Goal: Communication & Community: Ask a question

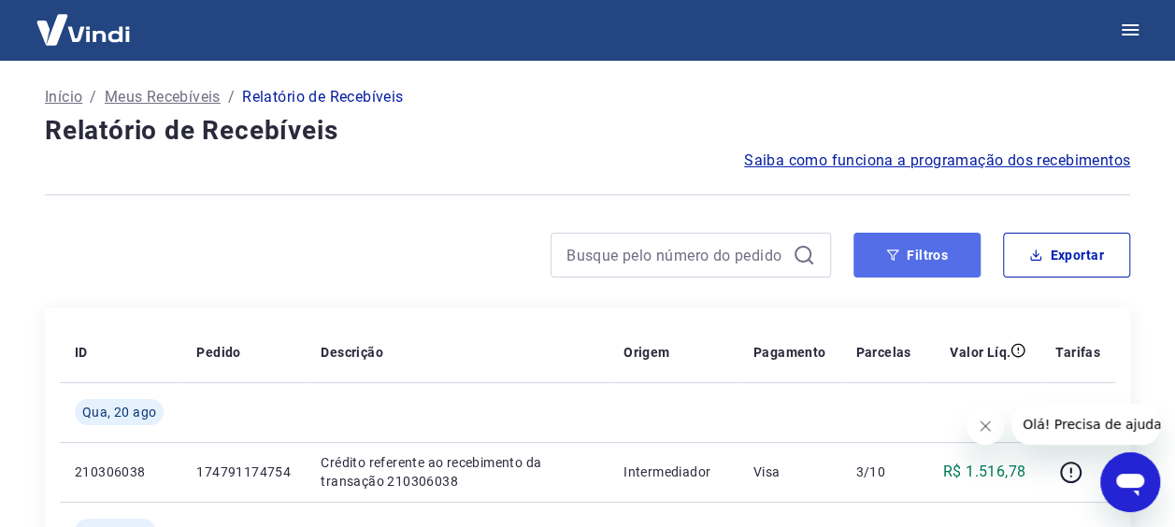
click at [899, 251] on icon "button" at bounding box center [892, 255] width 13 height 13
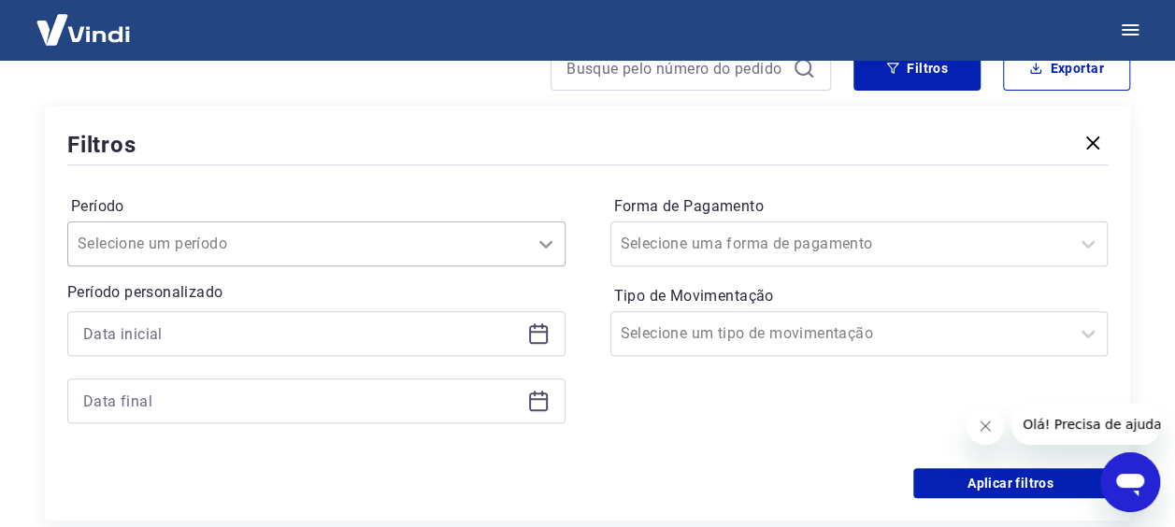
scroll to position [207, 0]
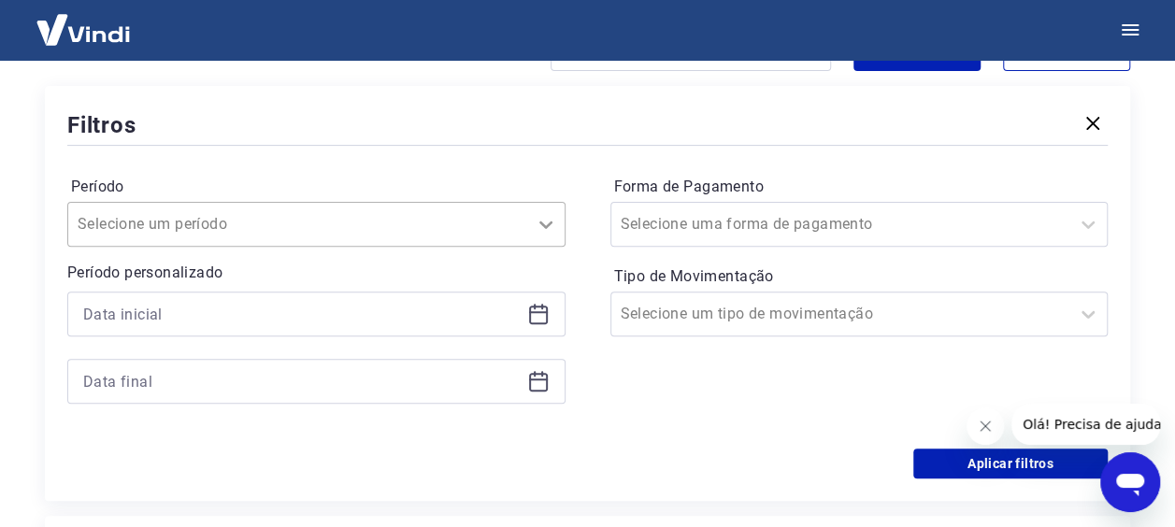
click at [534, 239] on div at bounding box center [545, 224] width 37 height 37
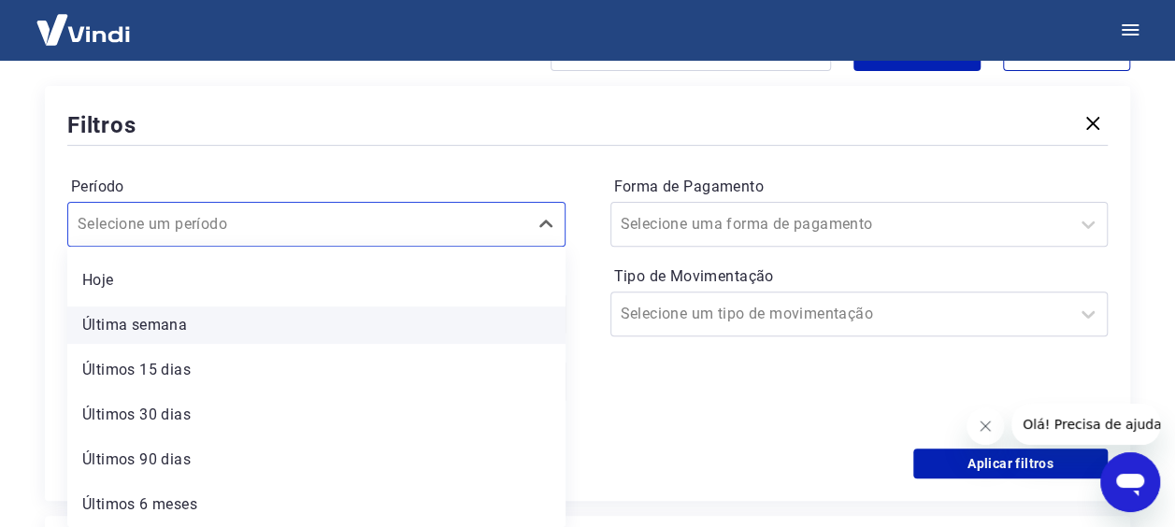
scroll to position [0, 0]
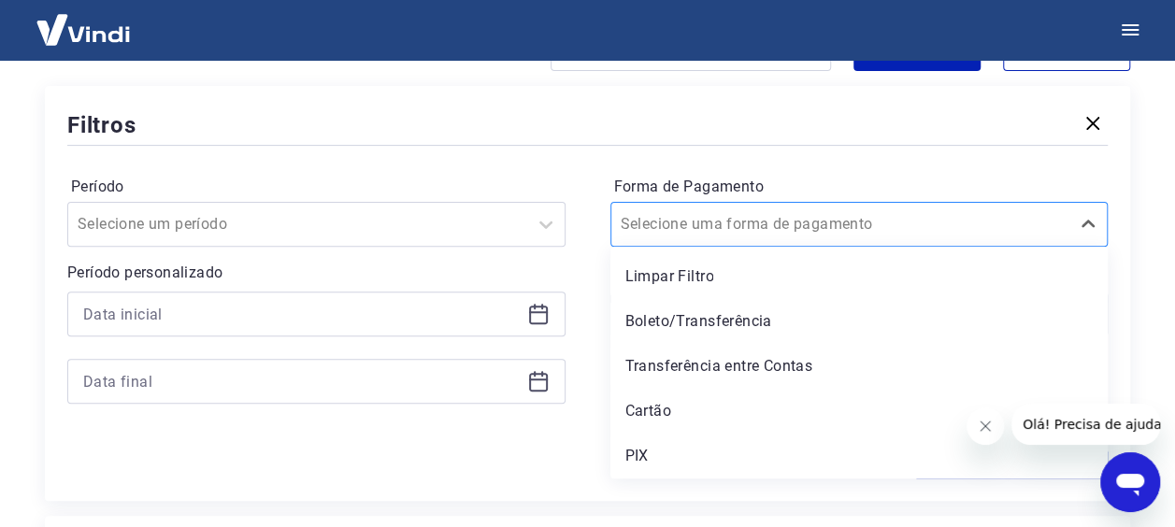
click at [662, 235] on div at bounding box center [840, 224] width 440 height 26
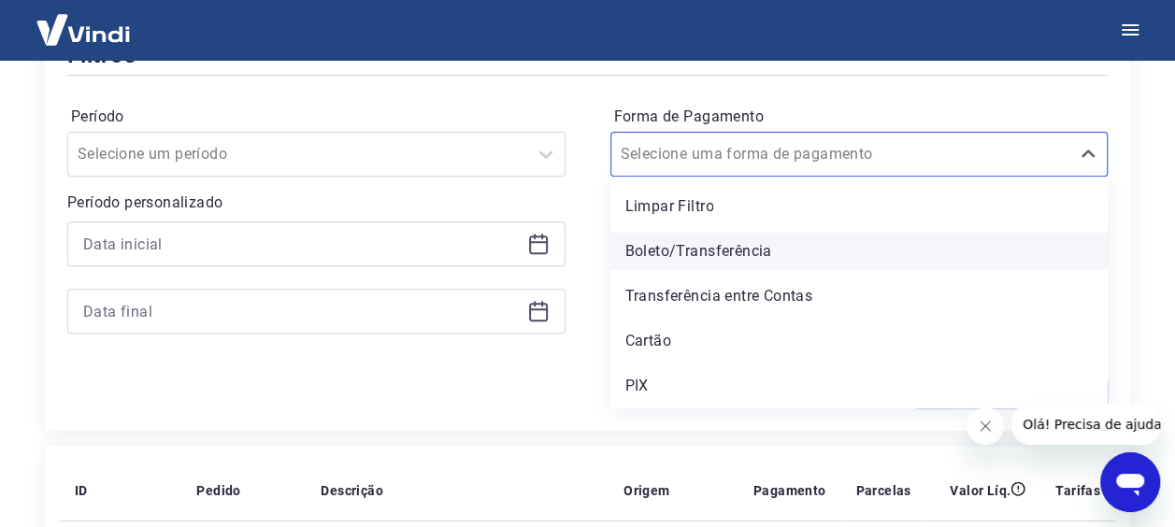
scroll to position [393, 0]
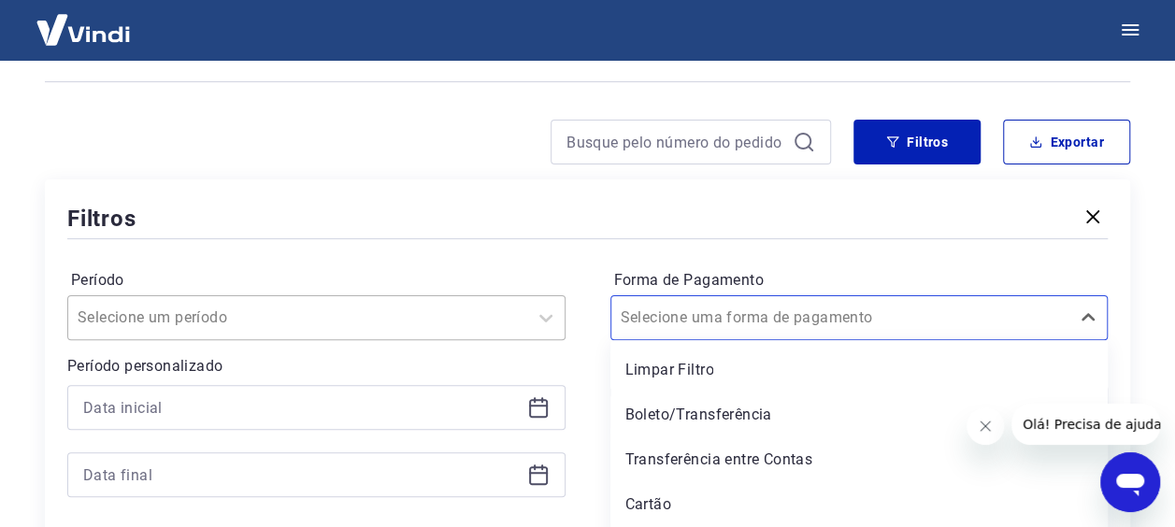
click at [346, 311] on div "Selecione um período" at bounding box center [316, 317] width 498 height 45
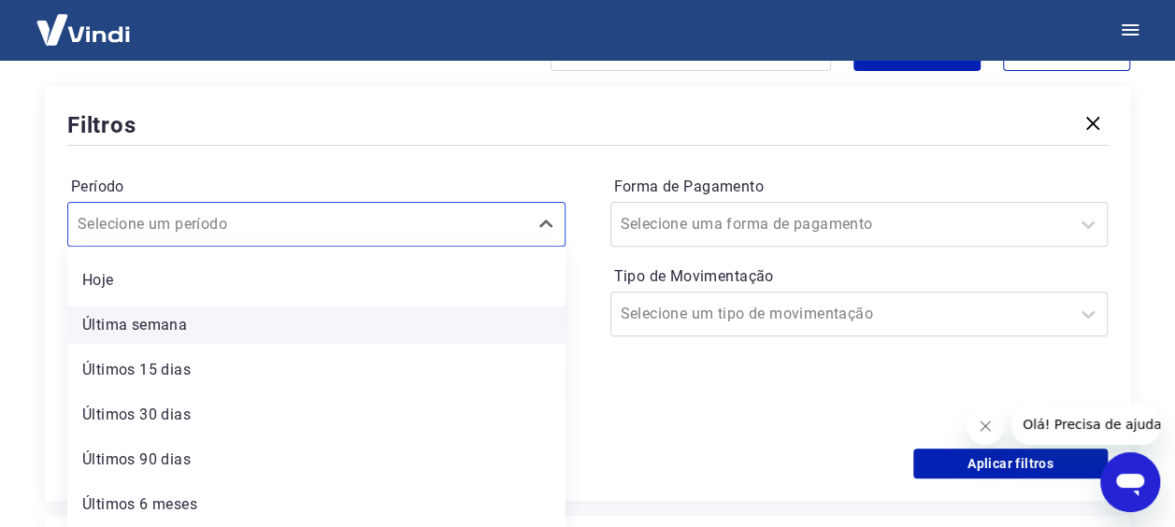
scroll to position [0, 0]
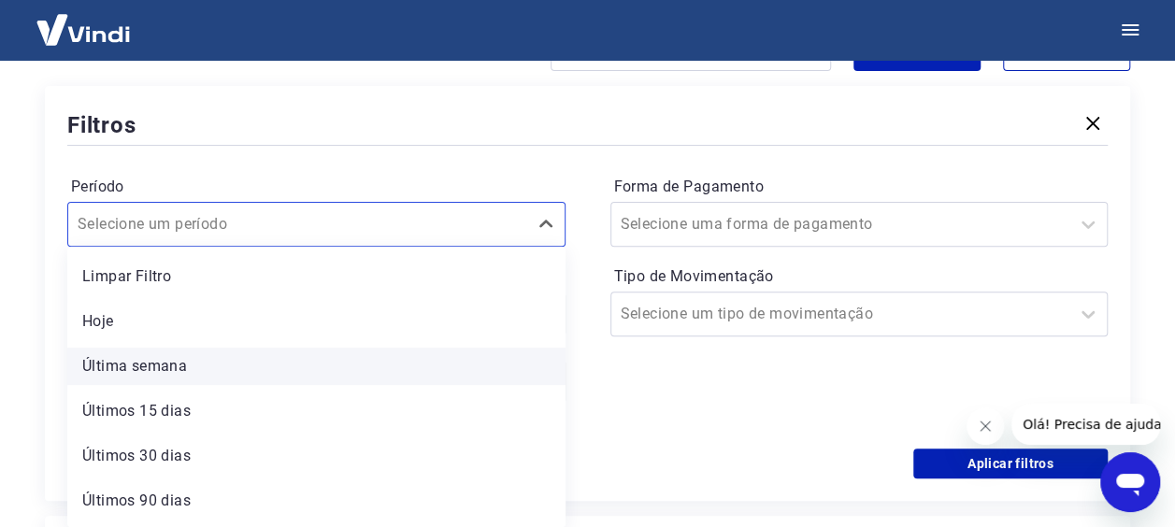
click at [342, 358] on div "Última semana" at bounding box center [316, 366] width 498 height 37
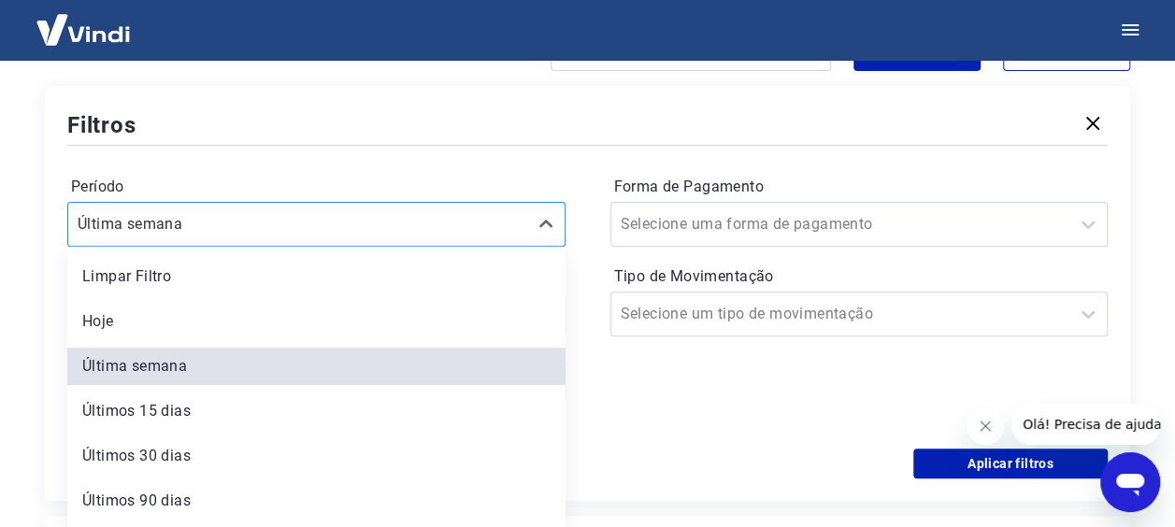
click at [286, 220] on div at bounding box center [298, 224] width 440 height 26
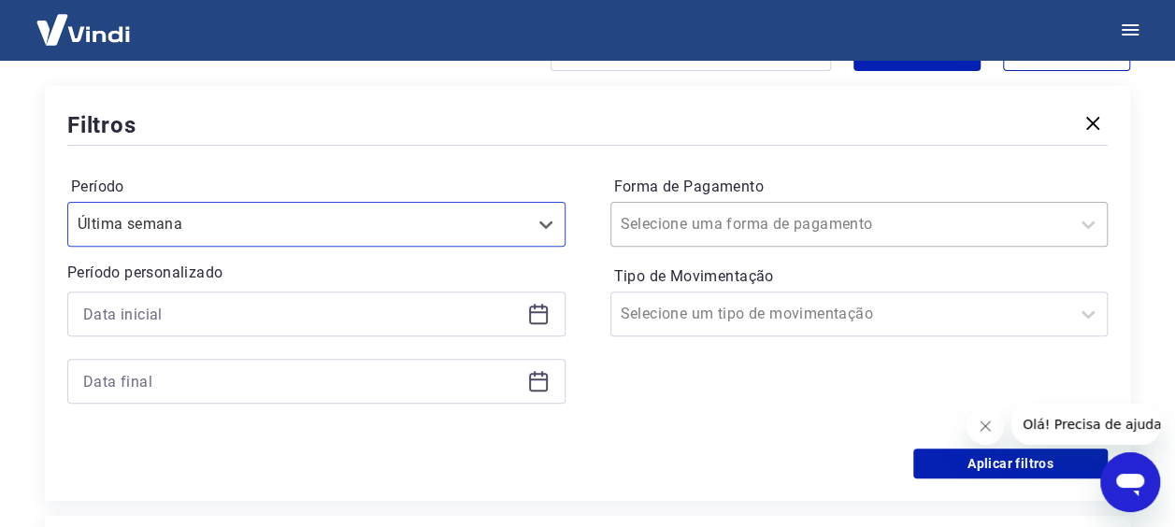
click at [708, 235] on div at bounding box center [840, 224] width 440 height 26
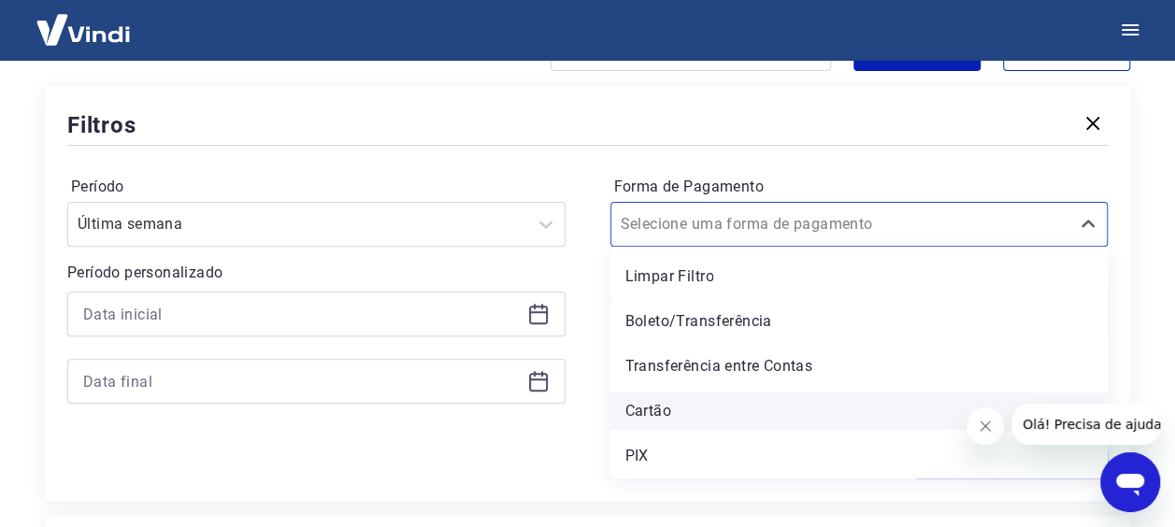
click at [660, 402] on div "Cartão" at bounding box center [859, 410] width 498 height 37
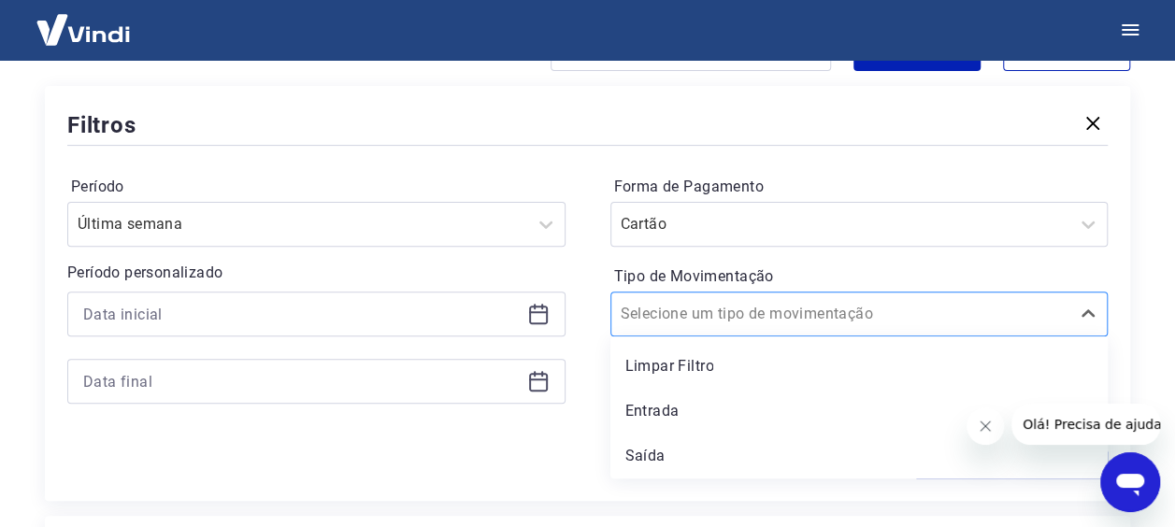
click at [678, 318] on input "Tipo de Movimentação" at bounding box center [714, 314] width 189 height 22
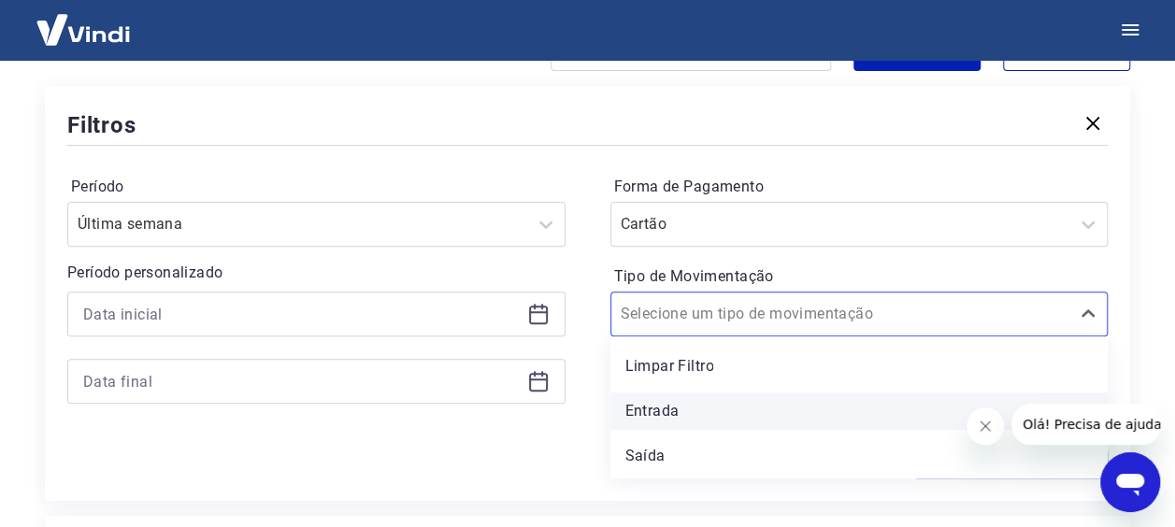
click at [670, 405] on div "Entrada" at bounding box center [859, 410] width 498 height 37
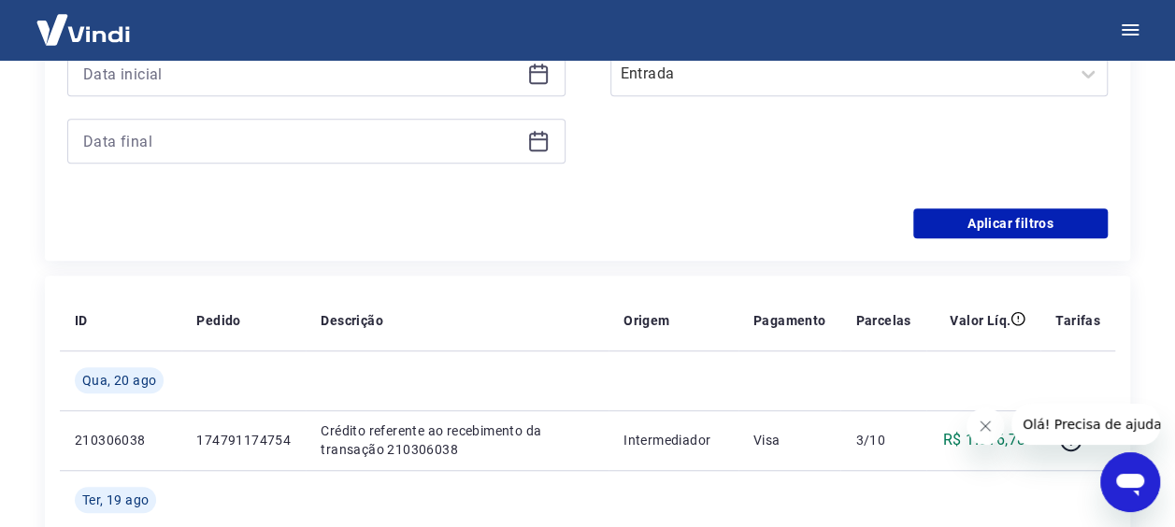
scroll to position [487, 0]
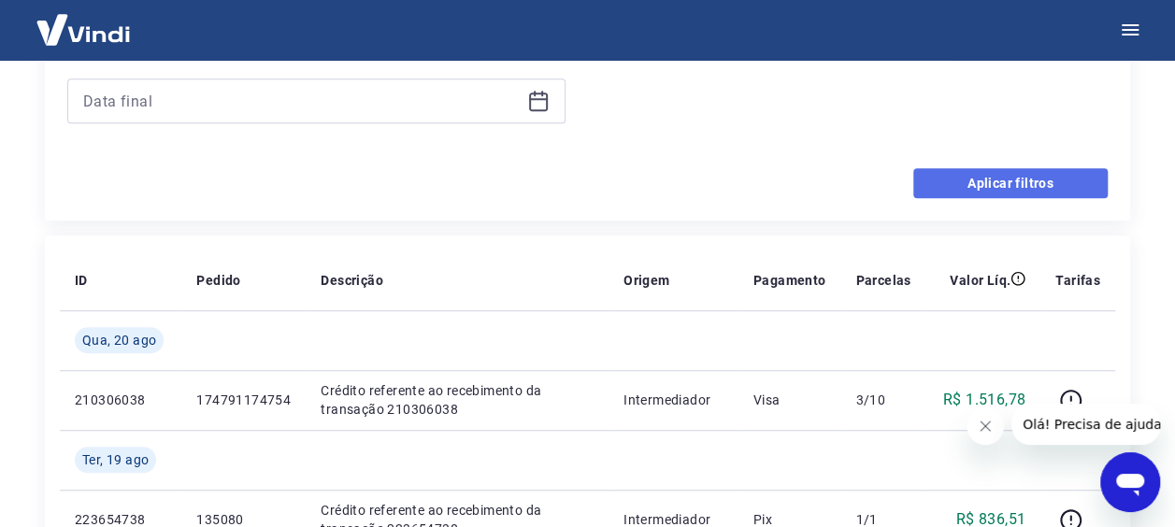
click at [1007, 188] on button "Aplicar filtros" at bounding box center [1010, 183] width 194 height 30
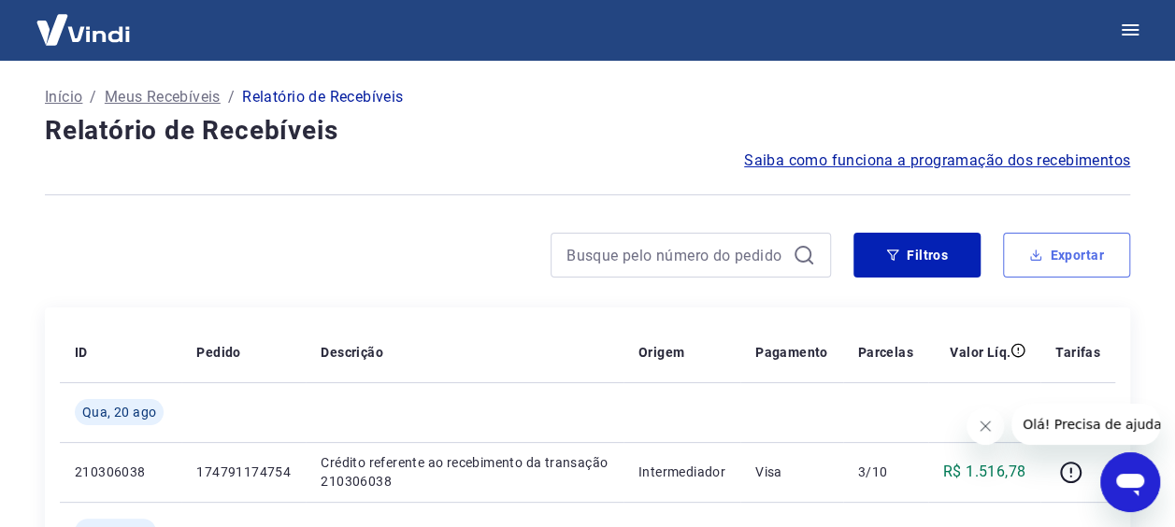
click at [1075, 258] on button "Exportar" at bounding box center [1066, 255] width 127 height 45
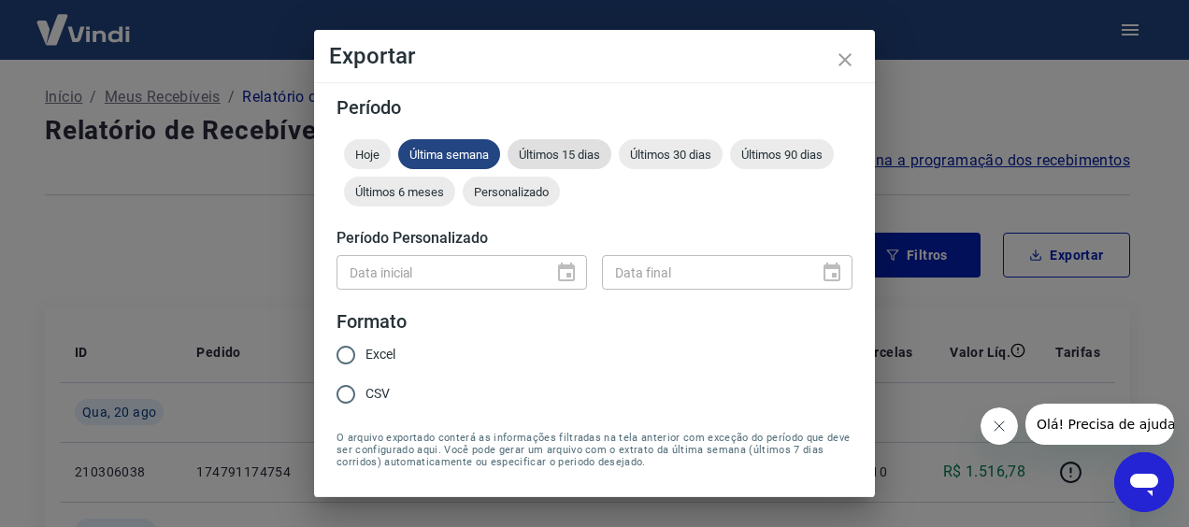
click at [548, 159] on span "Últimos 15 dias" at bounding box center [559, 155] width 104 height 14
click at [348, 356] on input "Excel" at bounding box center [345, 354] width 39 height 39
radio input "true"
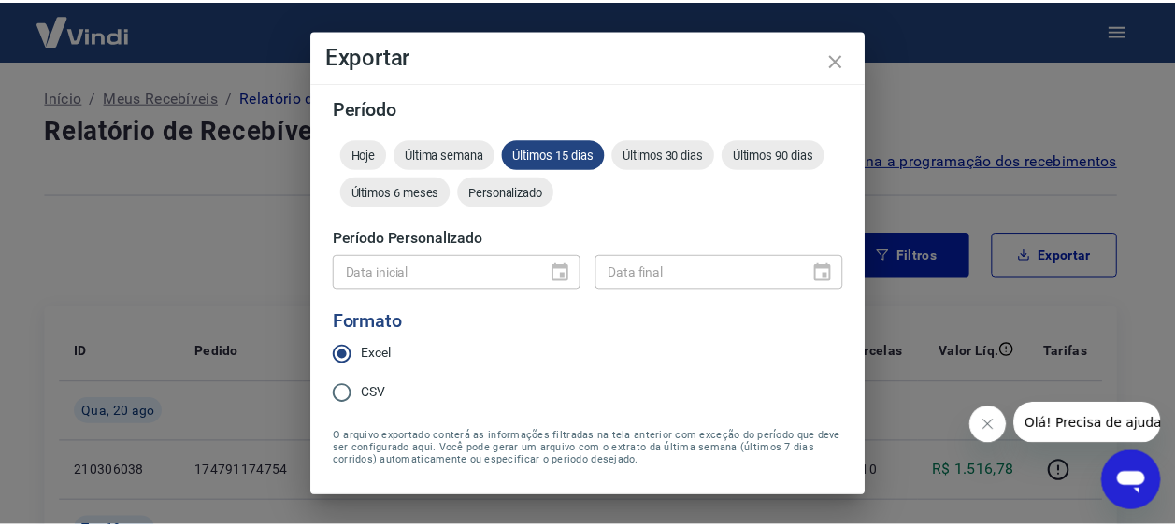
scroll to position [55, 0]
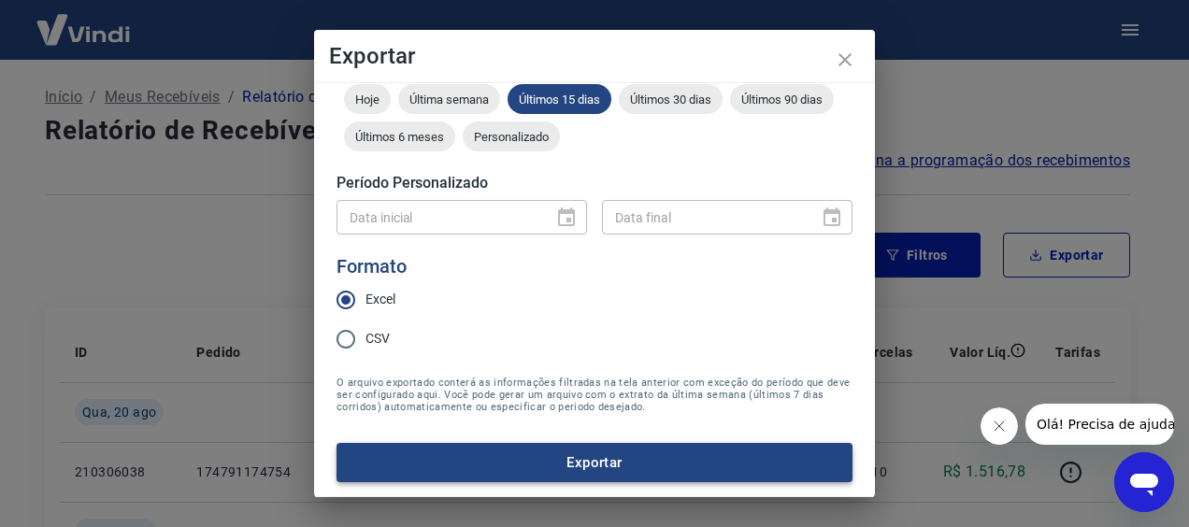
click at [593, 456] on button "Exportar" at bounding box center [594, 462] width 516 height 39
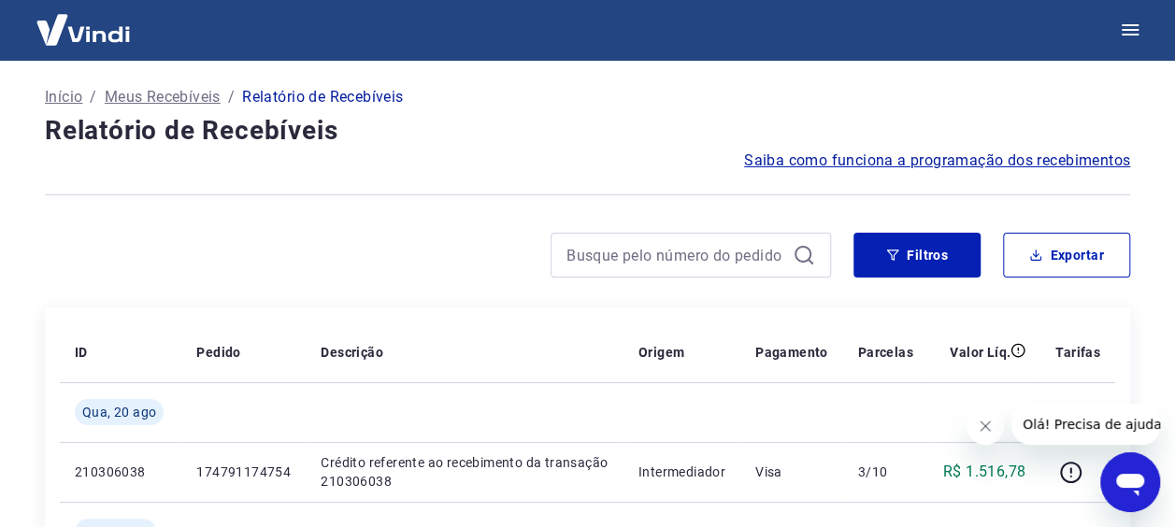
click at [1116, 484] on icon "Abrir janela de mensagens" at bounding box center [1130, 482] width 34 height 34
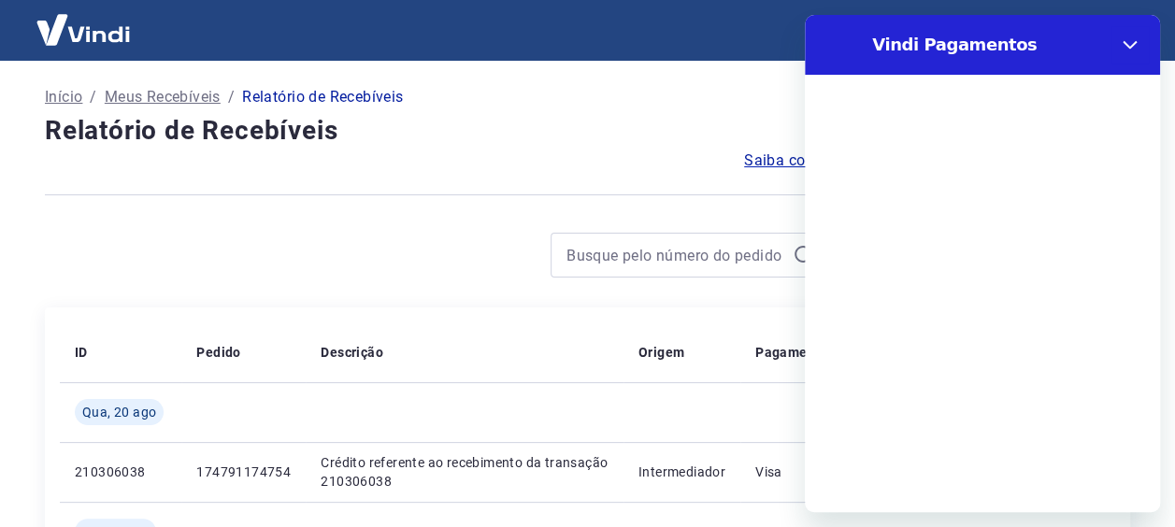
scroll to position [0, 0]
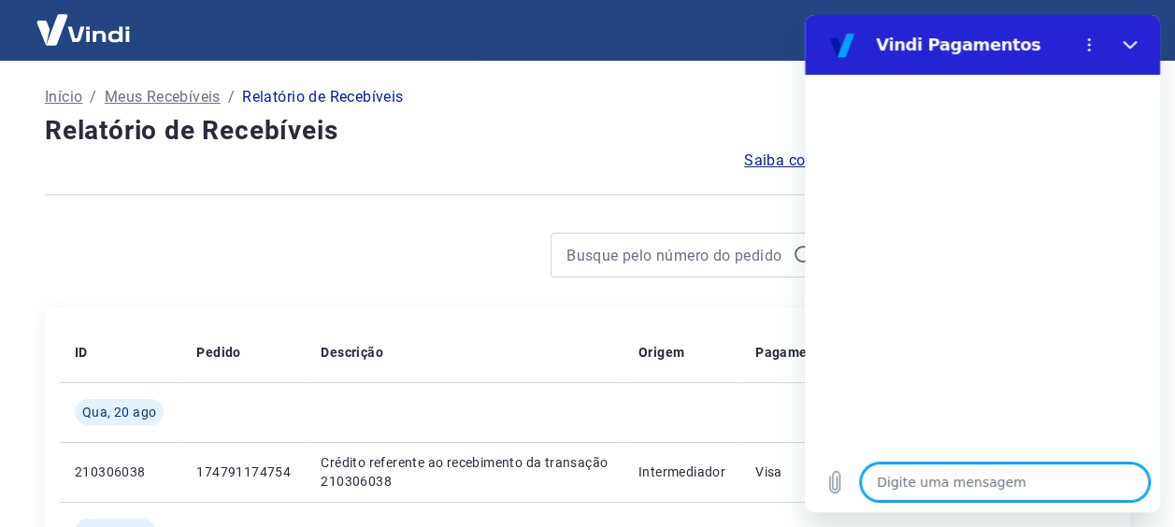
type textarea "o"
type textarea "x"
type textarea "oL"
type textarea "x"
type textarea "oLA"
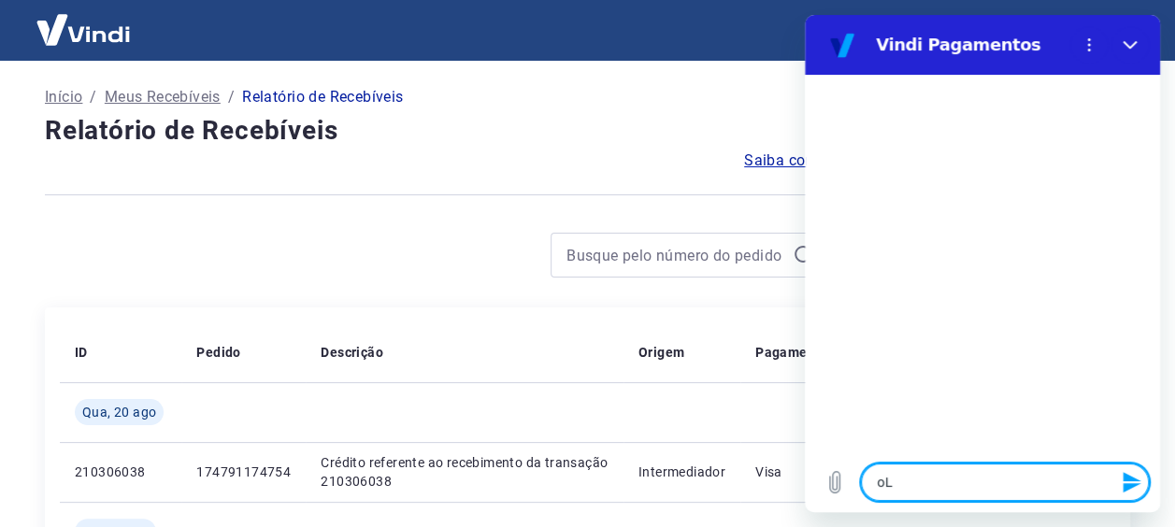
type textarea "x"
type textarea "oL"
type textarea "x"
type textarea "o"
type textarea "x"
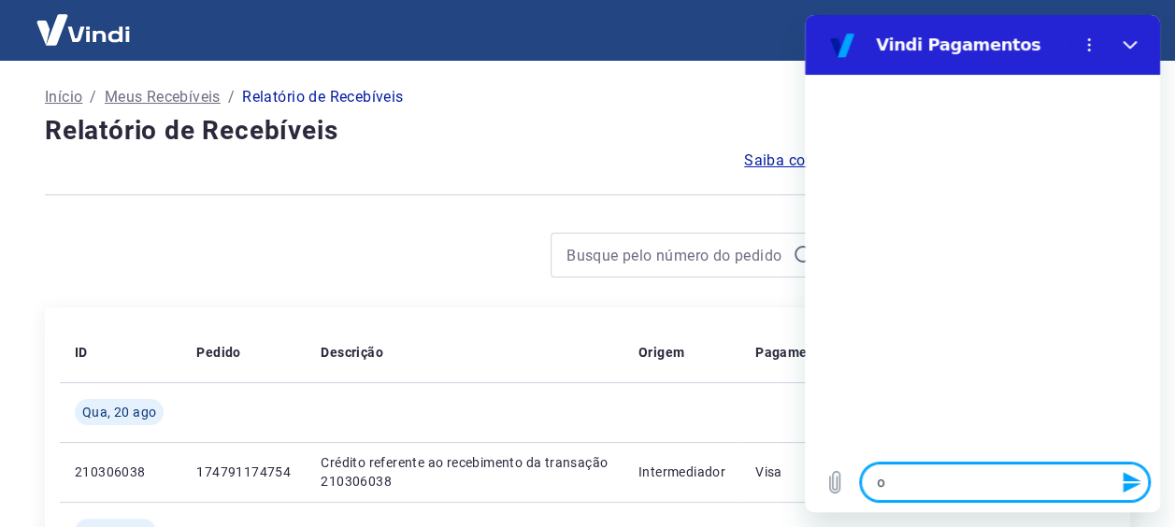
type textarea "oo"
type textarea "x"
type textarea "ooL"
type textarea "x"
type textarea "ooLp"
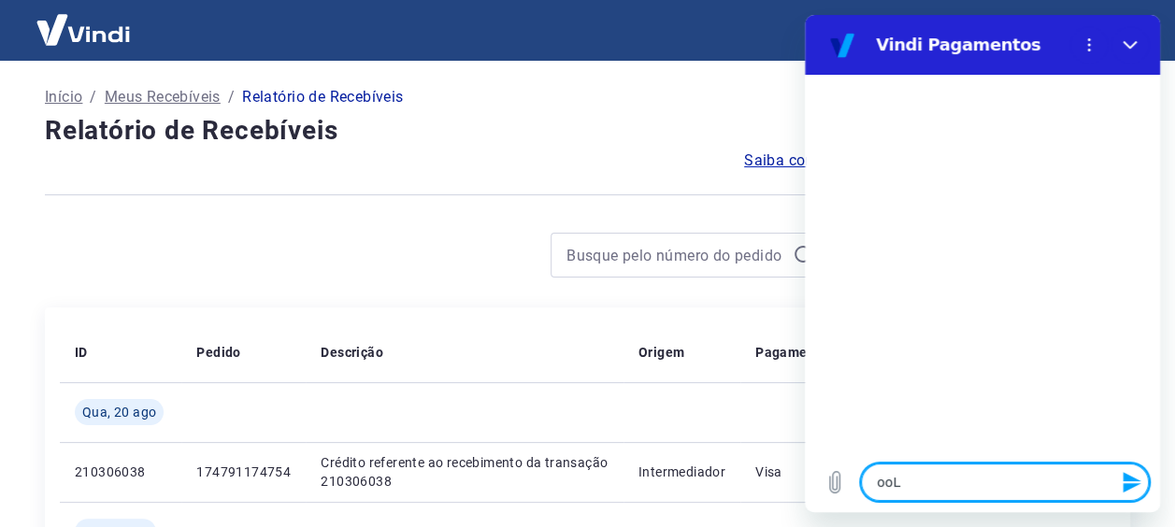
type textarea "x"
type textarea "ooLpa"
type textarea "x"
type textarea "ooLp"
type textarea "x"
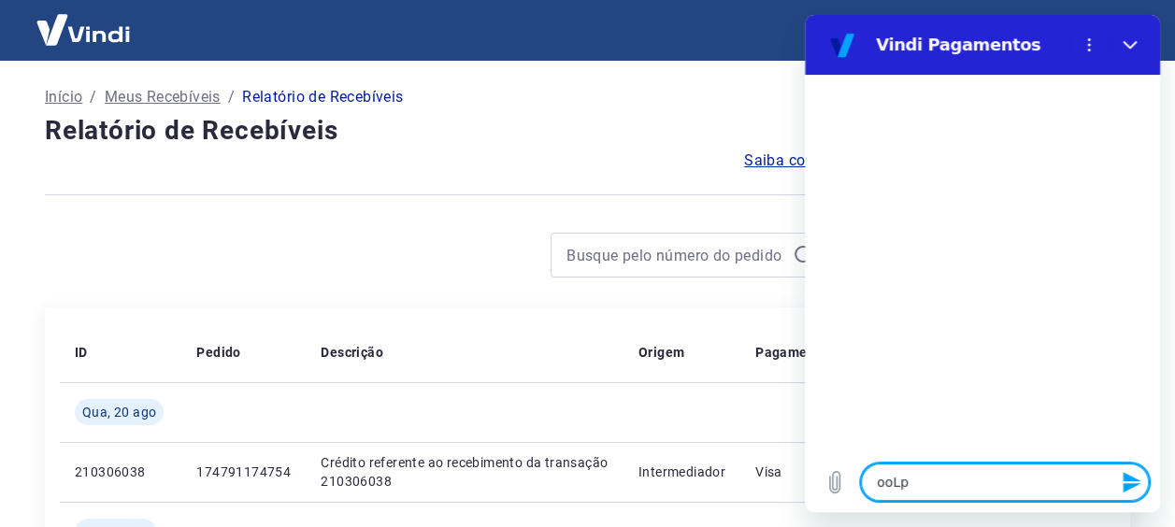
type textarea "ooL"
type textarea "x"
type textarea "oo"
type textarea "x"
type textarea "o"
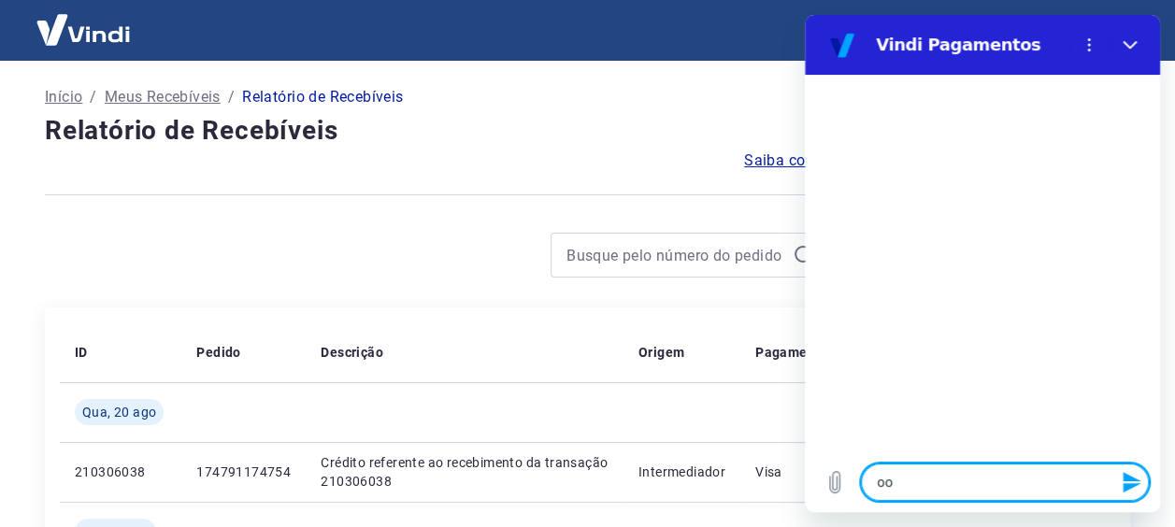
type textarea "x"
type textarea "O"
type textarea "x"
type textarea "OL"
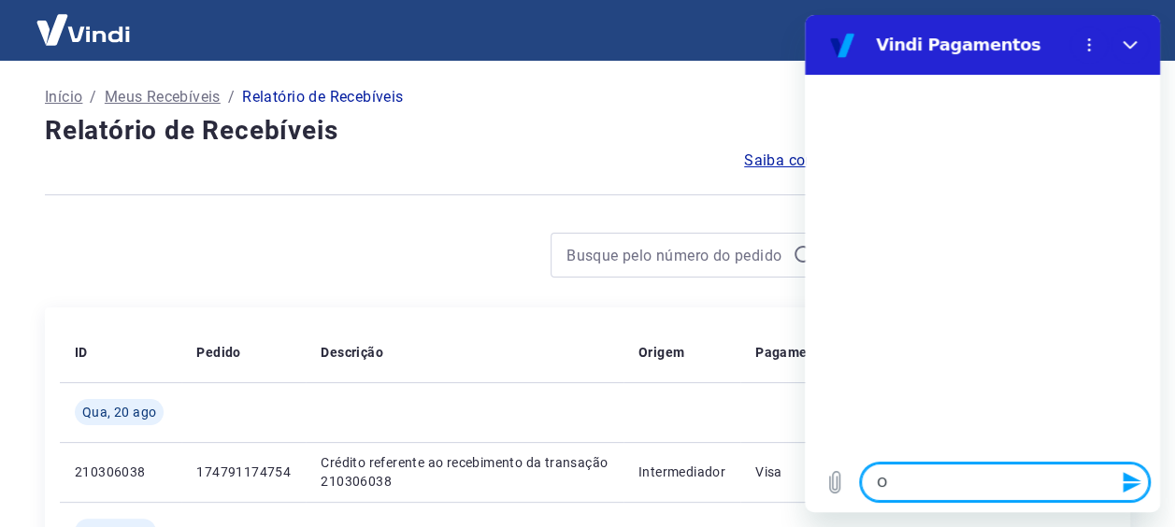
type textarea "x"
type textarea "OLÁ"
type textarea "x"
type textarea "OL"
type textarea "x"
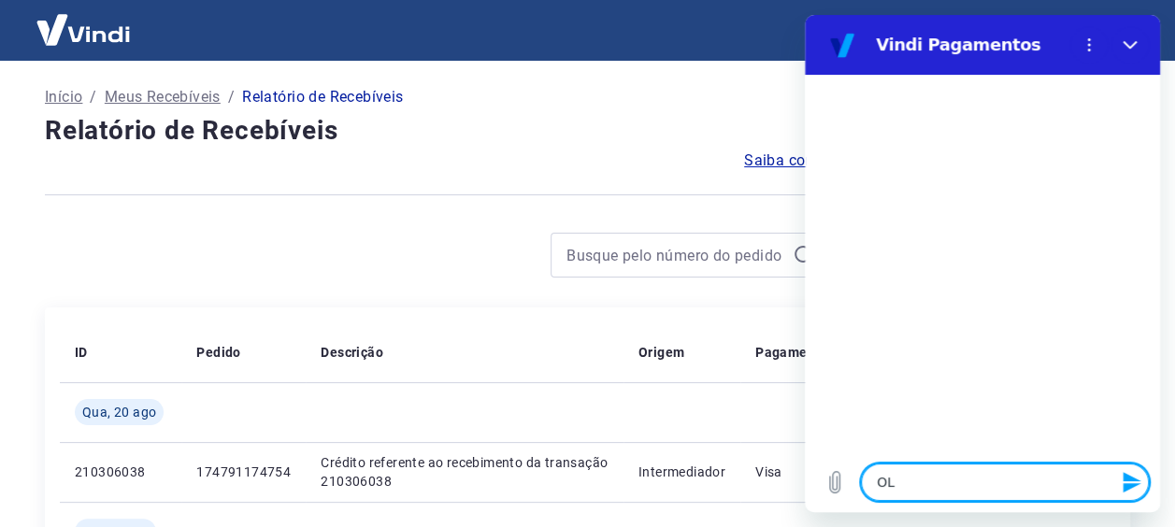
type textarea "O"
type textarea "x"
type textarea "Ol"
type textarea "x"
type textarea "Olá"
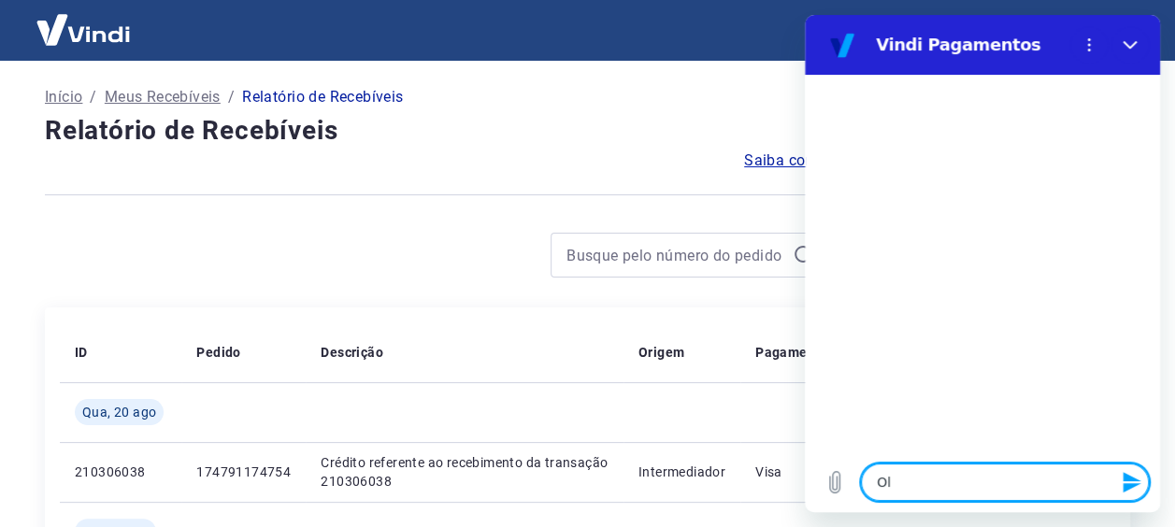
type textarea "x"
type textarea "Olá,"
type textarea "x"
type textarea "Olá,"
type textarea "x"
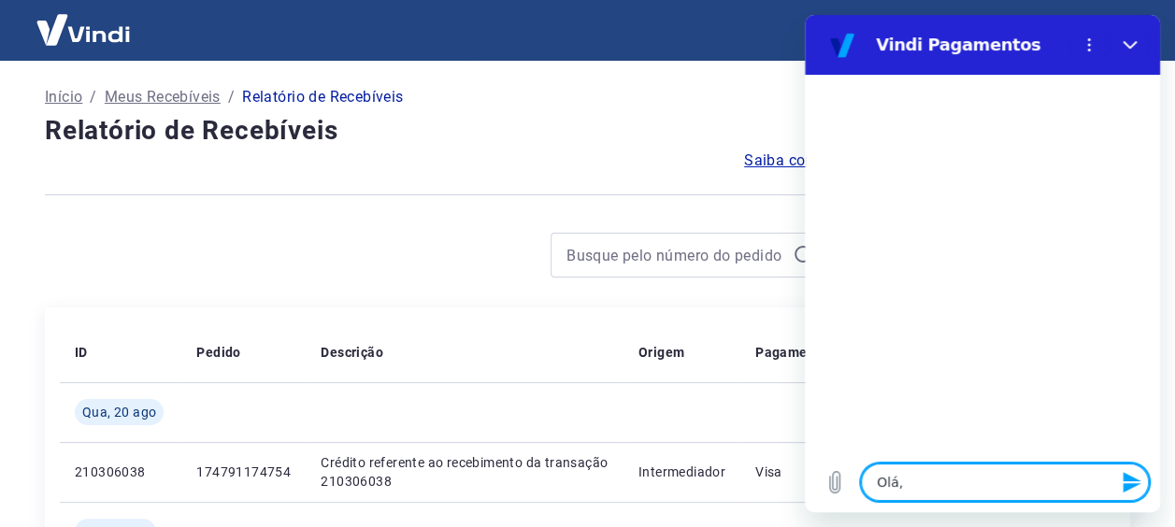
type textarea "Olá, b"
type textarea "x"
type textarea "Olá, bo"
type textarea "x"
type textarea "Olá, bom"
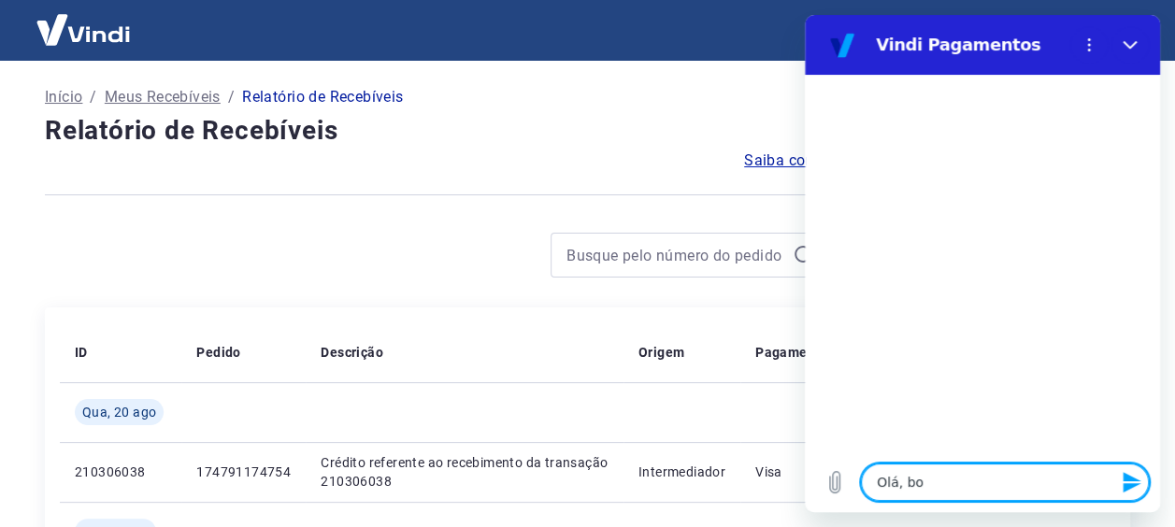
type textarea "x"
type textarea "Olá, bom"
type textarea "x"
type textarea "Olá, bom d"
type textarea "x"
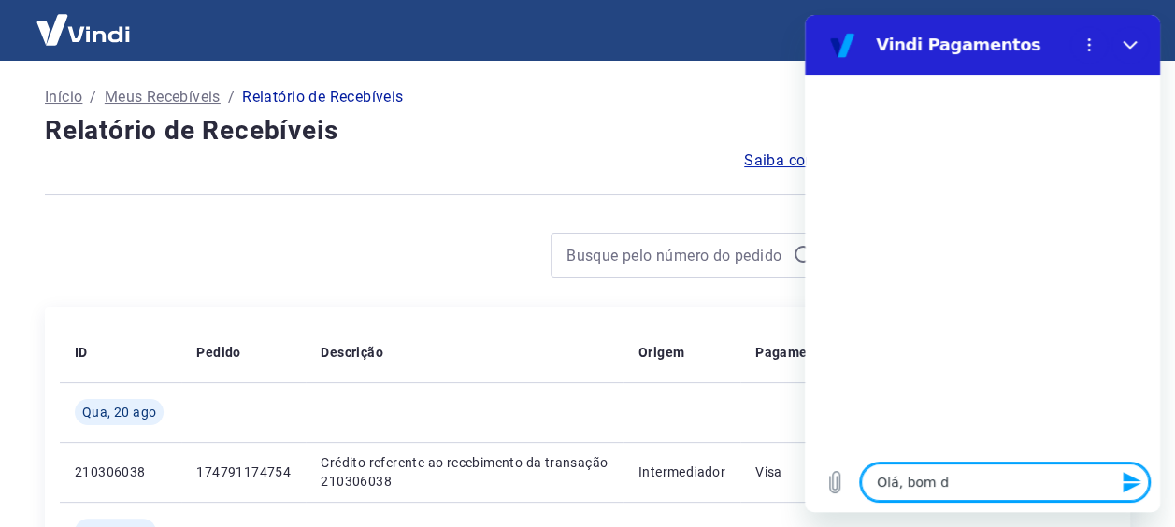
type textarea "Olá, bom di"
type textarea "x"
type textarea "Olá, bom dia"
type textarea "x"
type textarea "Olá, bom dia"
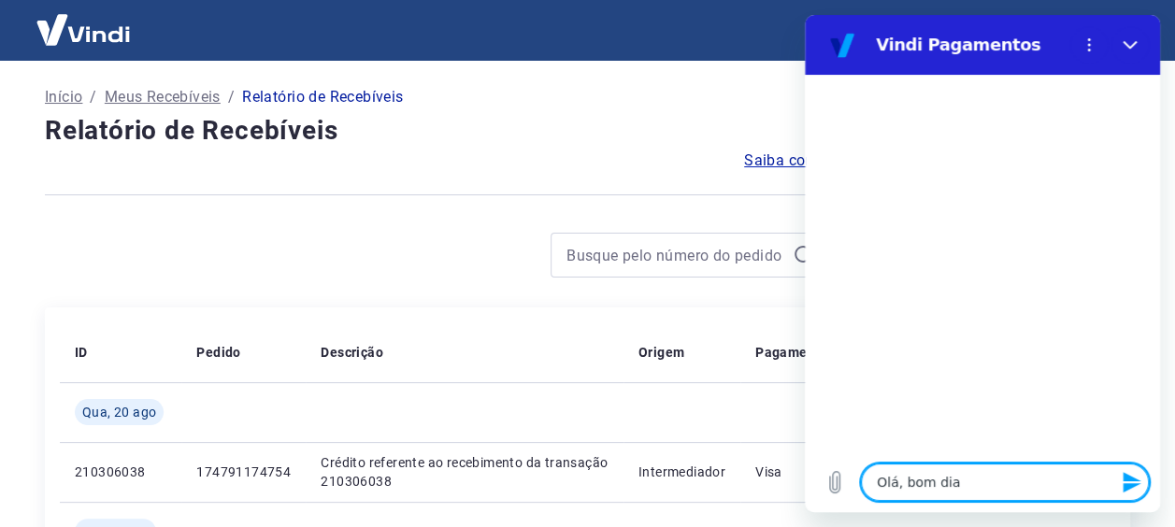
type textarea "x"
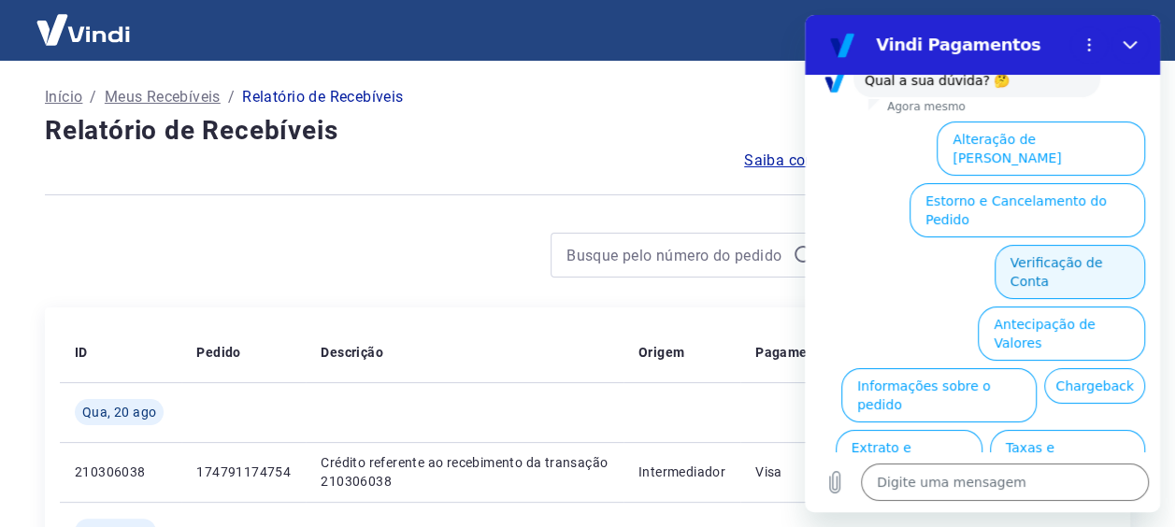
scroll to position [195, 0]
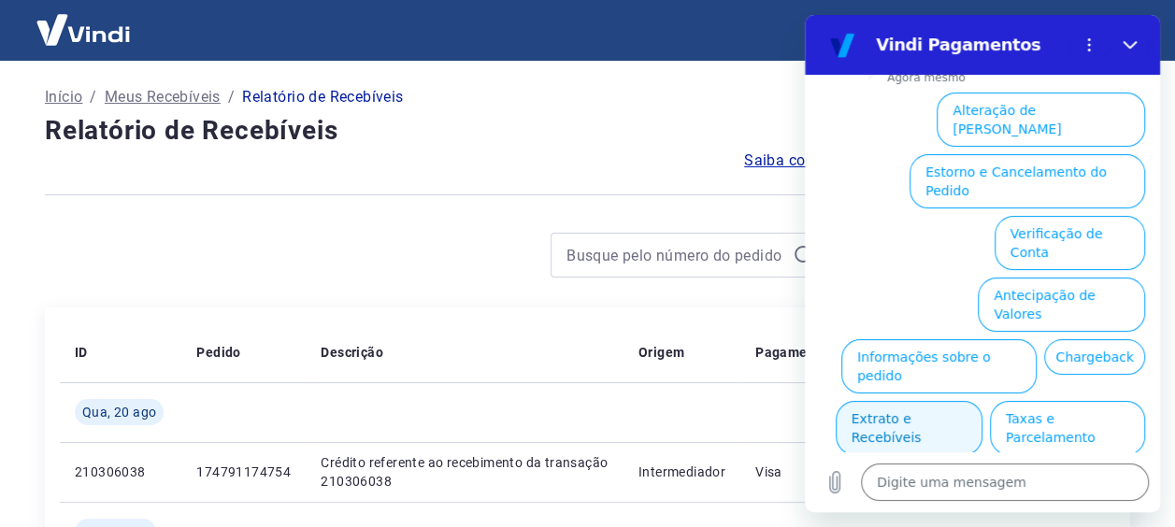
click at [982, 401] on button "Extrato e Recebíveis" at bounding box center [908, 428] width 147 height 54
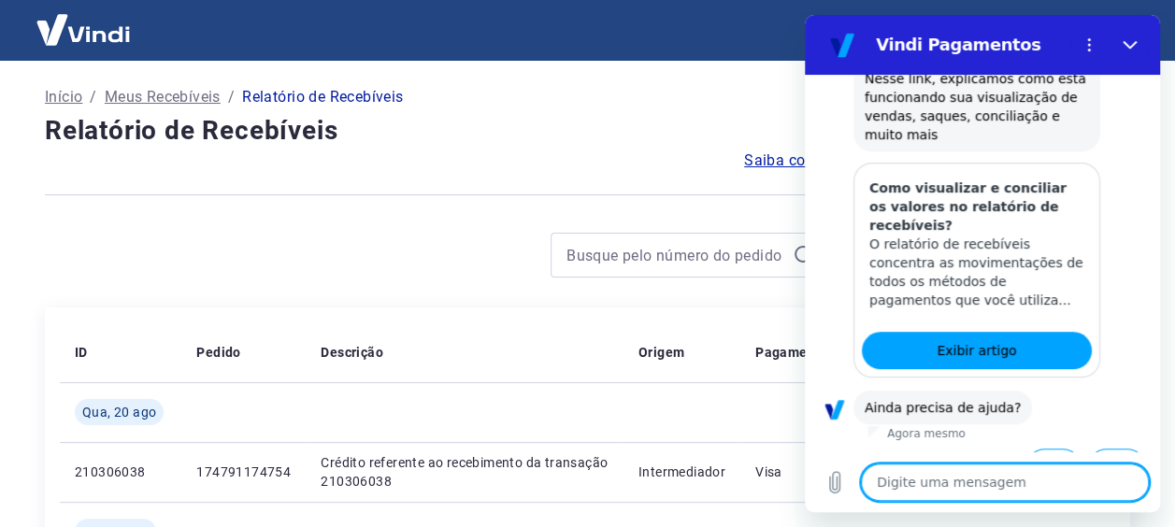
scroll to position [366, 0]
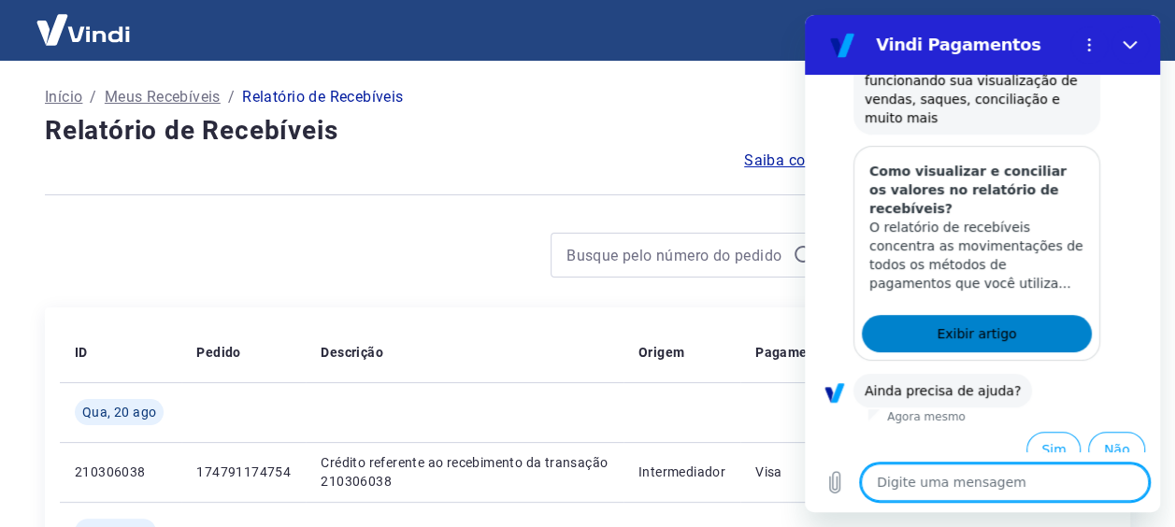
click at [952, 322] on span "Exibir artigo" at bounding box center [975, 333] width 79 height 22
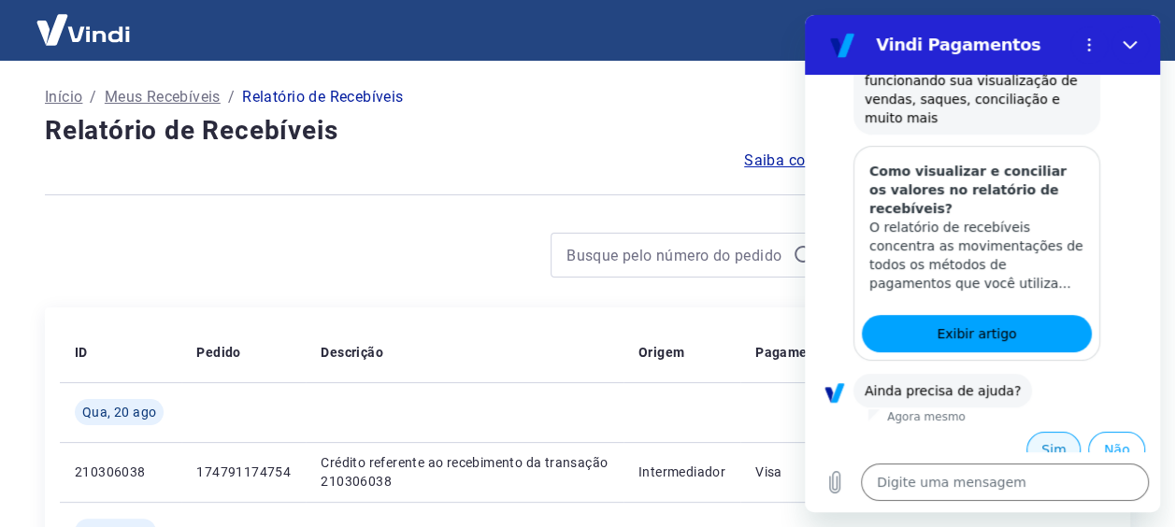
click at [1026, 432] on button "Sim" at bounding box center [1053, 450] width 54 height 36
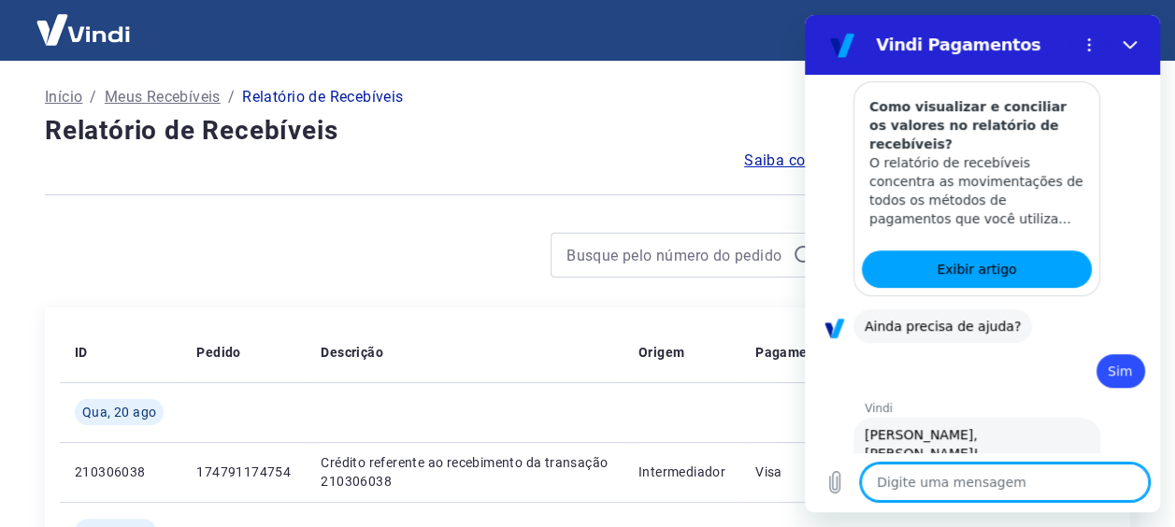
type textarea "x"
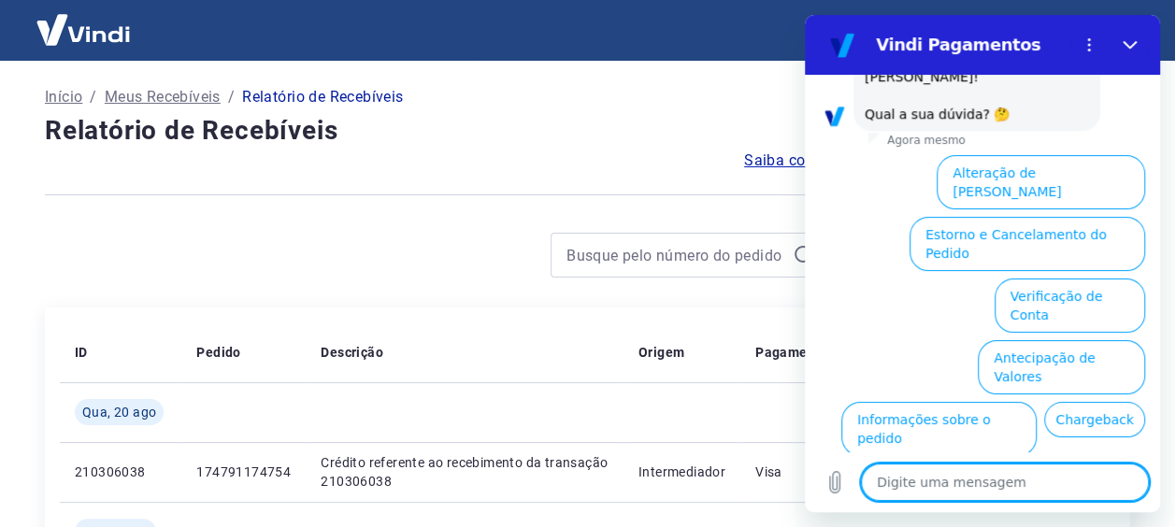
scroll to position [848, 0]
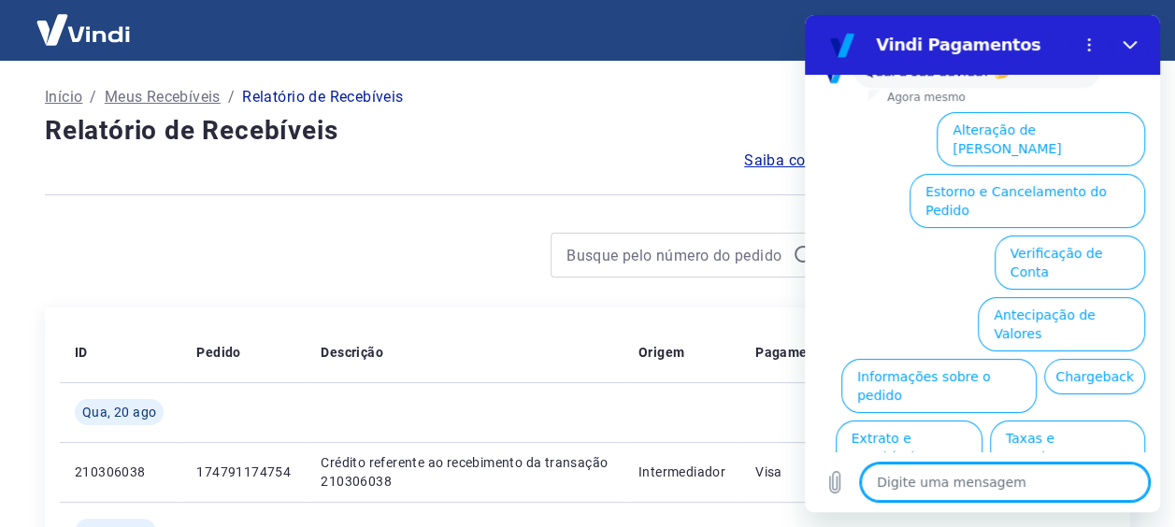
type textarea "f"
type textarea "x"
type textarea "fa"
type textarea "x"
type textarea "fal"
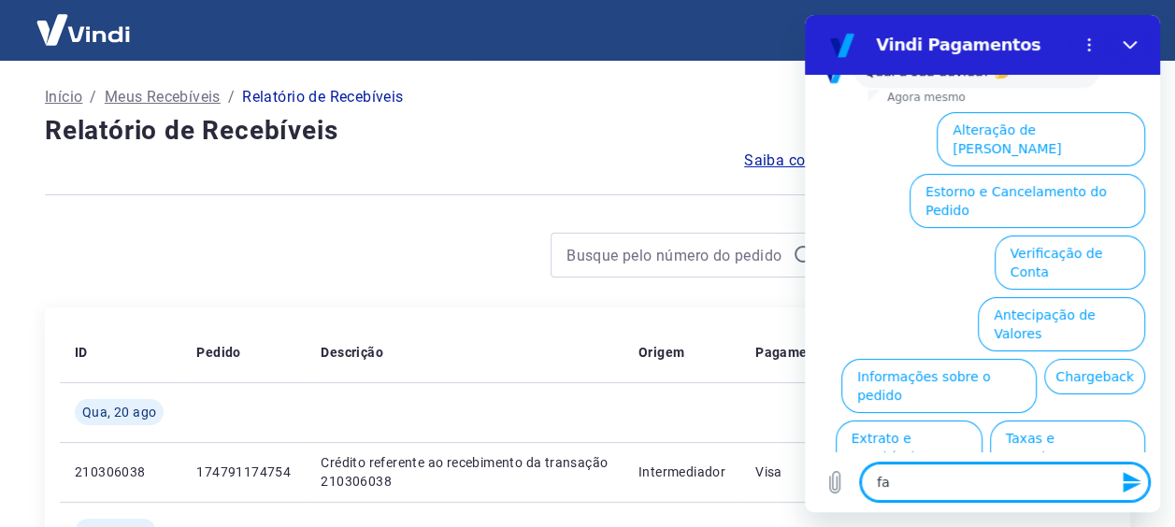
type textarea "x"
type textarea "fala"
type textarea "x"
type textarea "falae"
type textarea "x"
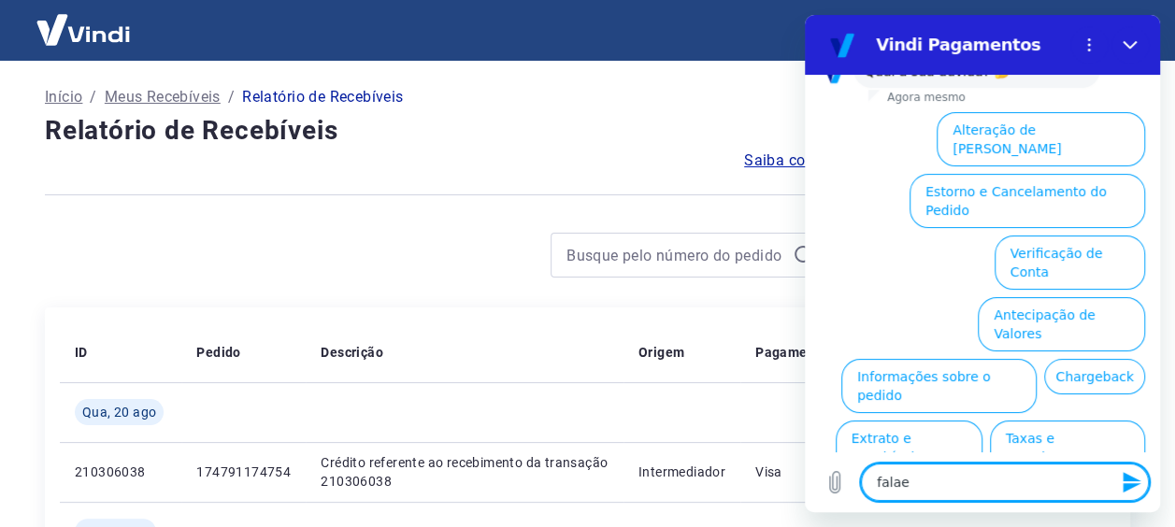
type textarea "falaer"
type textarea "x"
type textarea "falaer"
type textarea "x"
type textarea "falaer c"
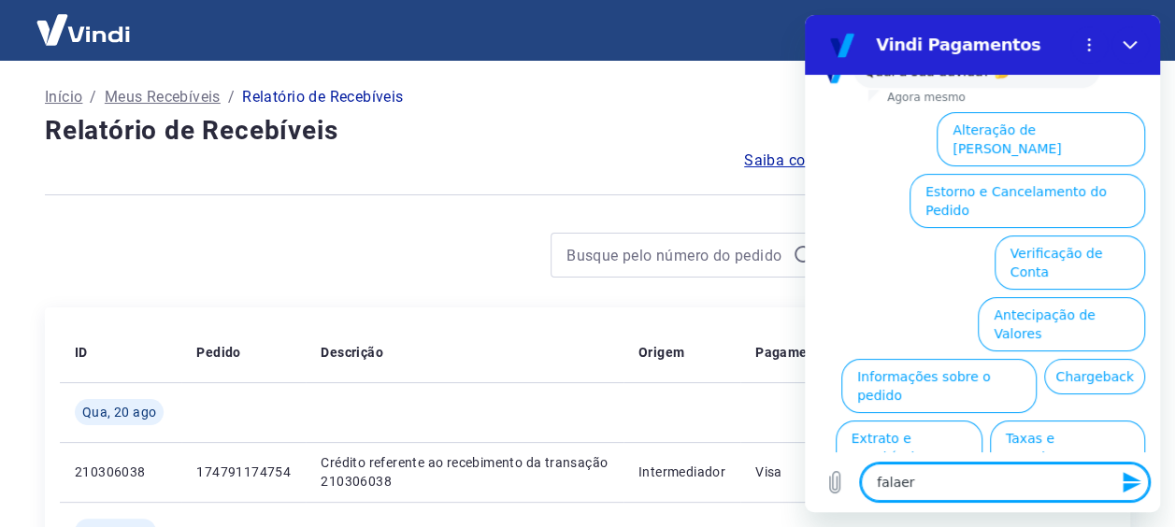
type textarea "x"
type textarea "falaer cx"
type textarea "x"
type textarea "falaer cxo"
type textarea "x"
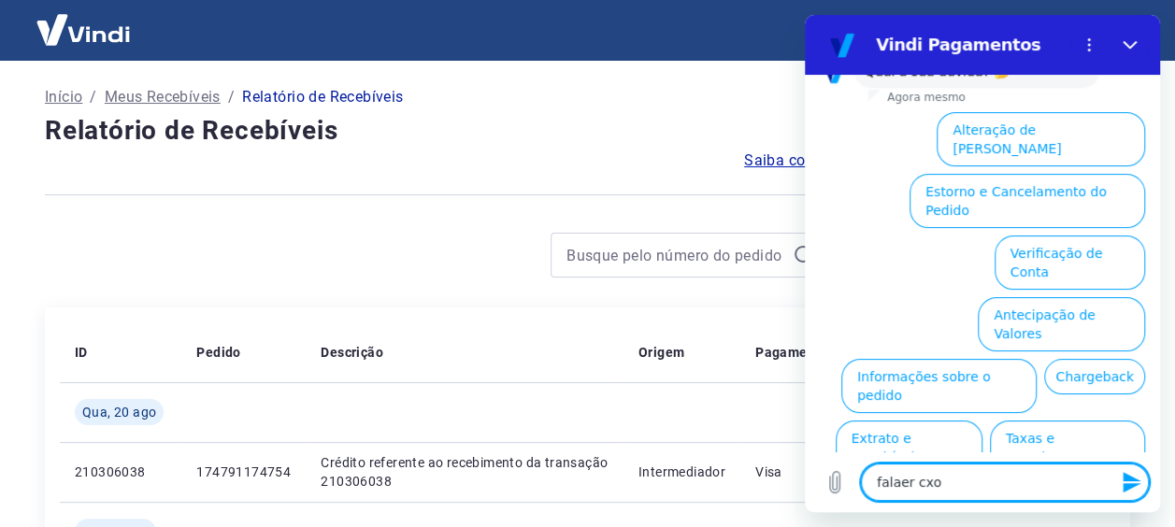
type textarea "falaer cx"
type textarea "x"
type textarea "falaer c"
type textarea "x"
type textarea "falaer"
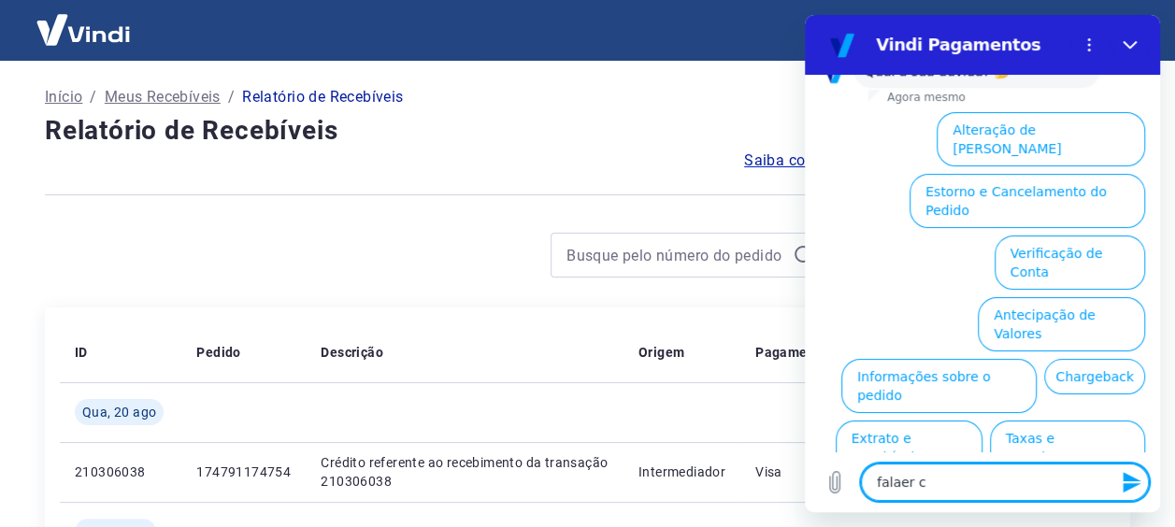
type textarea "x"
type textarea "falaer"
type textarea "x"
type textarea "falae"
type textarea "x"
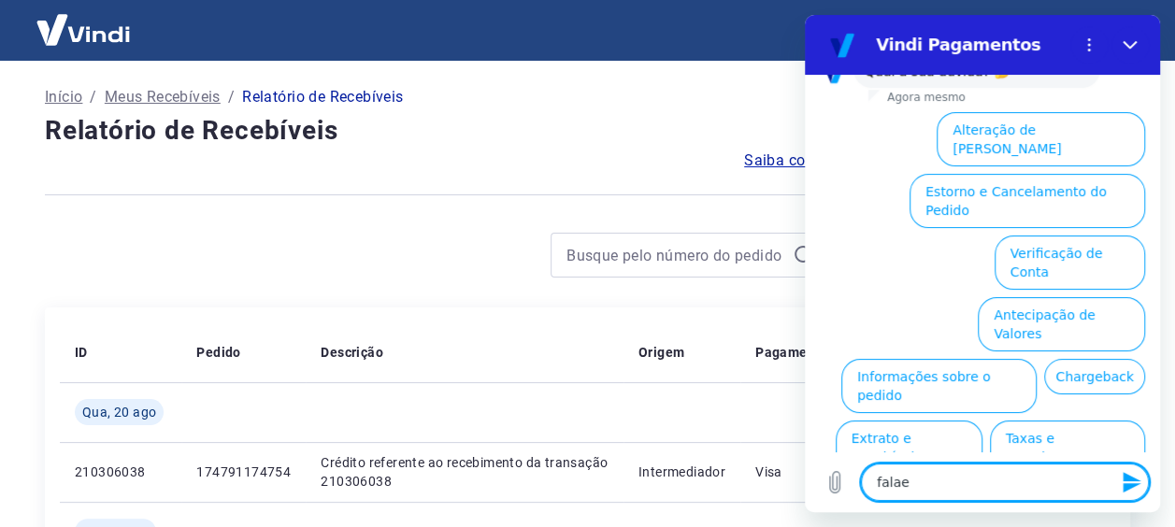
type textarea "fala"
type textarea "x"
type textarea "falar"
type textarea "x"
type textarea "falar"
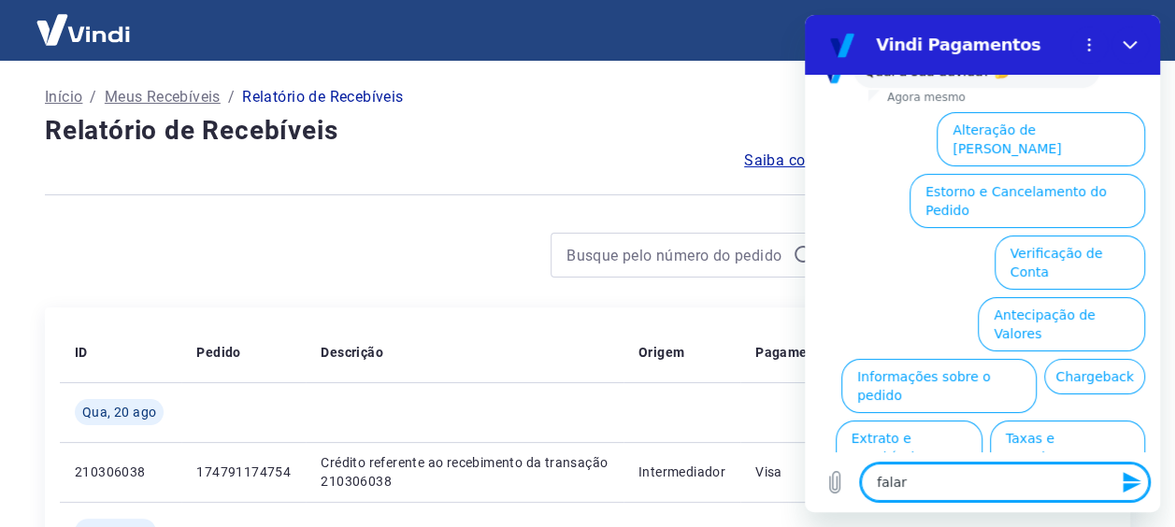
type textarea "x"
type textarea "falar c"
type textarea "x"
type textarea "falar co"
type textarea "x"
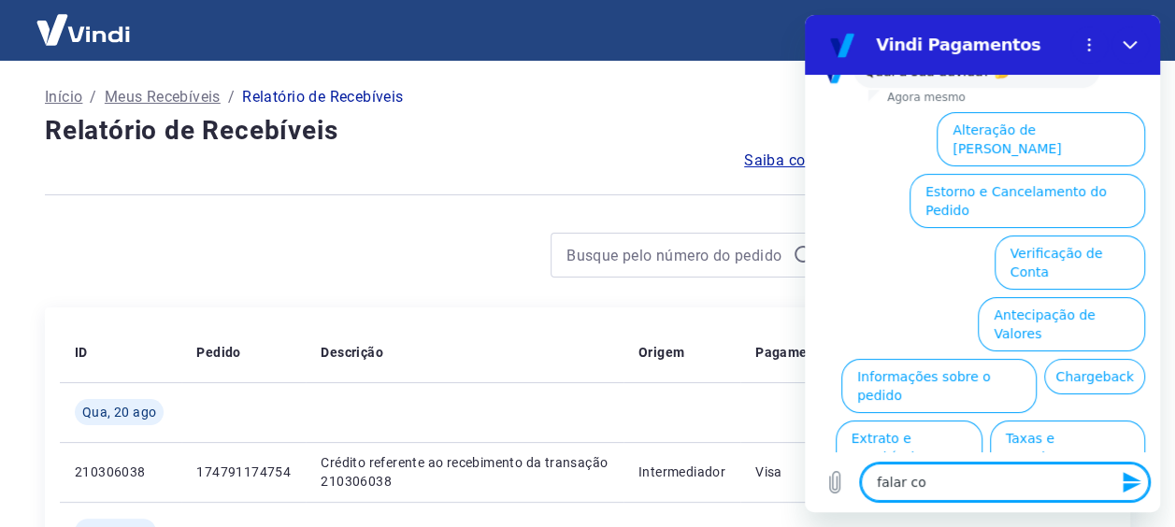
type textarea "falar com"
type textarea "x"
type textarea "falar com"
type textarea "x"
type textarea "falar com u"
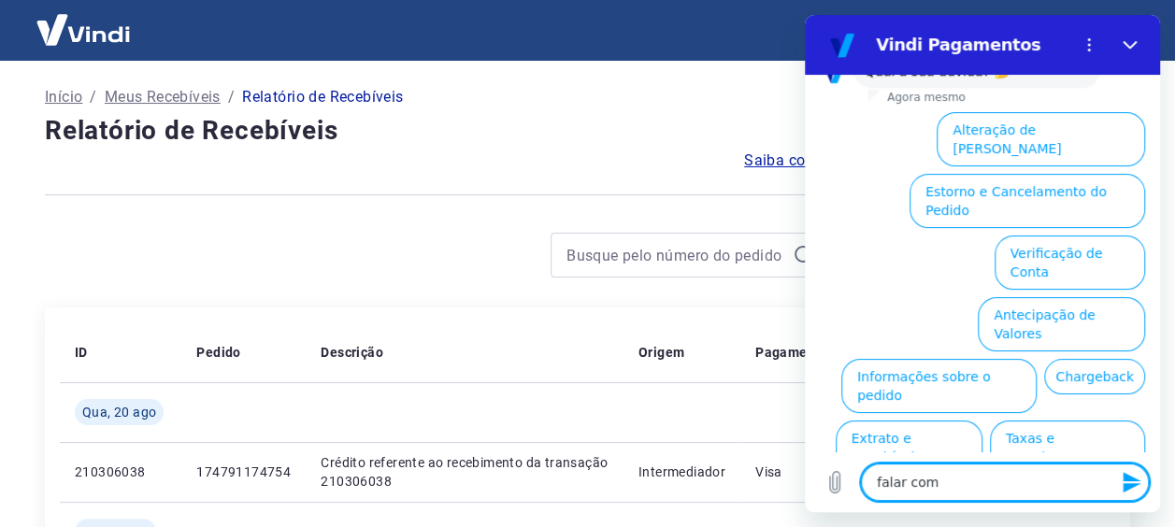
type textarea "x"
type textarea "falar com um"
type textarea "x"
type textarea "falar com um"
type textarea "x"
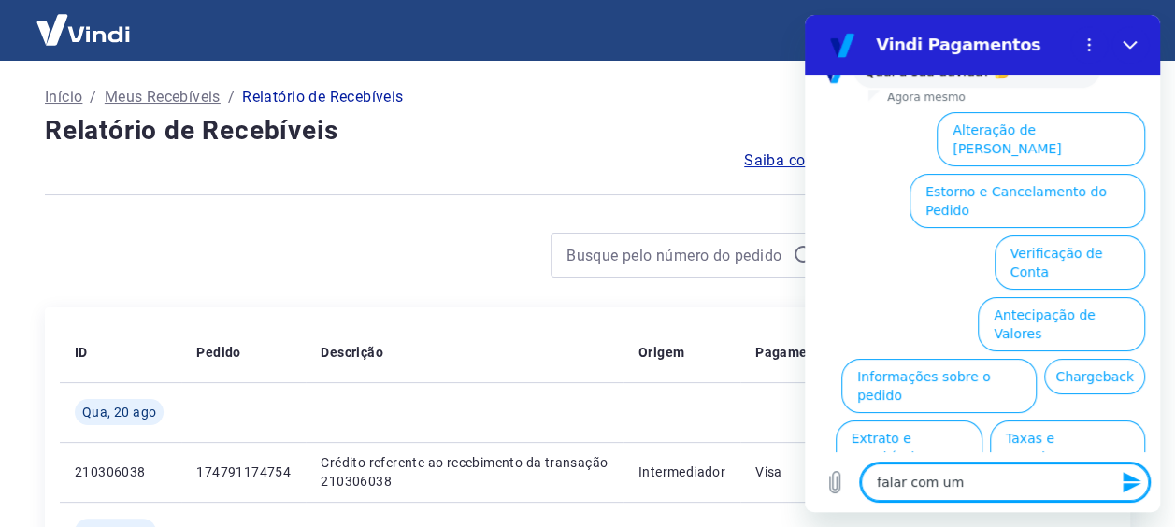
type textarea "falar com um a"
type textarea "x"
type textarea "falar com um at"
type textarea "x"
type textarea "falar com um ate"
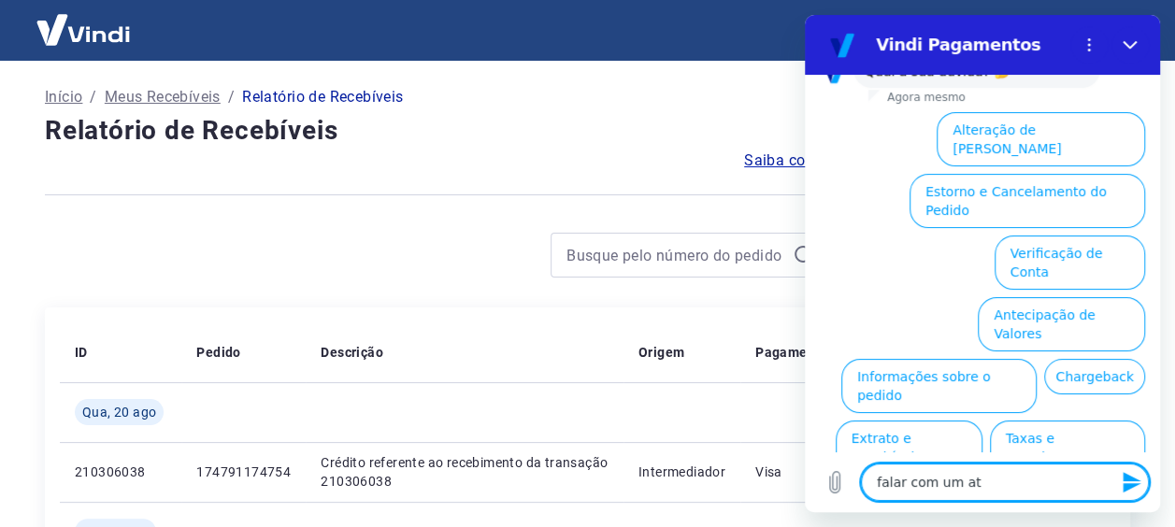
type textarea "x"
type textarea "falar com um [GEOGRAPHIC_DATA]"
type textarea "x"
type textarea "falar com um atend"
type textarea "x"
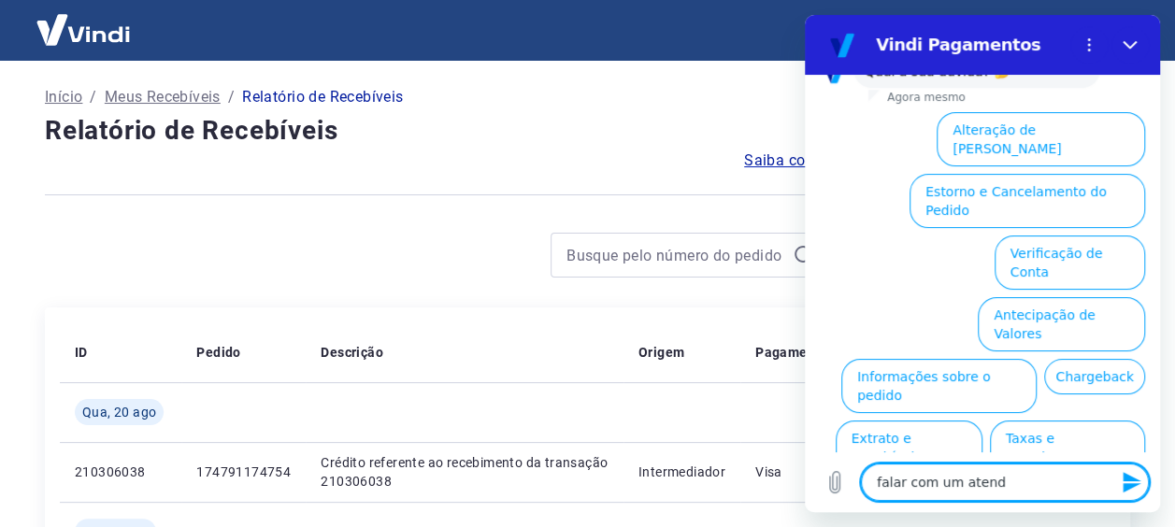
type textarea "falar com um atende"
type textarea "x"
type textarea "falar com um atenden"
type textarea "x"
type textarea "falar com um atendend"
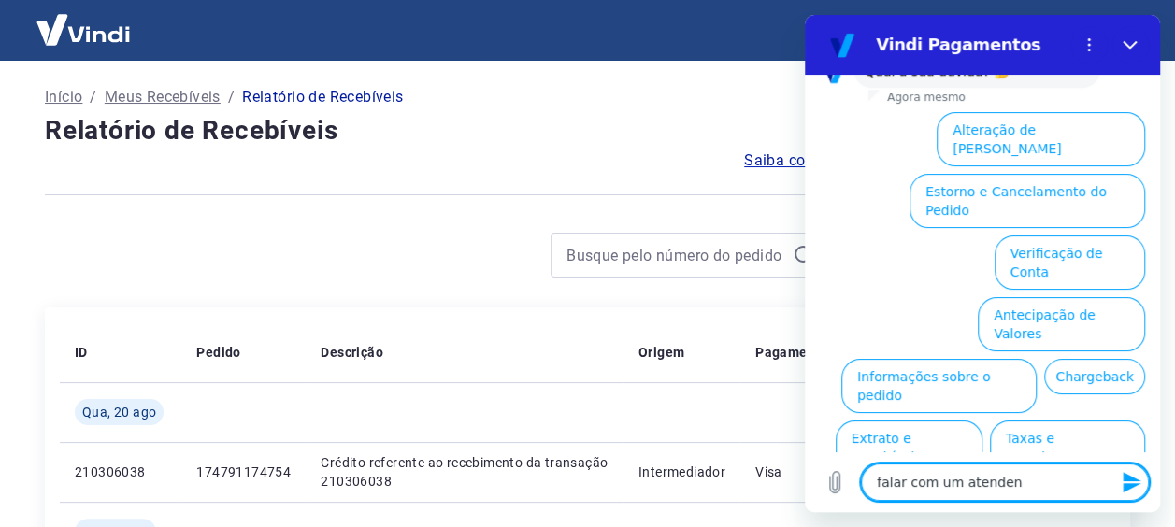
type textarea "x"
type textarea "falar com um atendende"
type textarea "x"
type textarea "falar com um atendende"
type textarea "x"
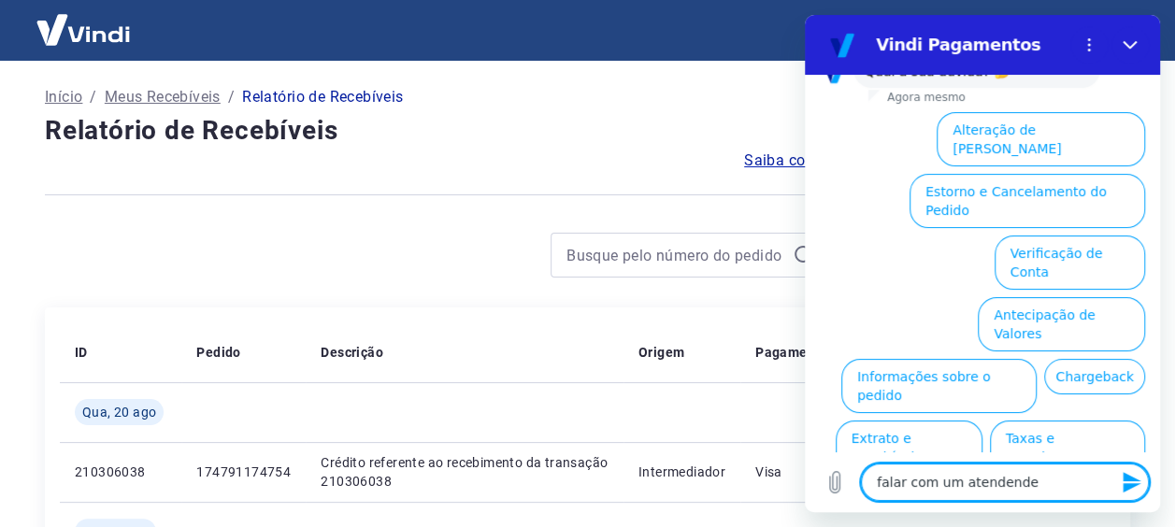
type textarea "falar com um atendende"
type textarea "x"
type textarea "falar com um atendend"
type textarea "x"
type textarea "falar com um atenden"
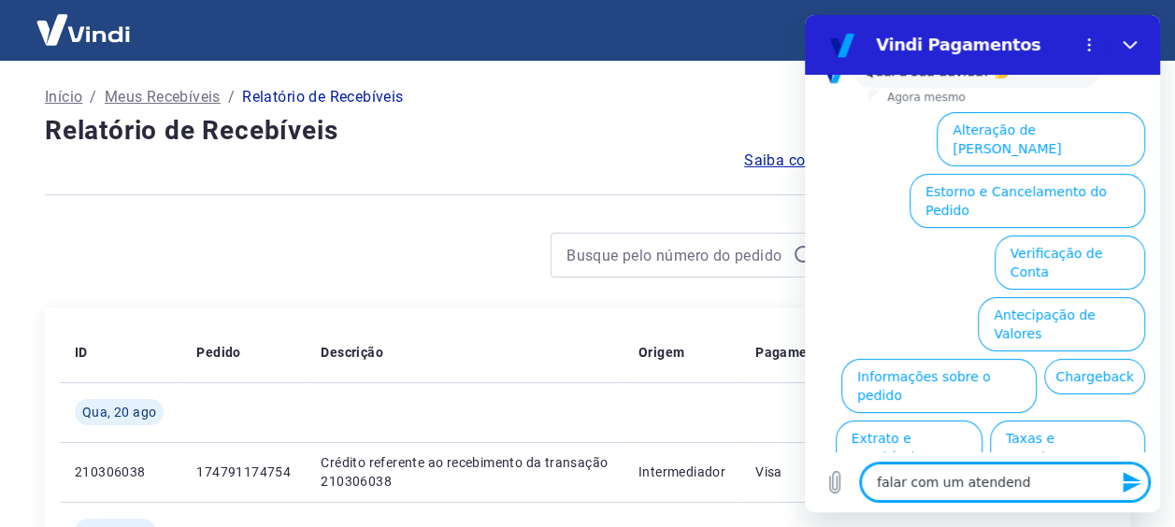
type textarea "x"
type textarea "falar com um atendent"
type textarea "x"
type textarea "falar com um atendente"
type textarea "x"
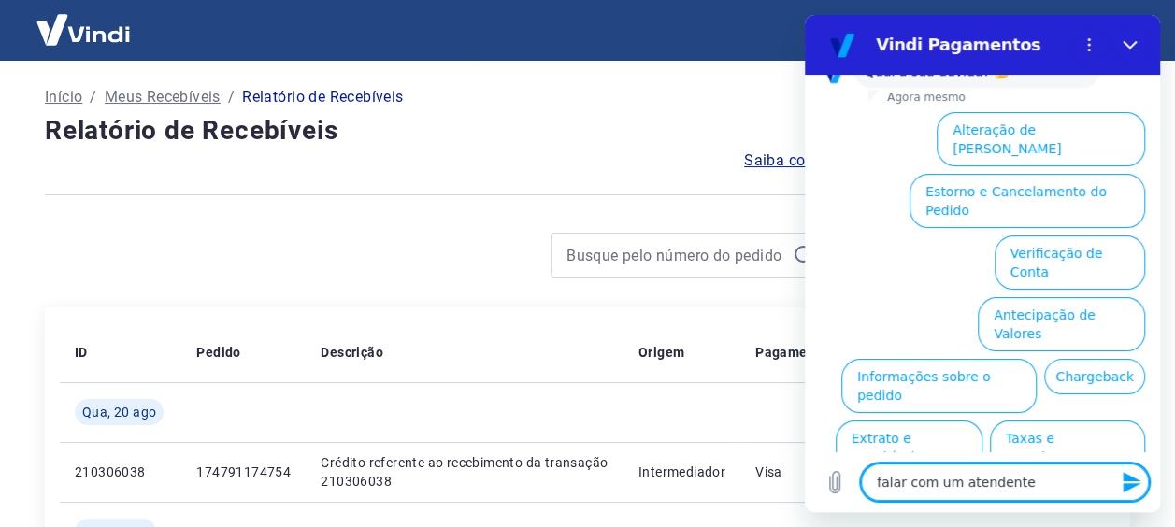
type textarea "falar com um atendente"
type textarea "x"
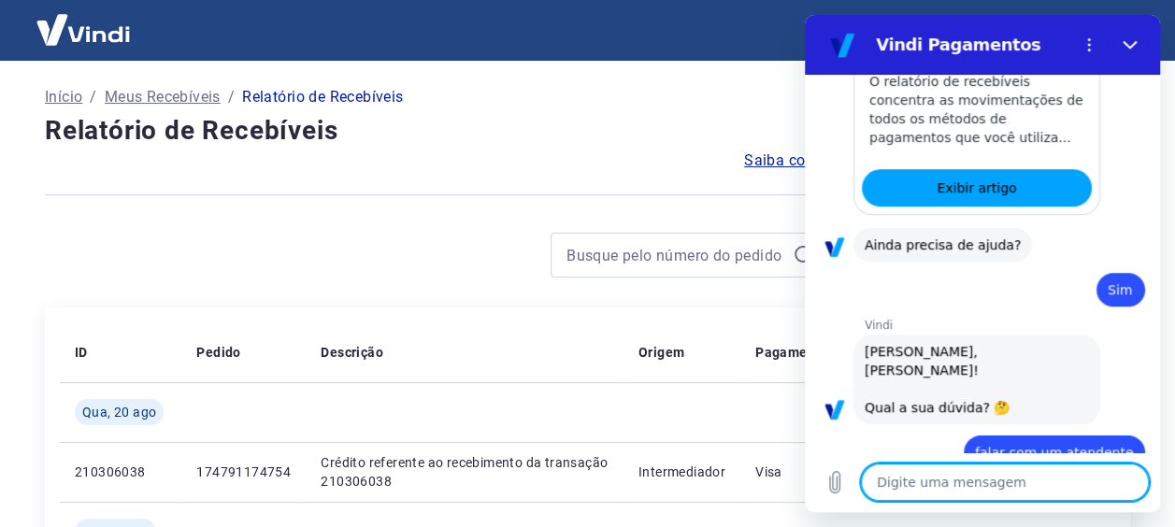
type textarea "x"
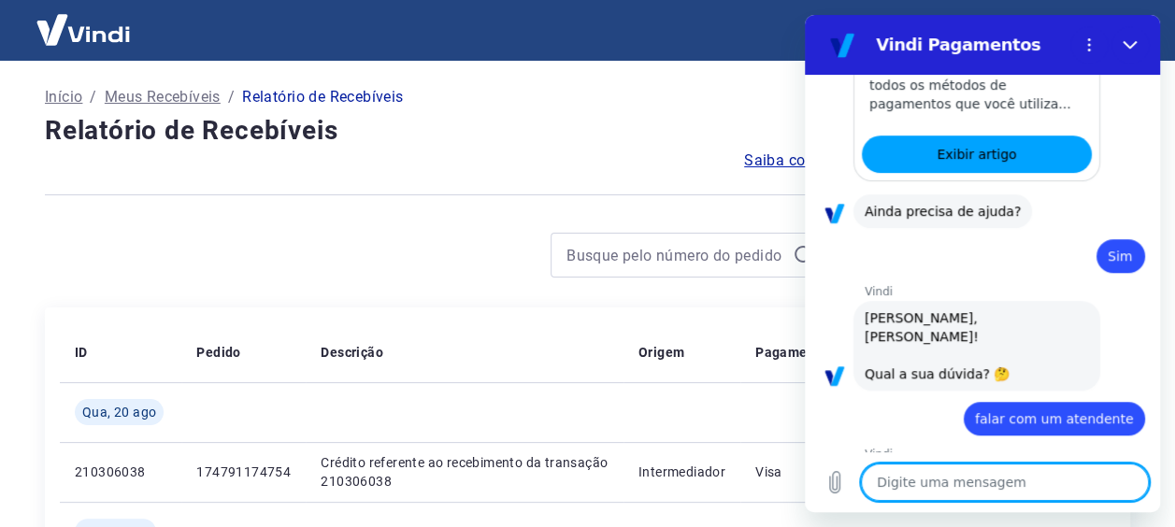
scroll to position [611, 0]
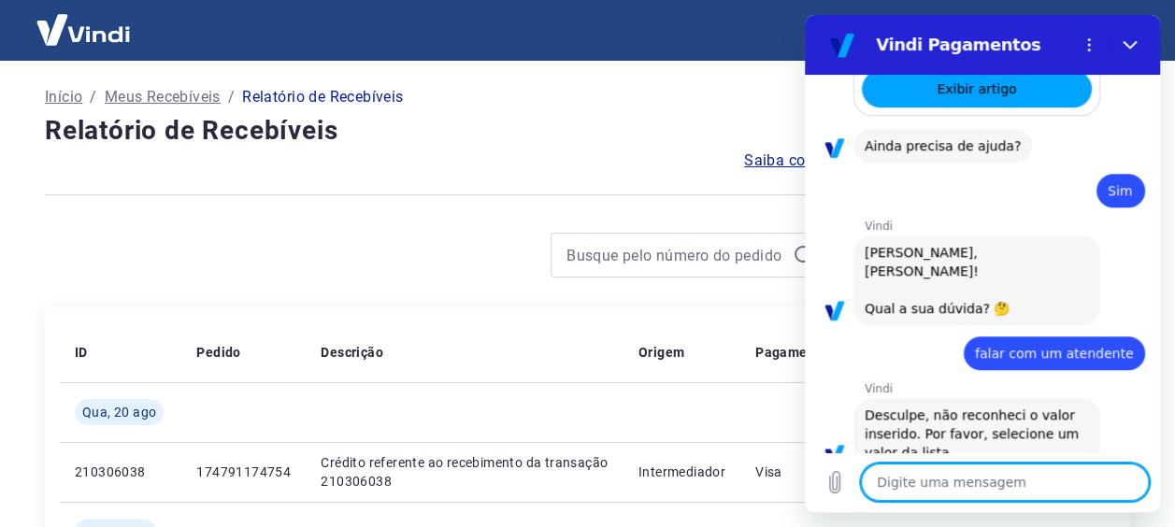
type textarea "p"
type textarea "x"
type textarea "pr"
type textarea "x"
type textarea "pre"
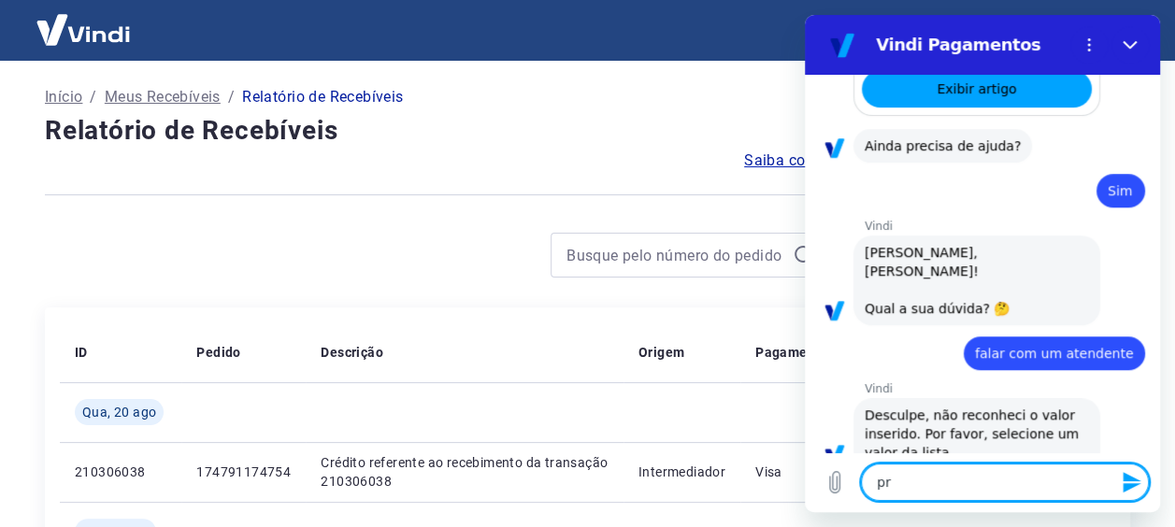
type textarea "x"
type textarea "prec"
type textarea "x"
type textarea "preci"
type textarea "x"
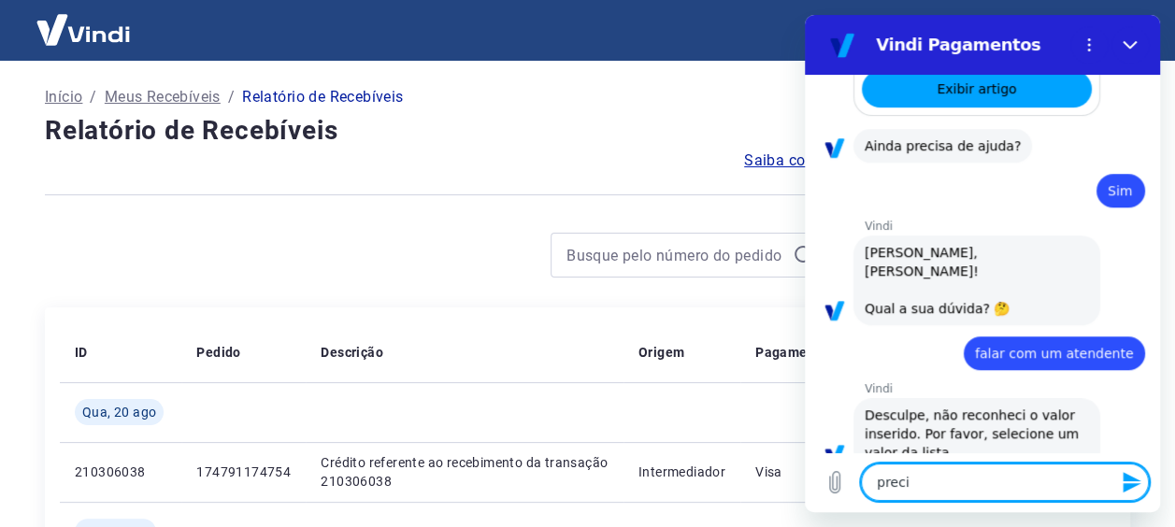
type textarea "precis"
type textarea "x"
type textarea "preciso"
type textarea "x"
type textarea "preciso"
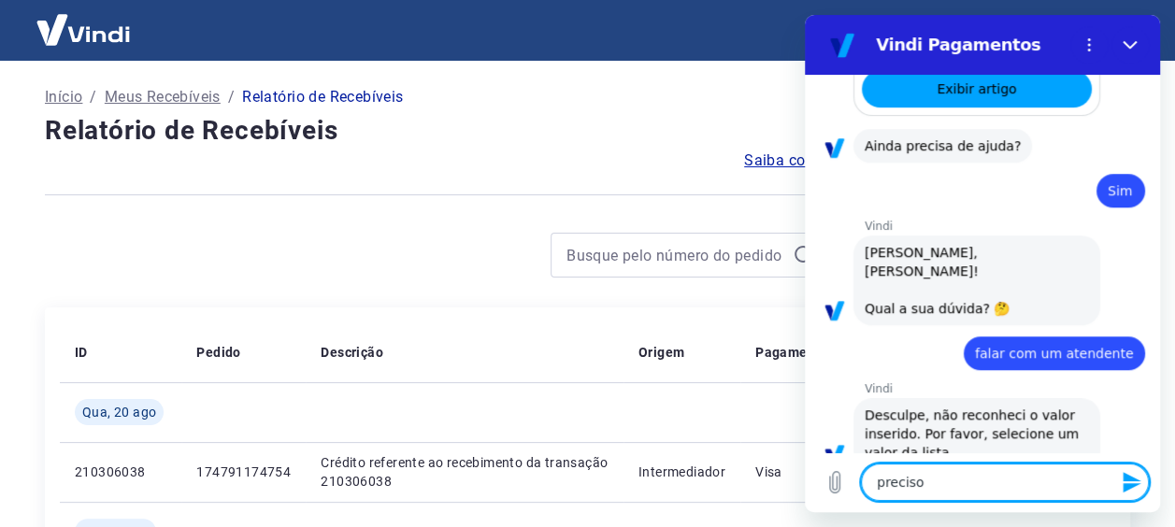
type textarea "x"
type textarea "preciso d"
type textarea "x"
type textarea "preciso de"
type textarea "x"
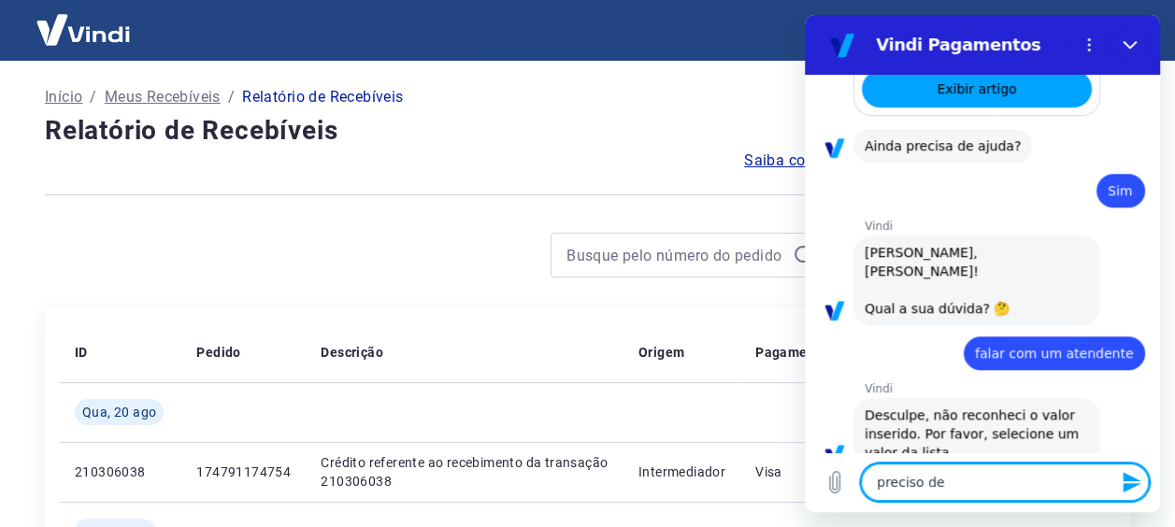
type textarea "preciso de"
type textarea "x"
type textarea "preciso de a"
type textarea "x"
type textarea "preciso de au"
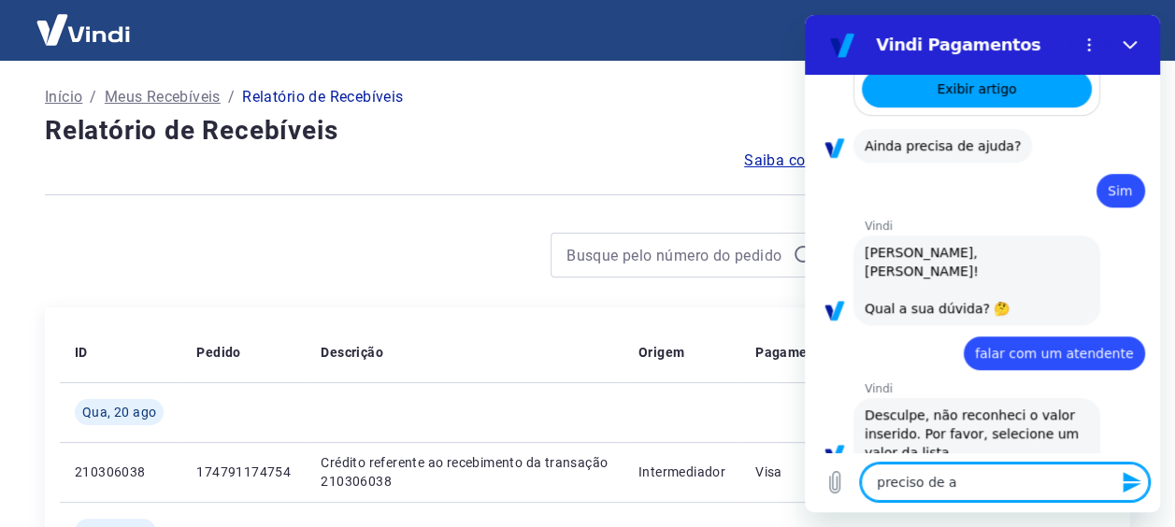
type textarea "x"
type textarea "preciso de a"
type textarea "x"
type textarea "preciso de aj"
type textarea "x"
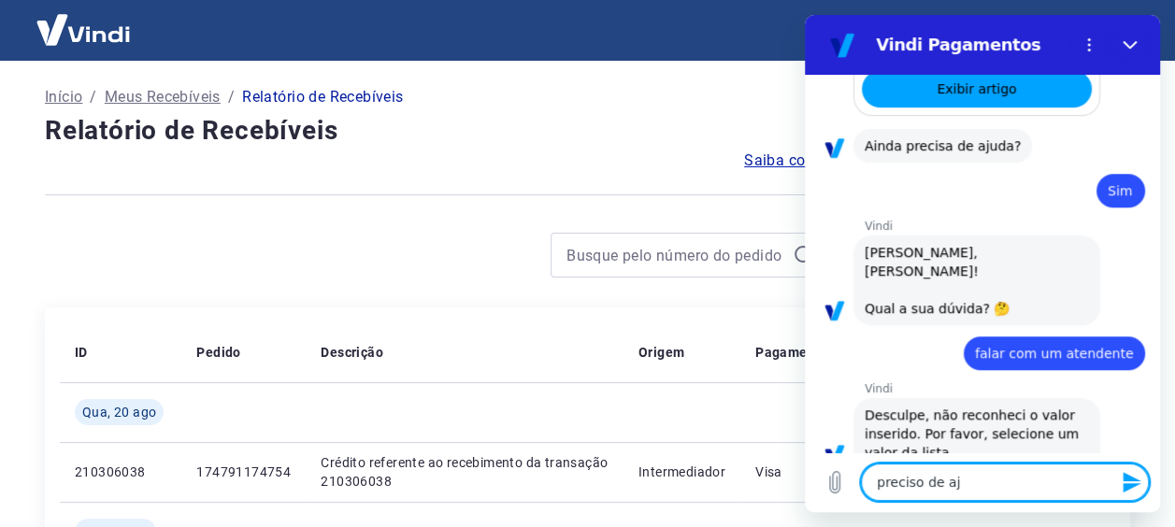
type textarea "preciso de aju"
type textarea "x"
type textarea "preciso de ajud"
type textarea "x"
type textarea "preciso de ajuda"
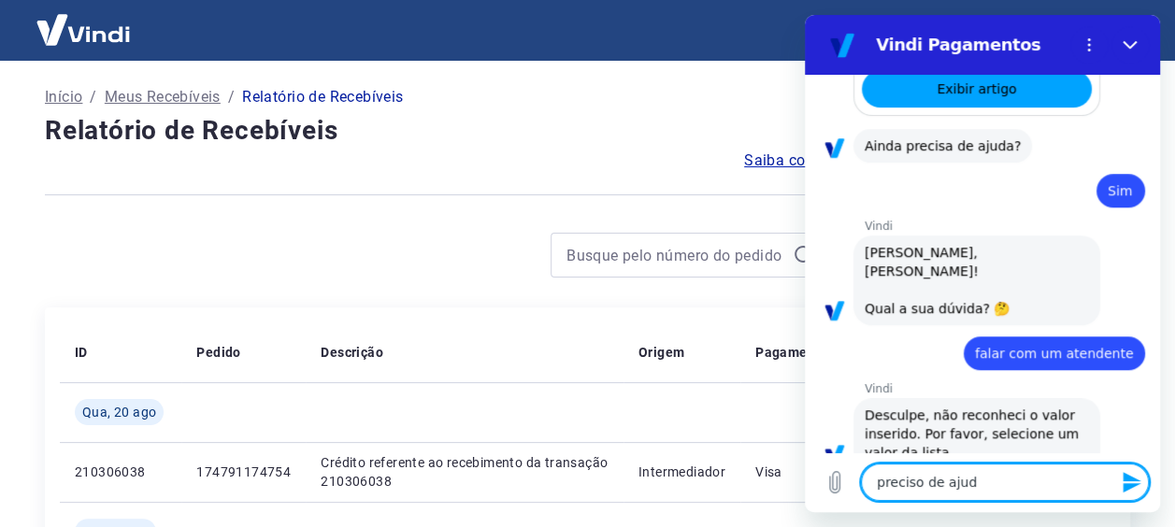
type textarea "x"
type textarea "preciso de ajuda"
type textarea "x"
type textarea "preciso de ajuda p"
type textarea "x"
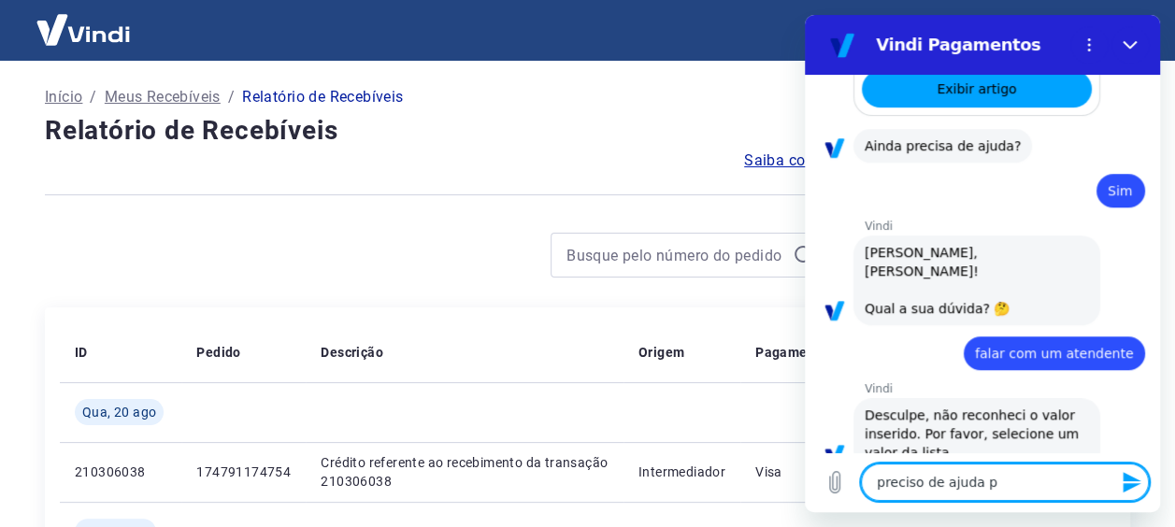
type textarea "preciso de ajuda pa"
type textarea "x"
type textarea "preciso de ajuda par"
type textarea "x"
type textarea "preciso de ajuda para"
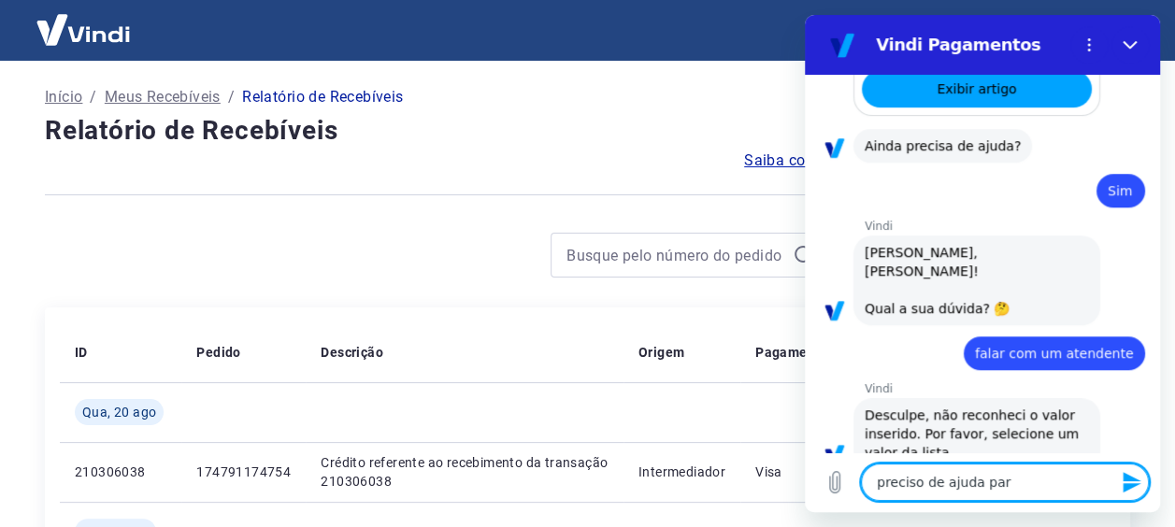
type textarea "x"
type textarea "preciso de ajuda para"
type textarea "x"
type textarea "preciso de ajuda para i"
type textarea "x"
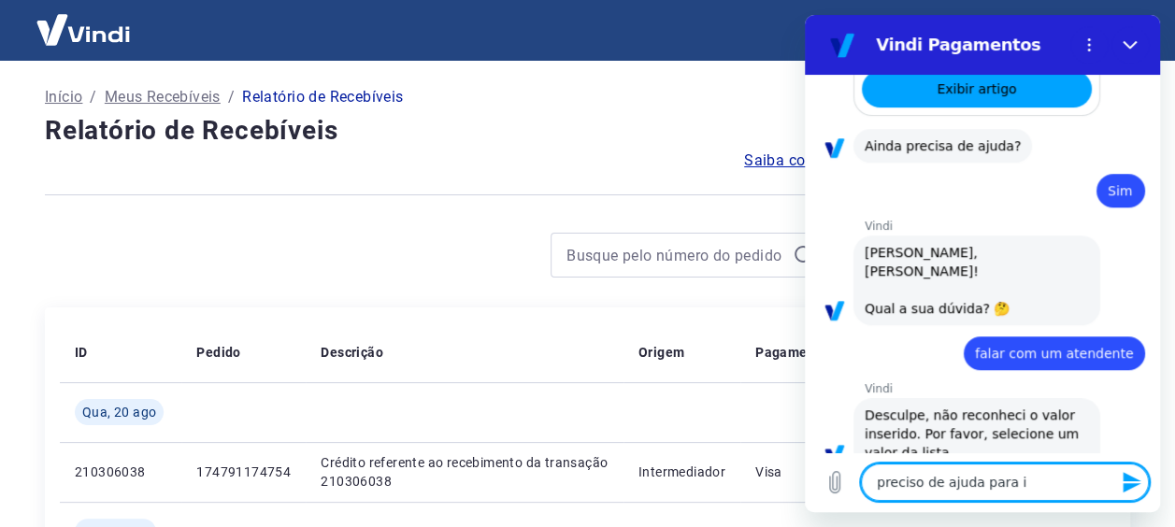
type textarea "preciso de ajuda para id"
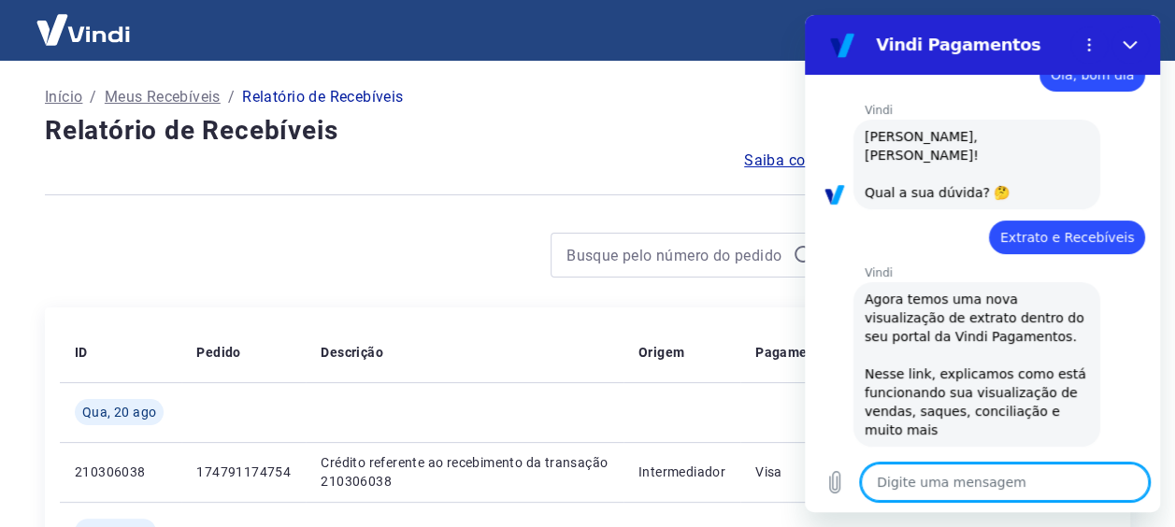
scroll to position [0, 0]
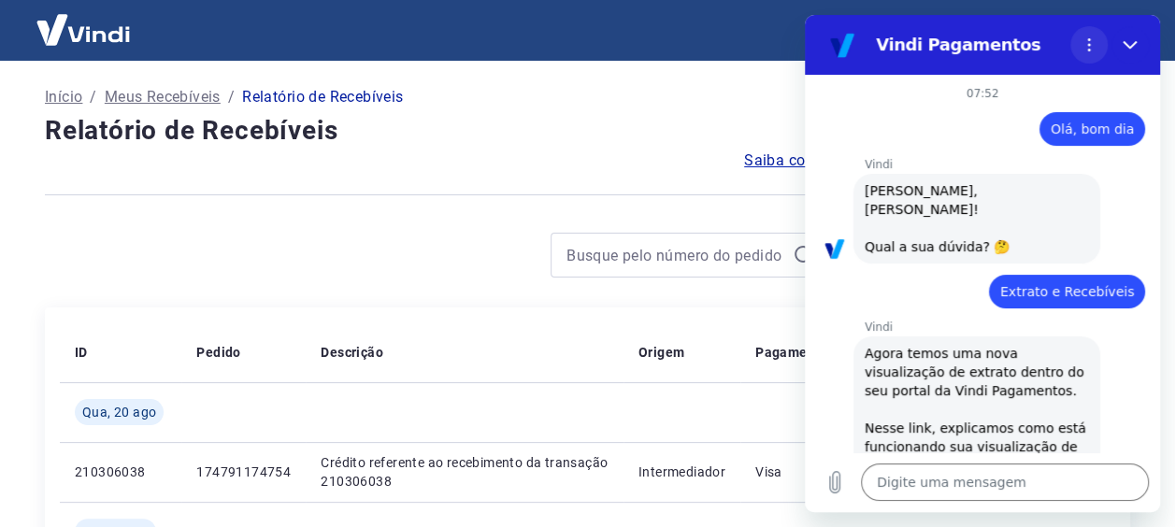
click at [1089, 50] on circle "Menu de opções" at bounding box center [1089, 50] width 3 height 3
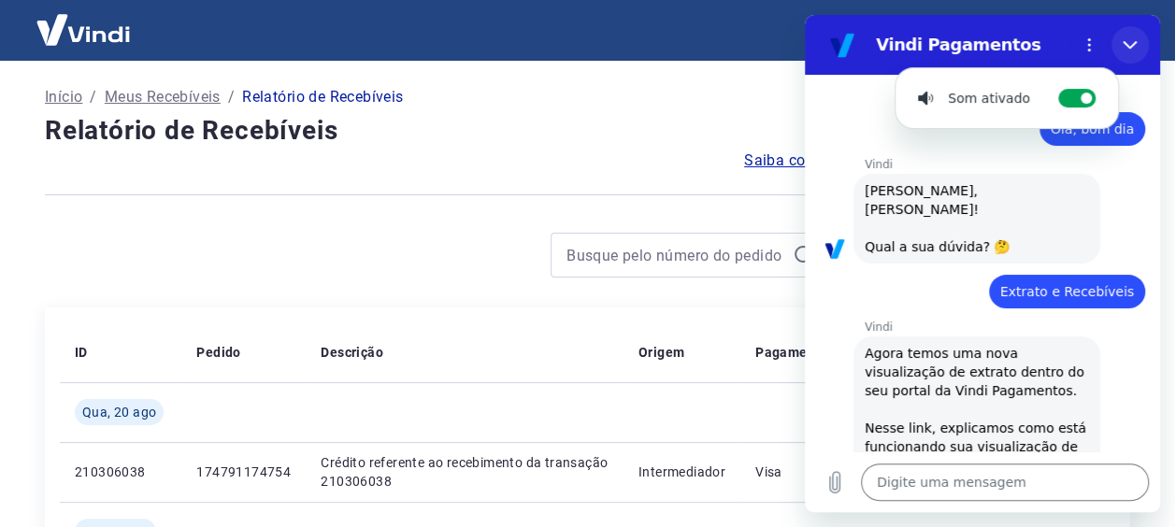
click at [1127, 43] on icon "Fechar" at bounding box center [1129, 44] width 15 height 15
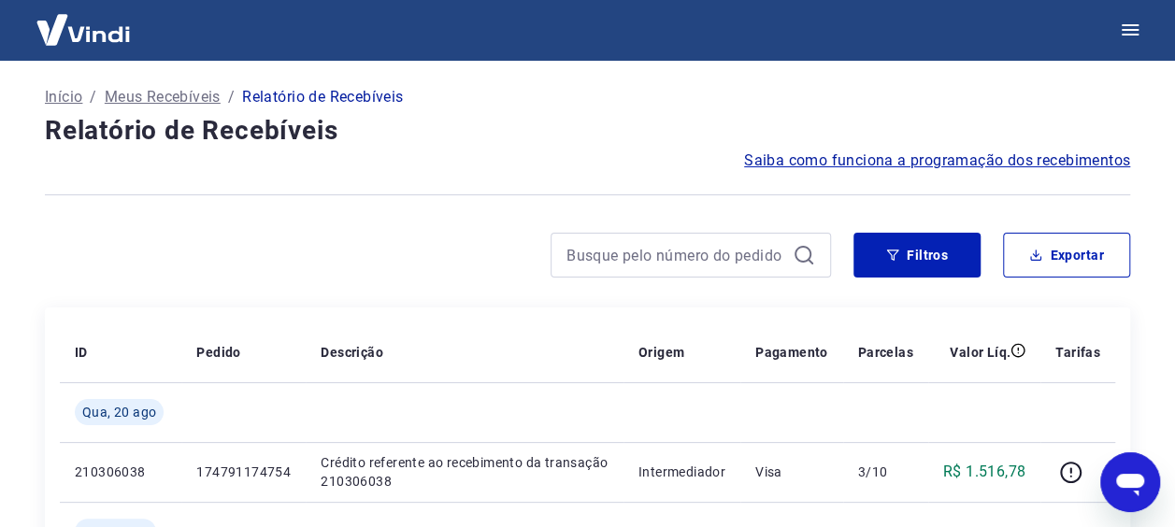
drag, startPoint x: 1128, startPoint y: 484, endPoint x: 1376, endPoint y: 829, distance: 425.0
click at [1128, 484] on icon "Abrir janela de mensagens" at bounding box center [1130, 485] width 28 height 22
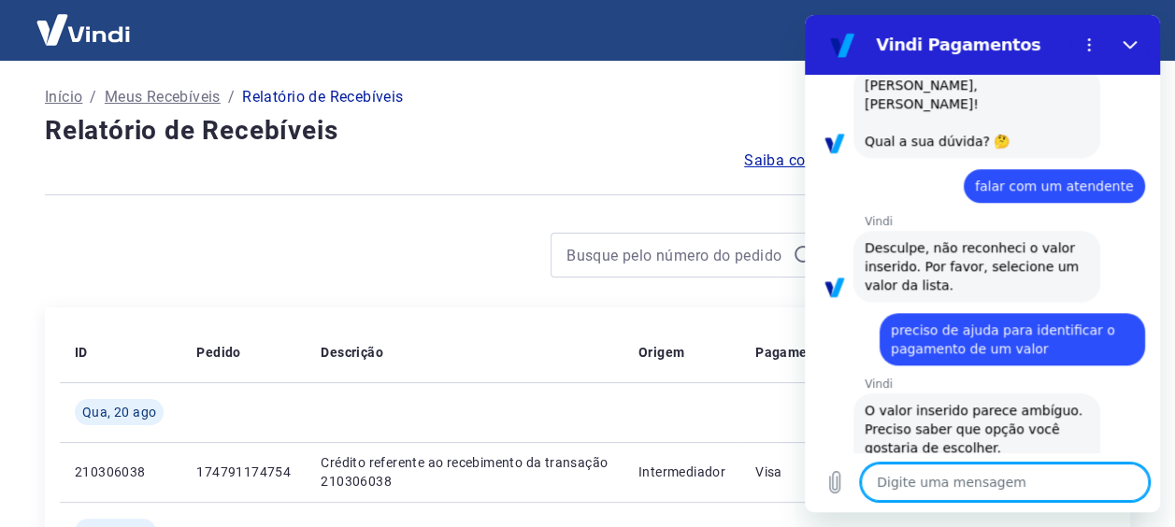
scroll to position [830, 0]
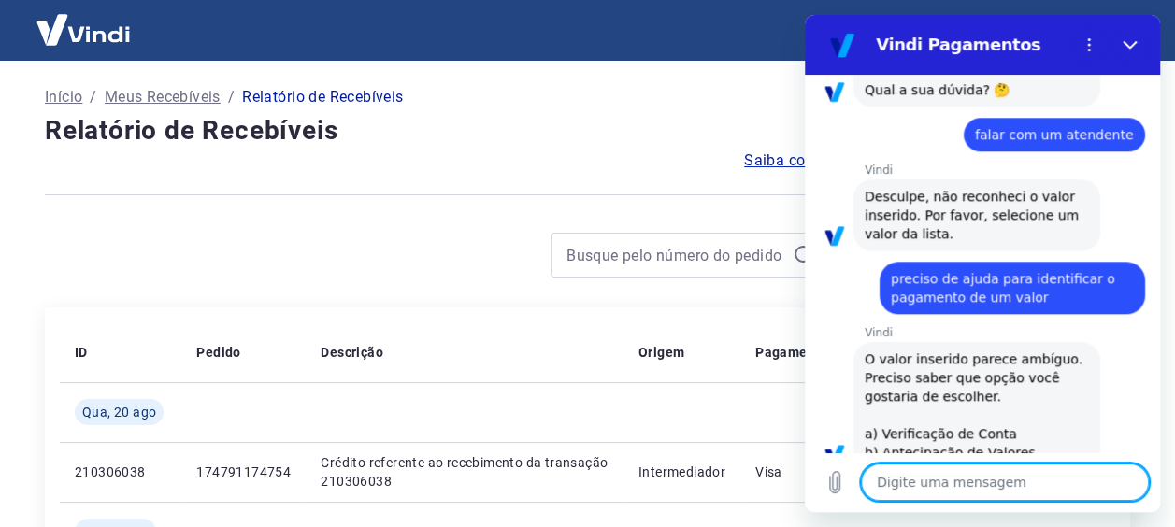
click at [993, 484] on textarea at bounding box center [1005, 481] width 288 height 37
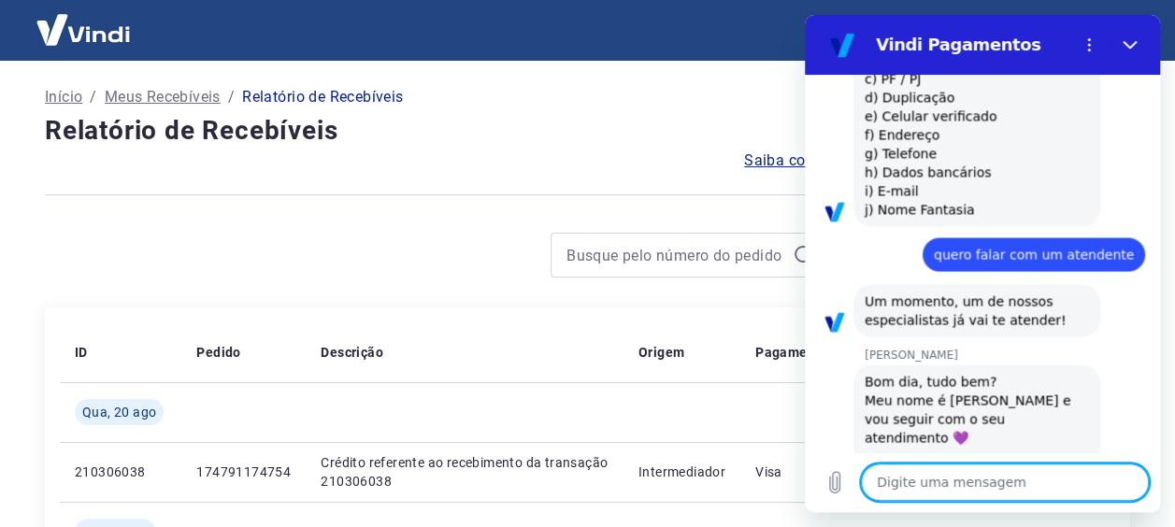
scroll to position [1658, 0]
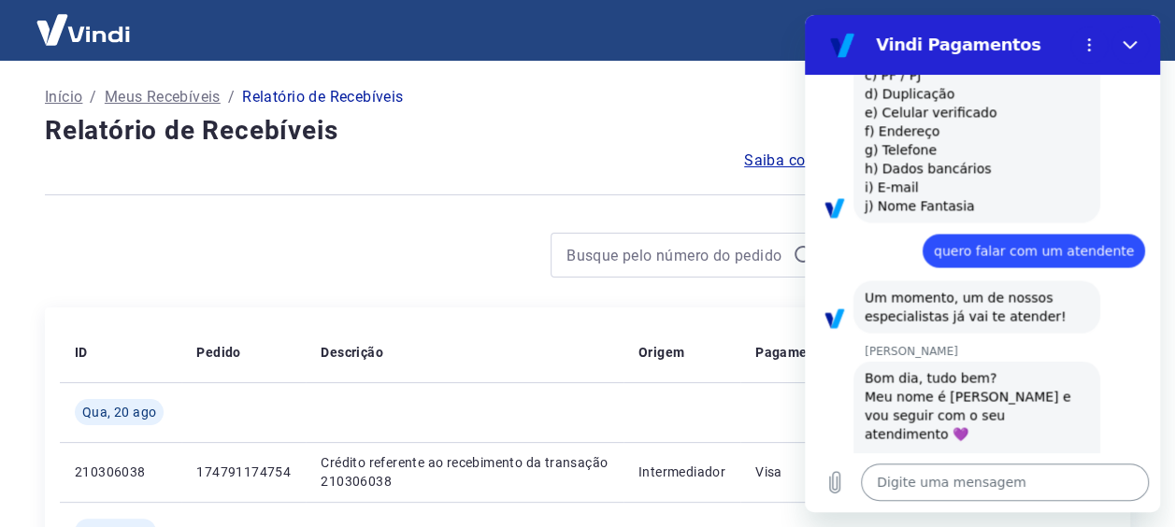
click at [975, 472] on textarea at bounding box center [1005, 481] width 288 height 37
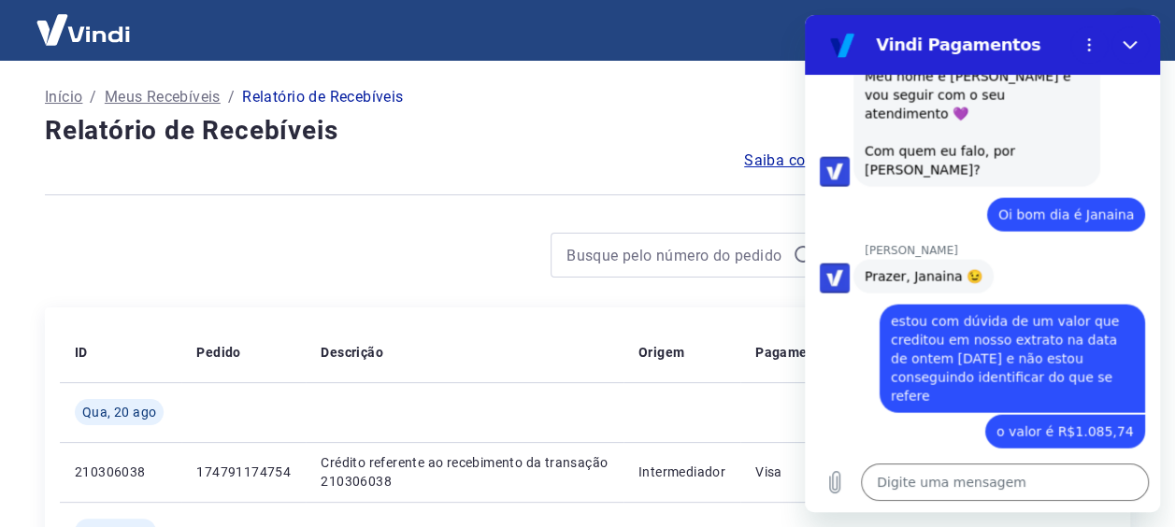
scroll to position [1981, 0]
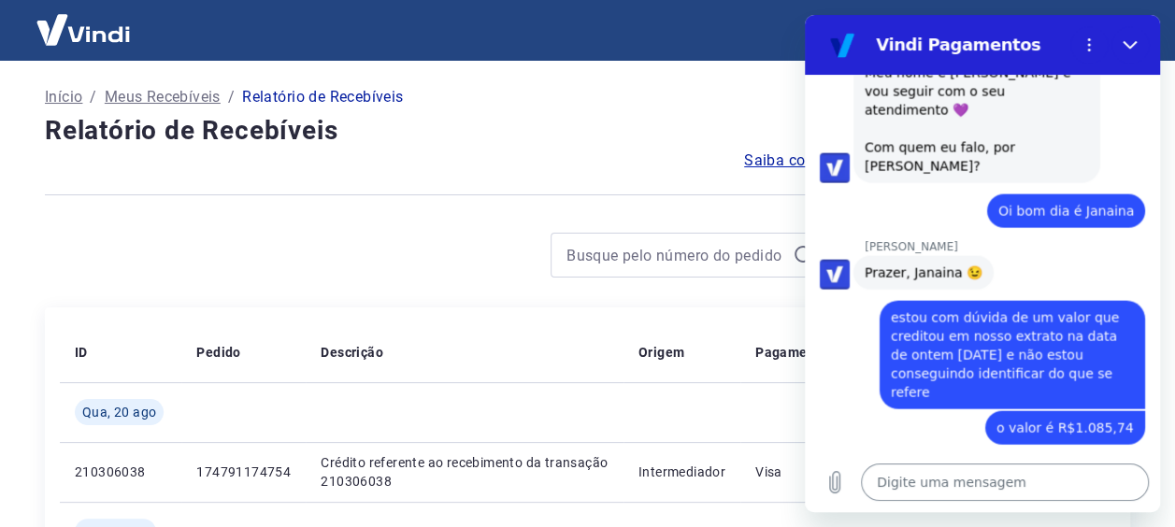
click at [1014, 468] on textarea at bounding box center [1005, 481] width 288 height 37
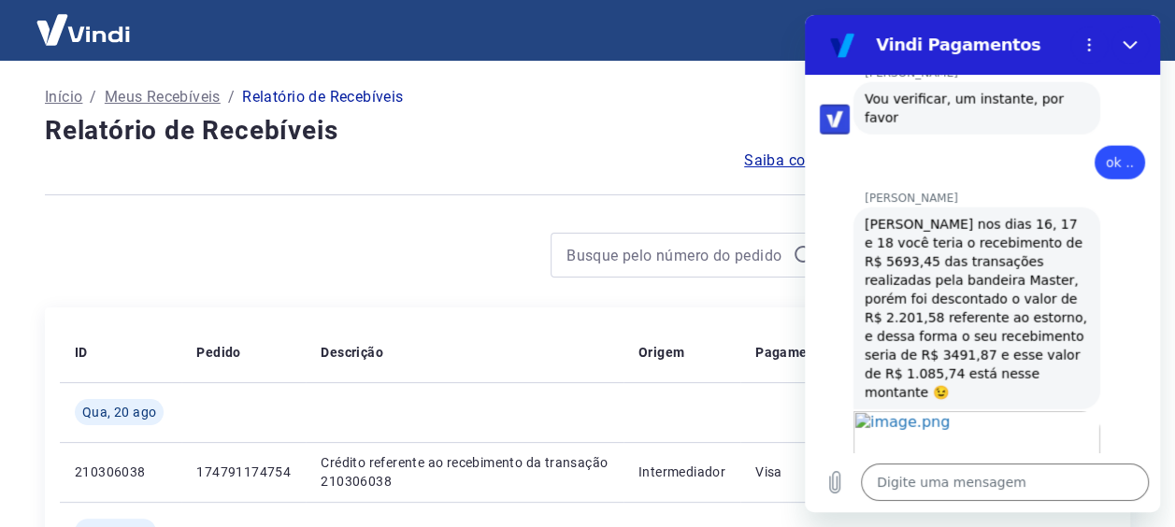
scroll to position [2375, 0]
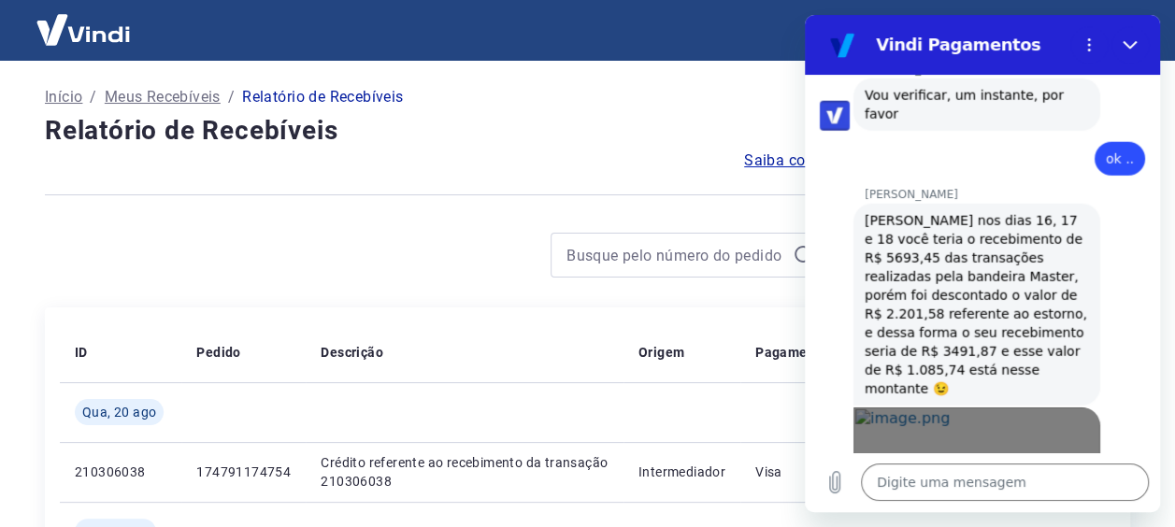
click at [947, 407] on link "Abrir em [GEOGRAPHIC_DATA]" at bounding box center [976, 475] width 247 height 136
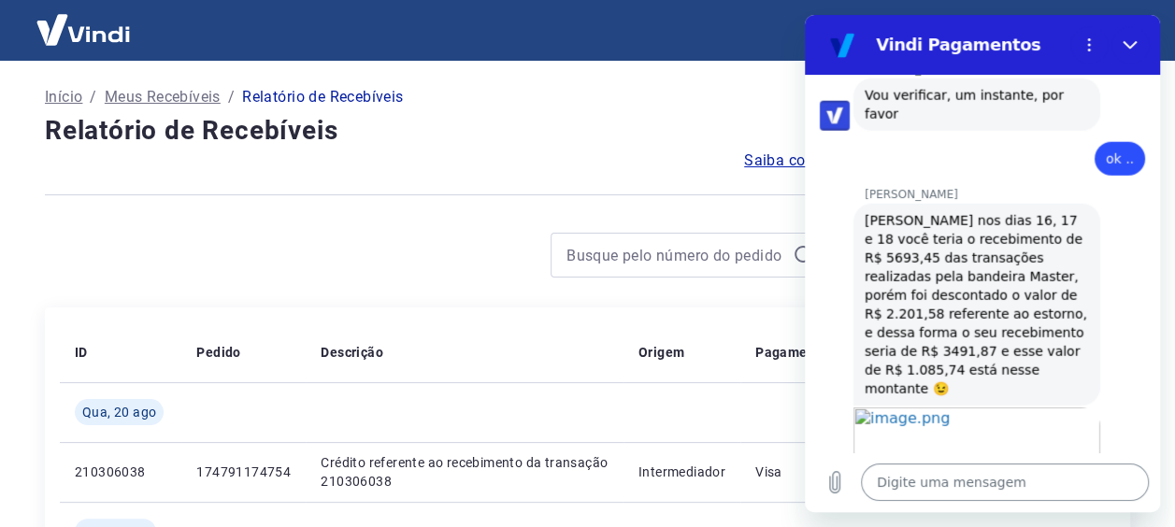
click at [950, 478] on textarea at bounding box center [1005, 481] width 288 height 37
click at [952, 481] on textarea at bounding box center [1005, 481] width 288 height 37
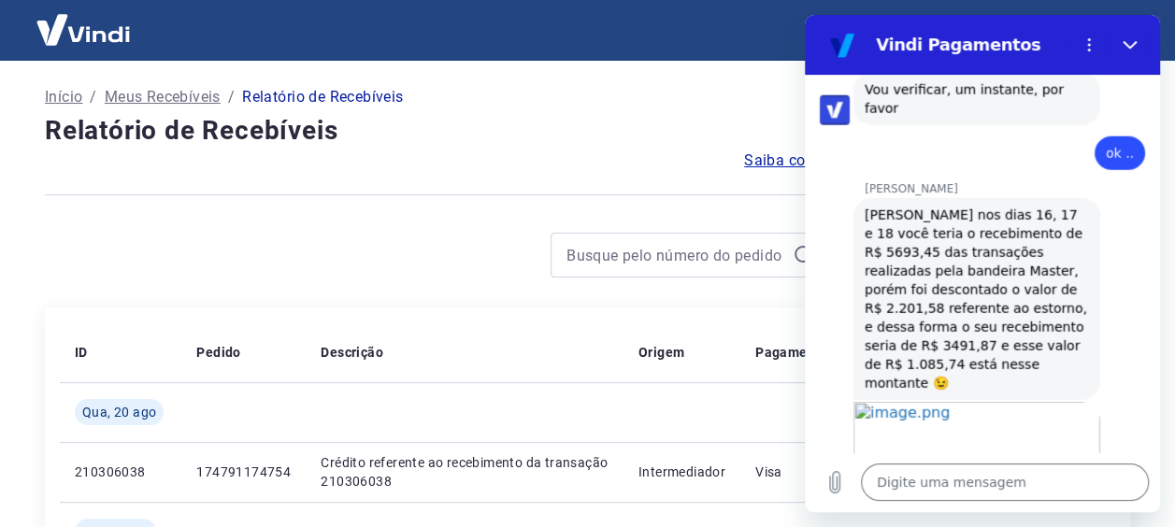
scroll to position [2474, 0]
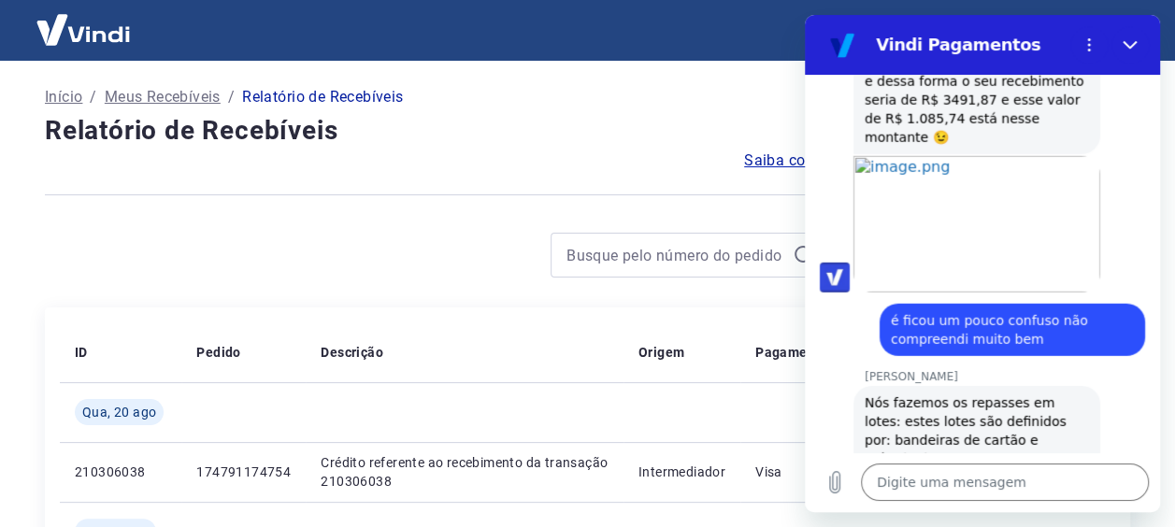
click at [78, 30] on img at bounding box center [82, 29] width 121 height 57
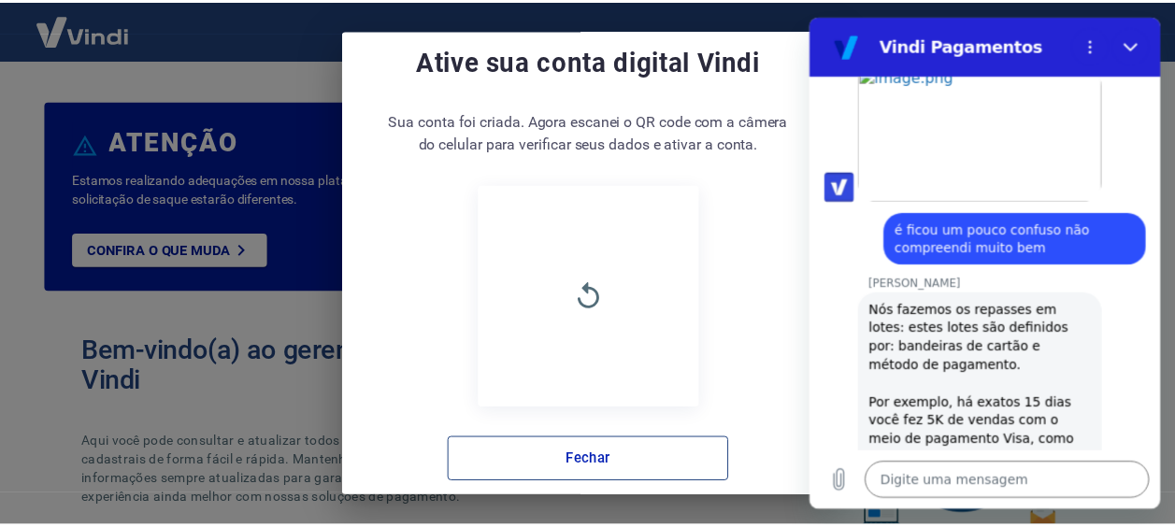
scroll to position [48, 0]
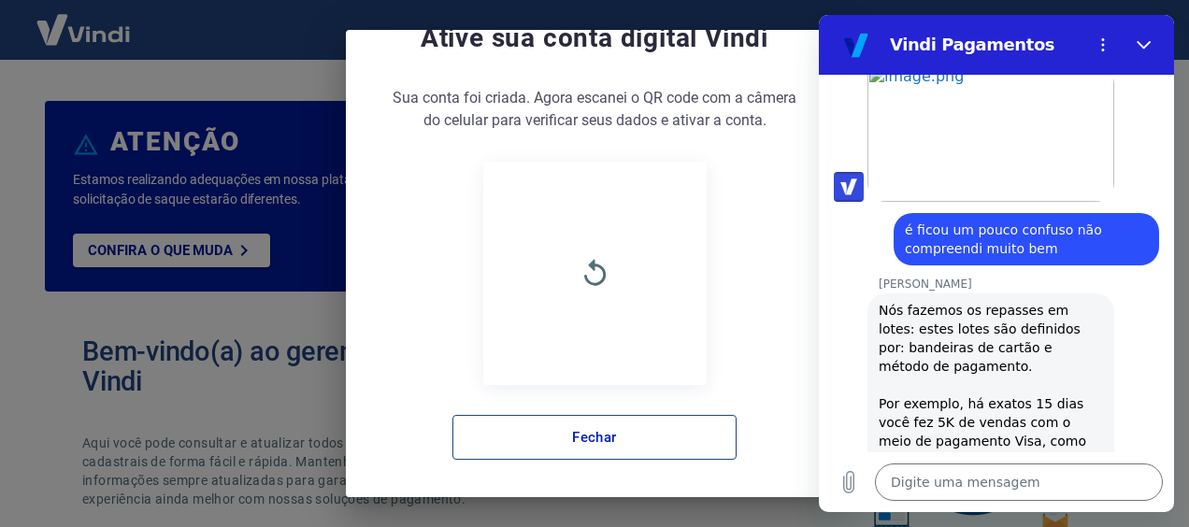
click at [641, 428] on button "Fechar" at bounding box center [594, 437] width 284 height 45
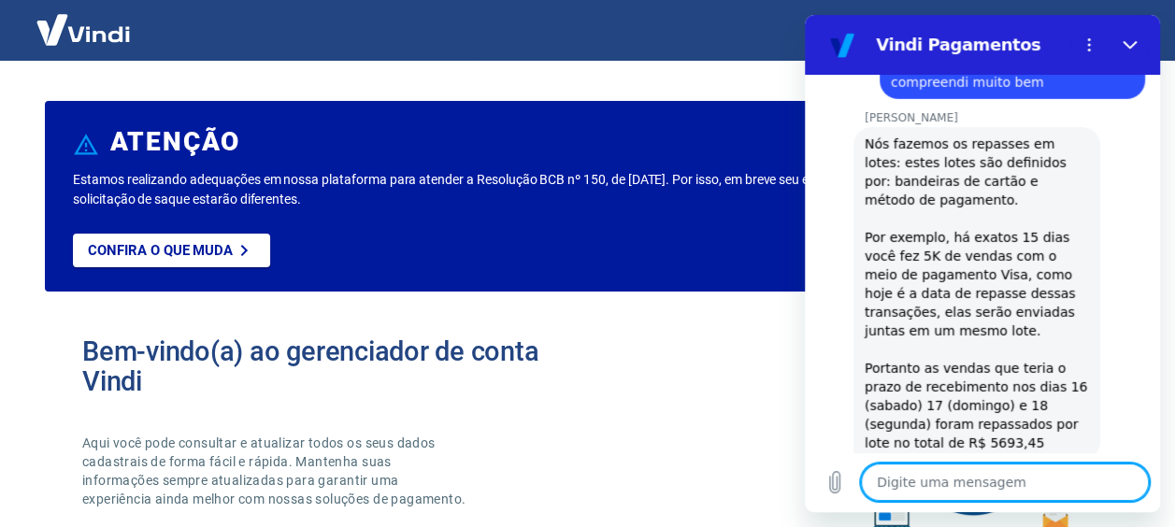
scroll to position [2882, 0]
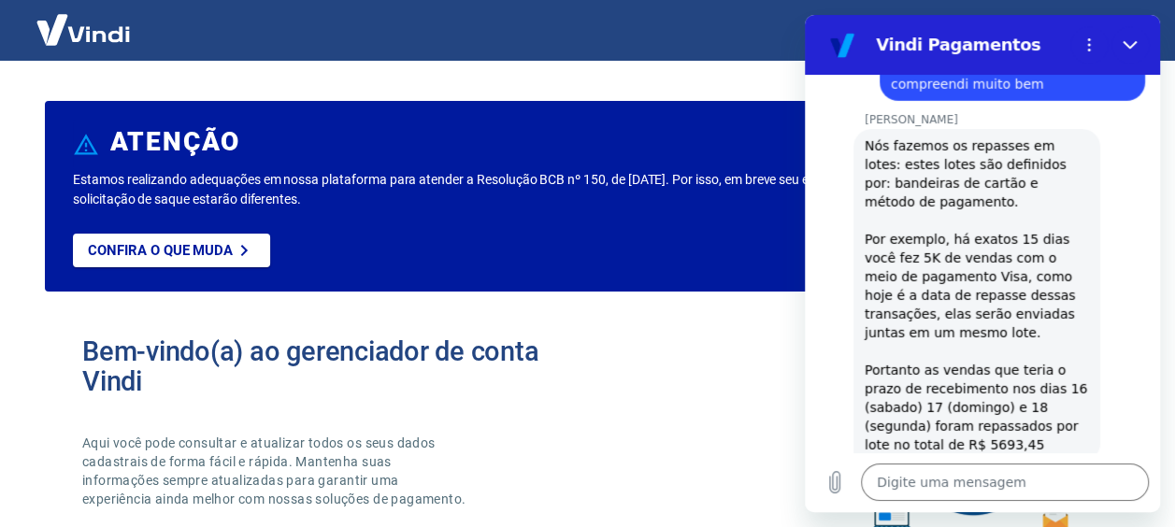
drag, startPoint x: 884, startPoint y: 406, endPoint x: 1070, endPoint y: 404, distance: 186.0
click at [1070, 473] on span "Mas desse total R$ 5693,45 foi descontado R$ 2.201,58 referente ao estorno da t…" at bounding box center [978, 508] width 228 height 71
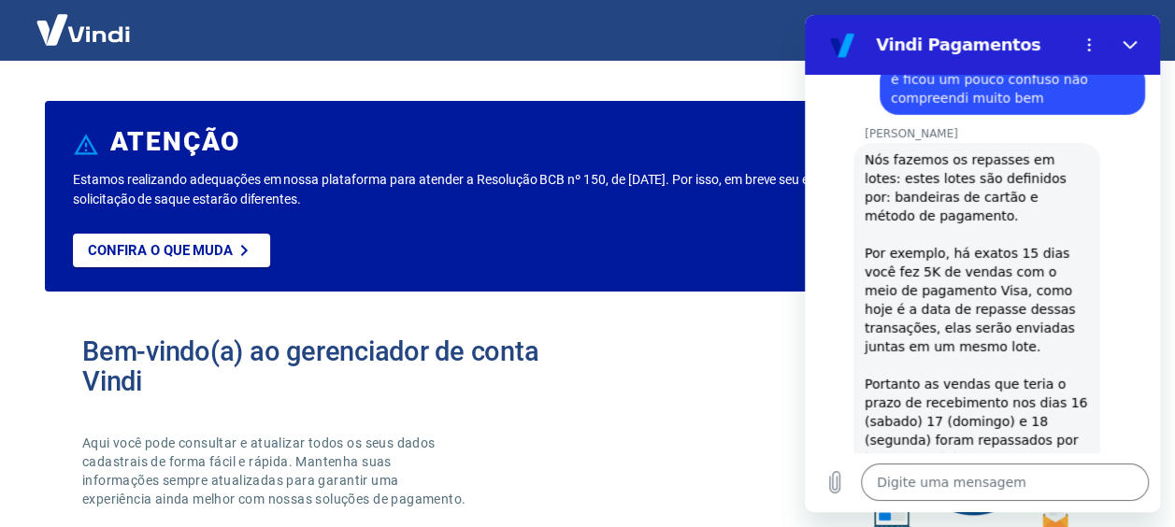
copy span "estorno da transação 215038180"
click at [909, 470] on textarea at bounding box center [1005, 481] width 288 height 37
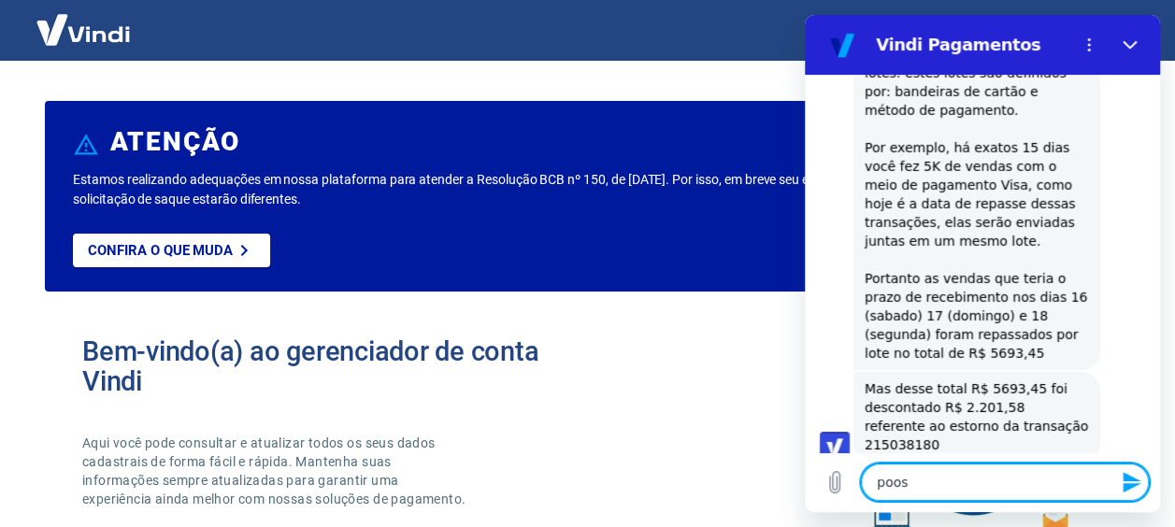
scroll to position [2971, 0]
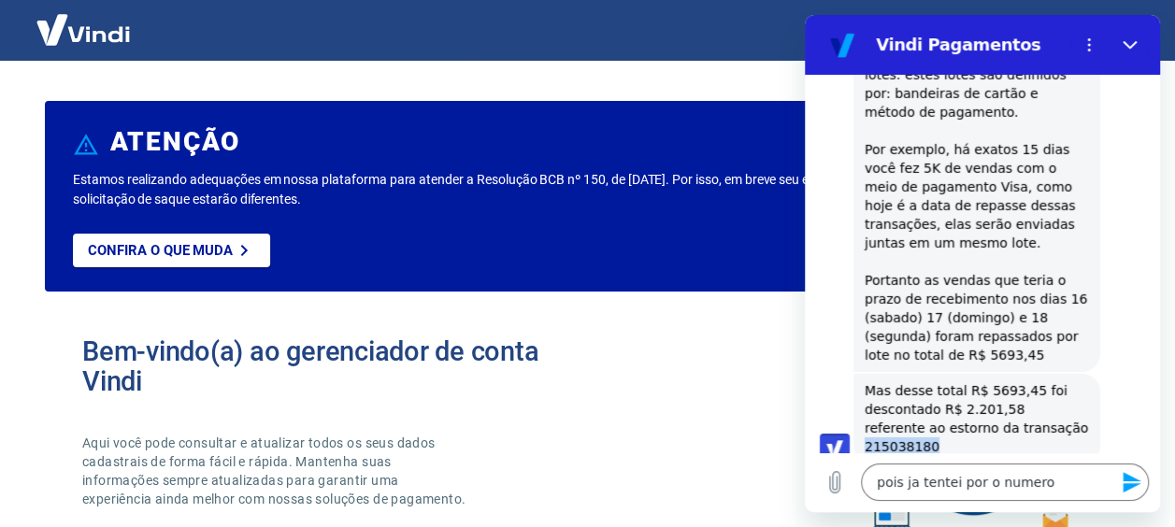
drag, startPoint x: 1007, startPoint y: 317, endPoint x: 1078, endPoint y: 310, distance: 71.3
click at [1078, 374] on div "[PERSON_NAME] diz: Mas desse total R$ 5693,45 foi descontado R$ 2.201,58 refere…" at bounding box center [976, 419] width 247 height 90
copy span "215038180"
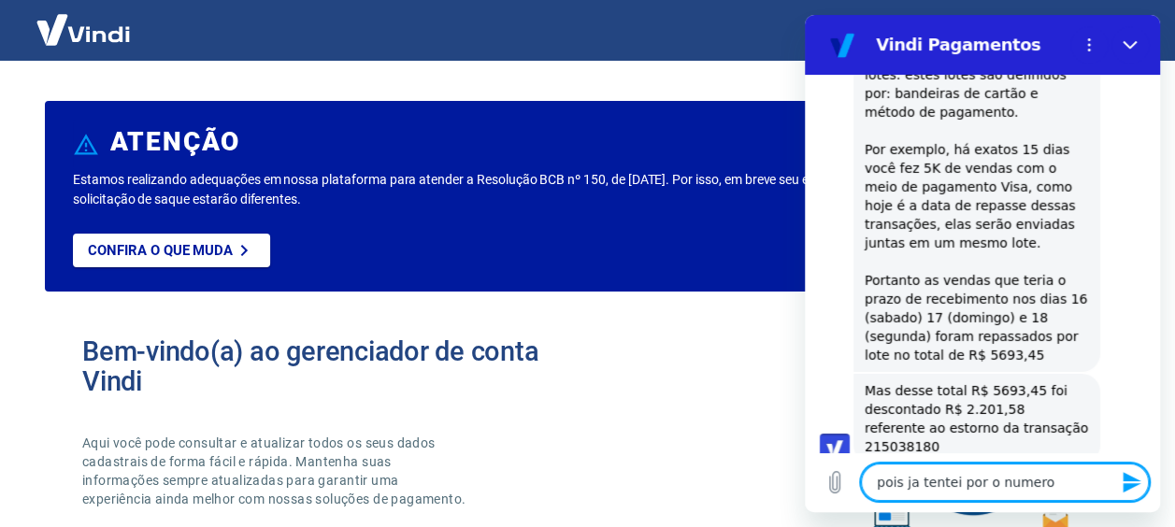
click at [1079, 481] on textarea "pois ja tentei por o numero" at bounding box center [1005, 481] width 288 height 37
paste textarea "215038180"
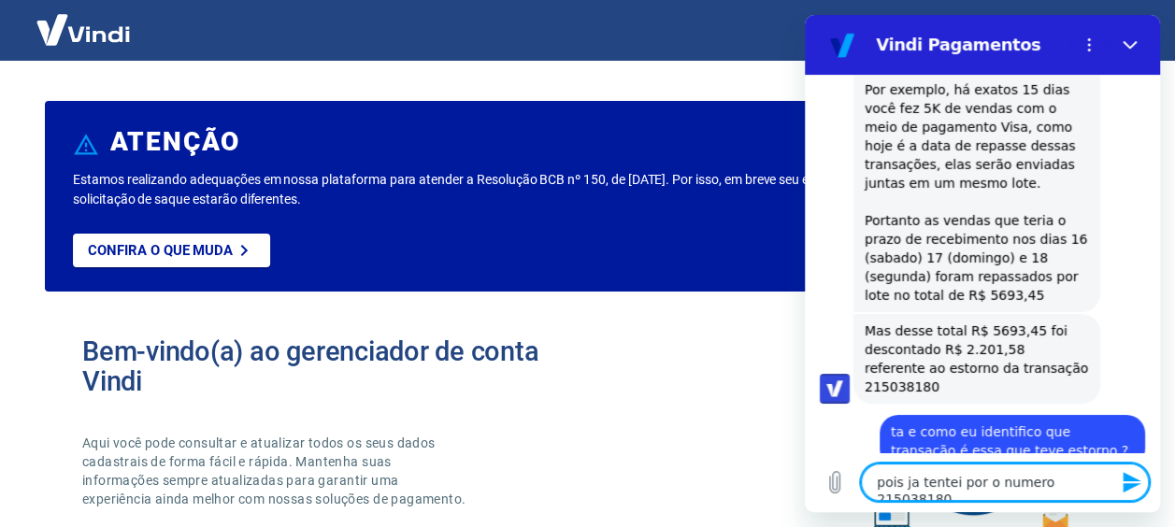
scroll to position [3035, 0]
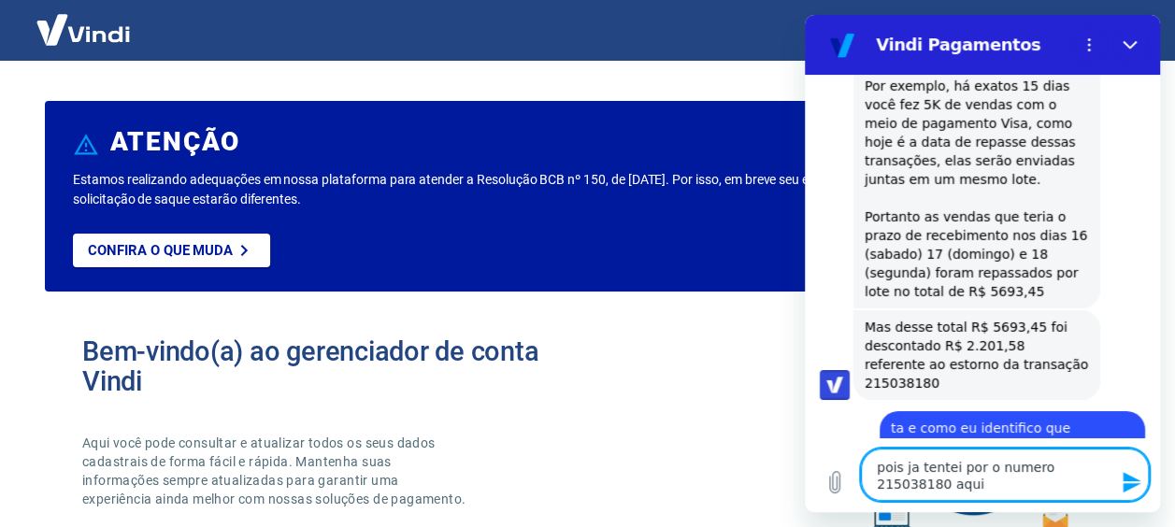
click at [69, 25] on img at bounding box center [82, 29] width 121 height 57
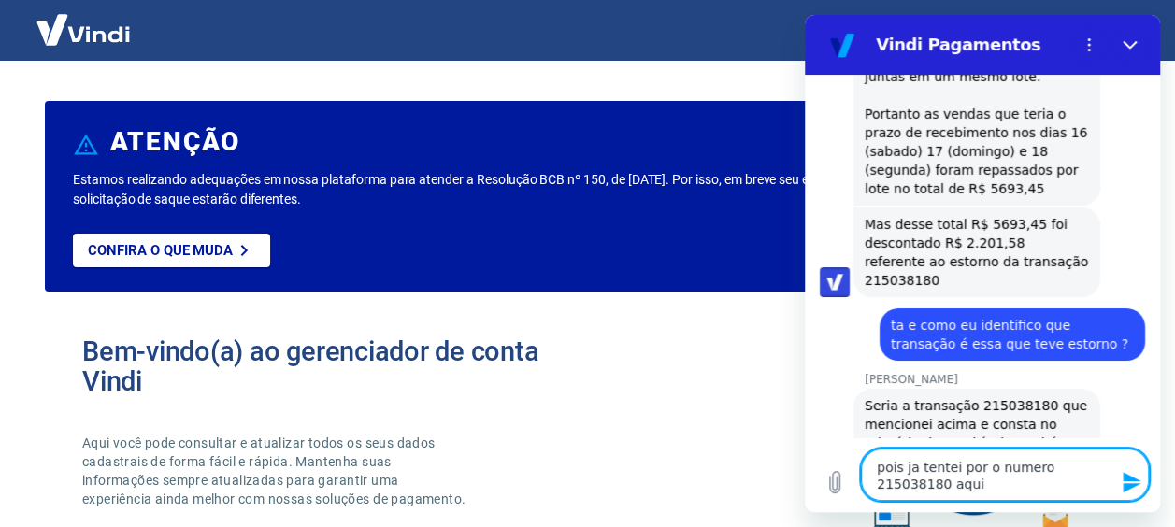
scroll to position [3141, 0]
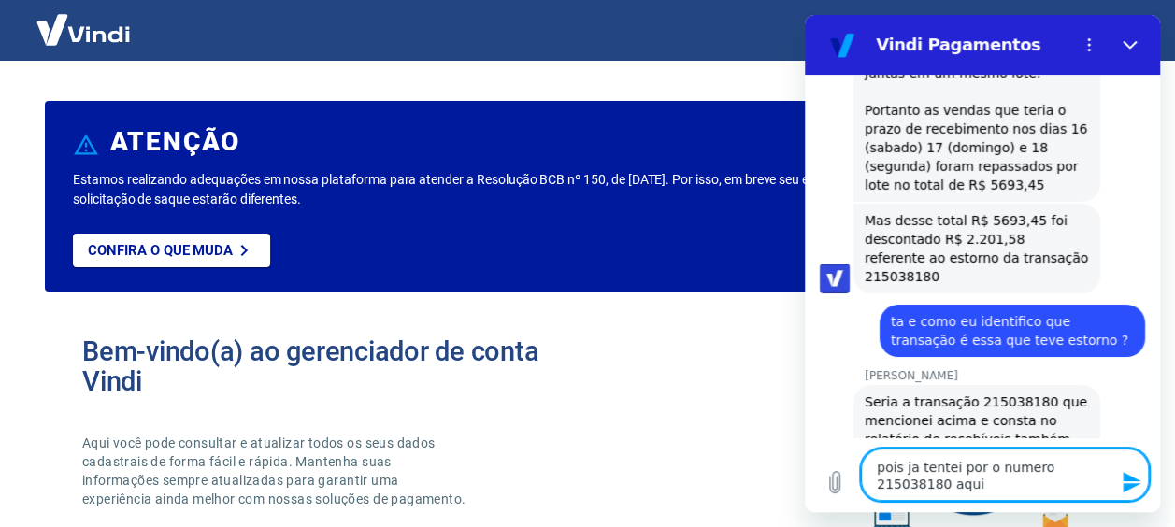
drag, startPoint x: 894, startPoint y: 475, endPoint x: 876, endPoint y: 462, distance: 22.8
click at [876, 462] on textarea "pois ja tentei por o numero 215038180 aqui" at bounding box center [1005, 475] width 288 height 52
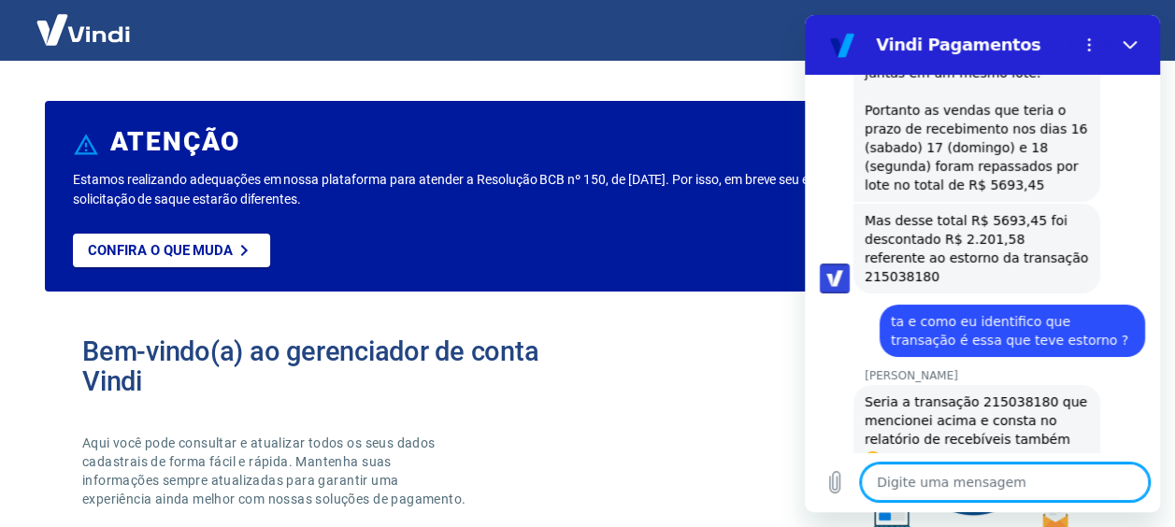
scroll to position [3126, 0]
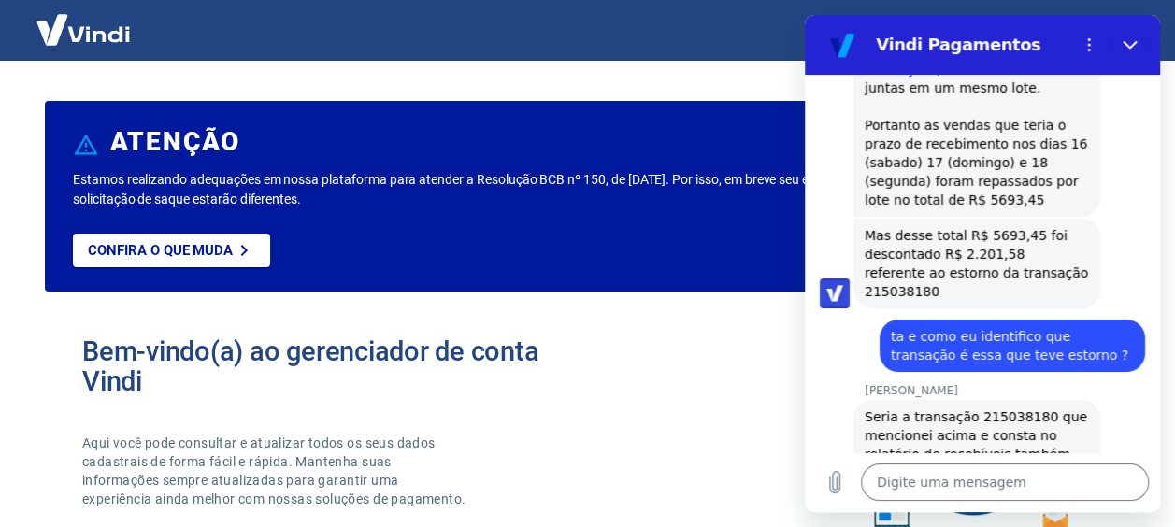
click div "[PERSON_NAME] diz: E em transações > minhas vendas você pode acessar ela e nos …"
click at [1012, 482] on textarea at bounding box center [1005, 481] width 288 height 37
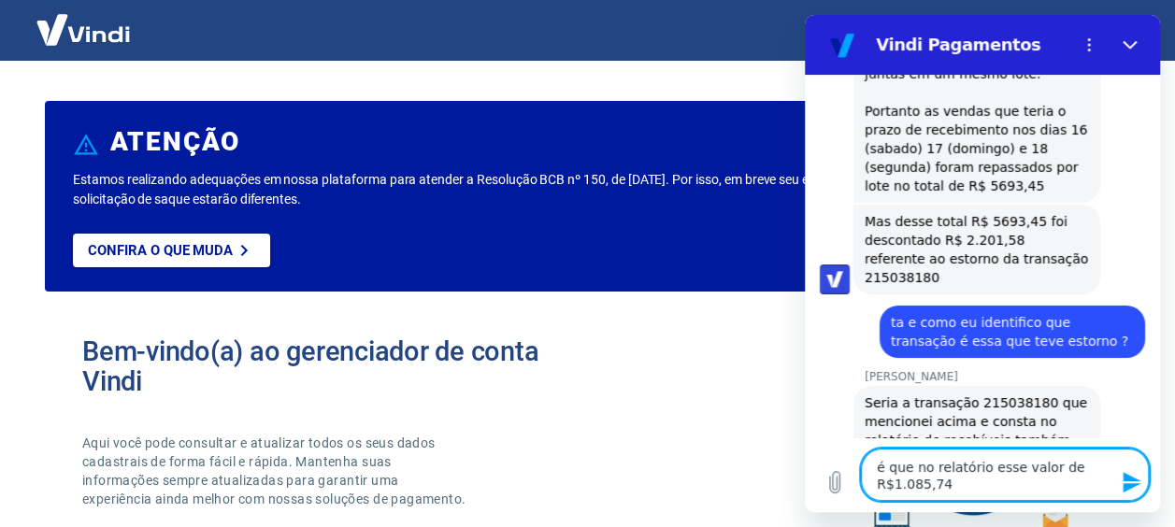
scroll to position [3141, 0]
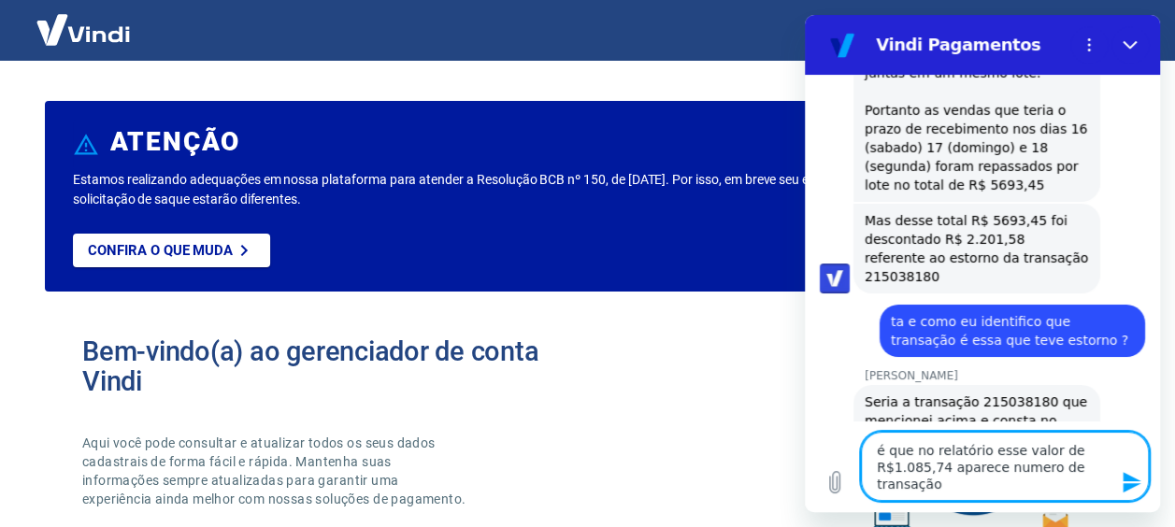
paste textarea "20281960"
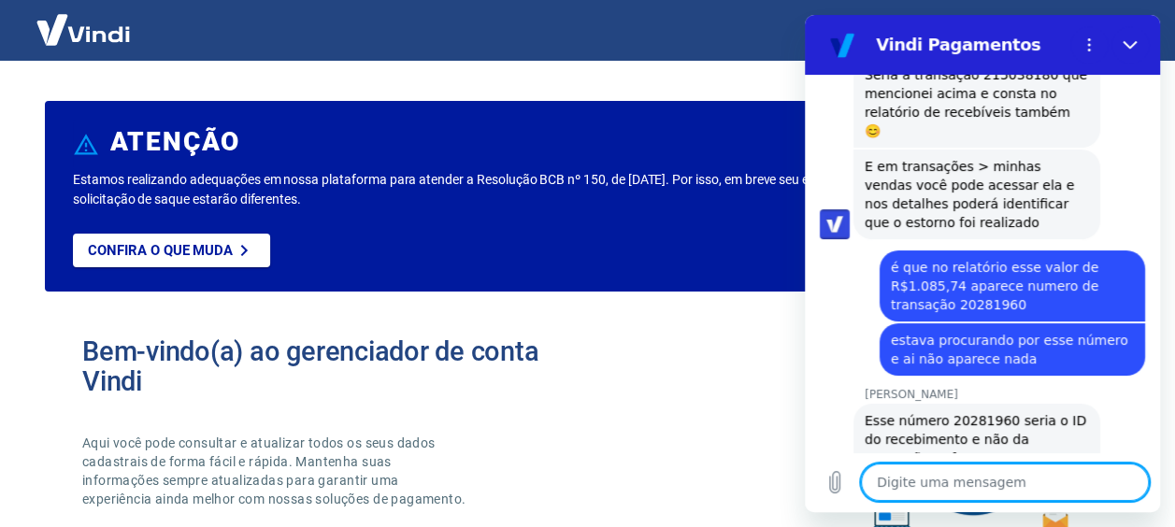
scroll to position [3472, 0]
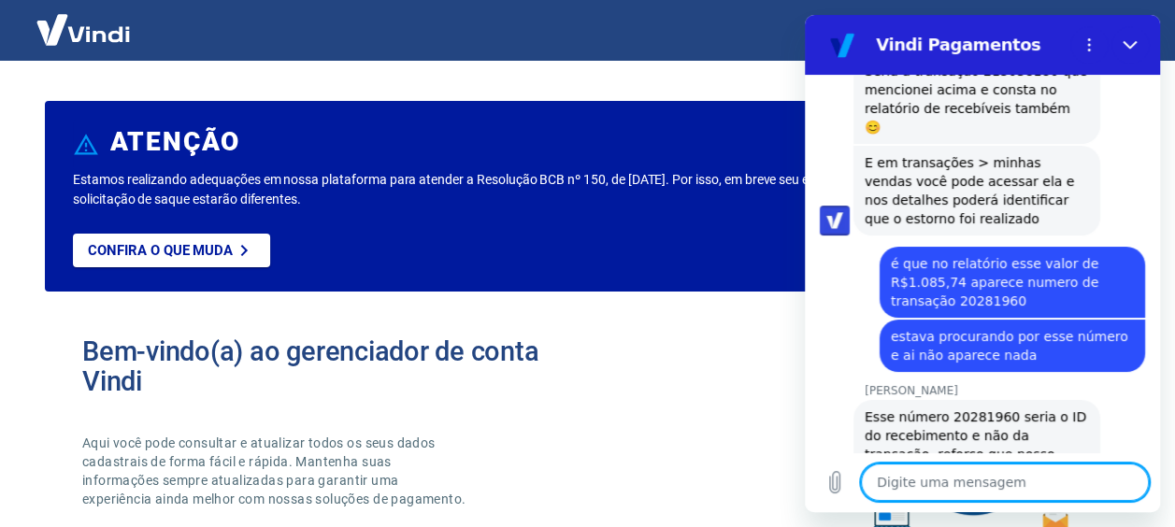
click at [1004, 476] on textarea at bounding box center [1005, 481] width 288 height 37
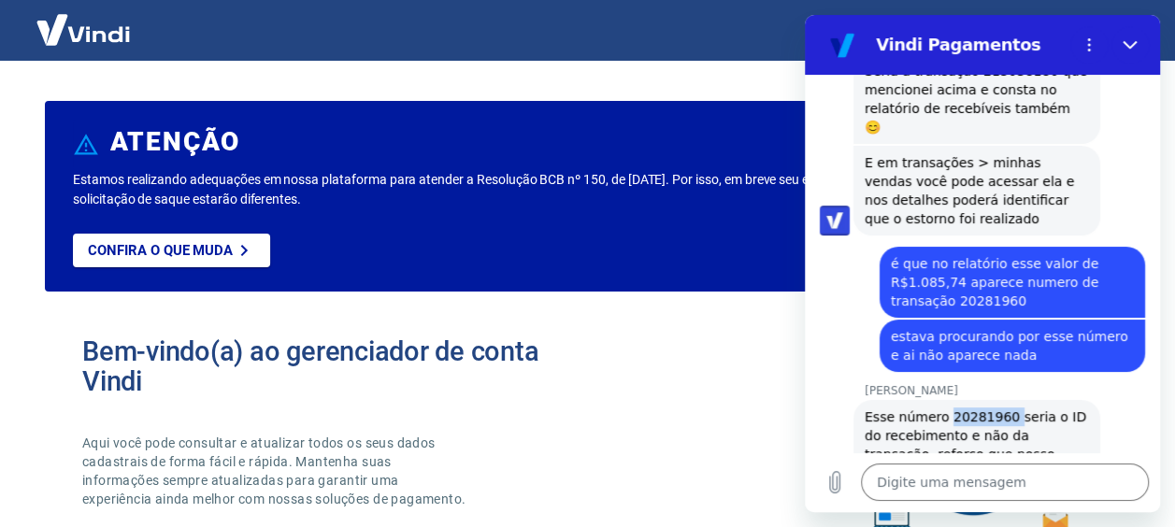
drag, startPoint x: 942, startPoint y: 266, endPoint x: 1000, endPoint y: 268, distance: 58.0
click at [1000, 409] on span "Esse número 20281960 seria o ID do recebimento e não da transação, reforço que …" at bounding box center [978, 472] width 228 height 127
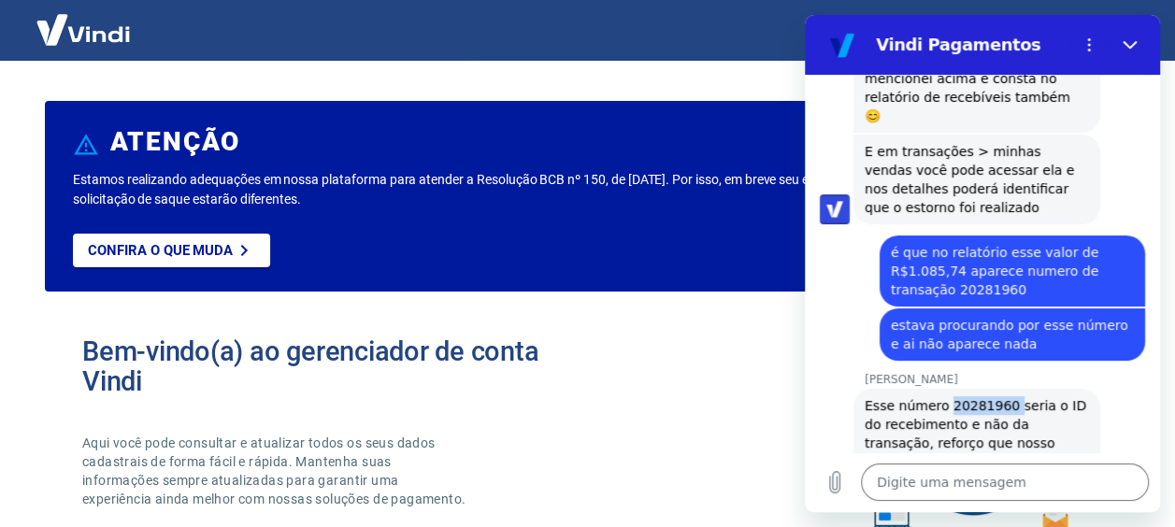
copy span "20281960"
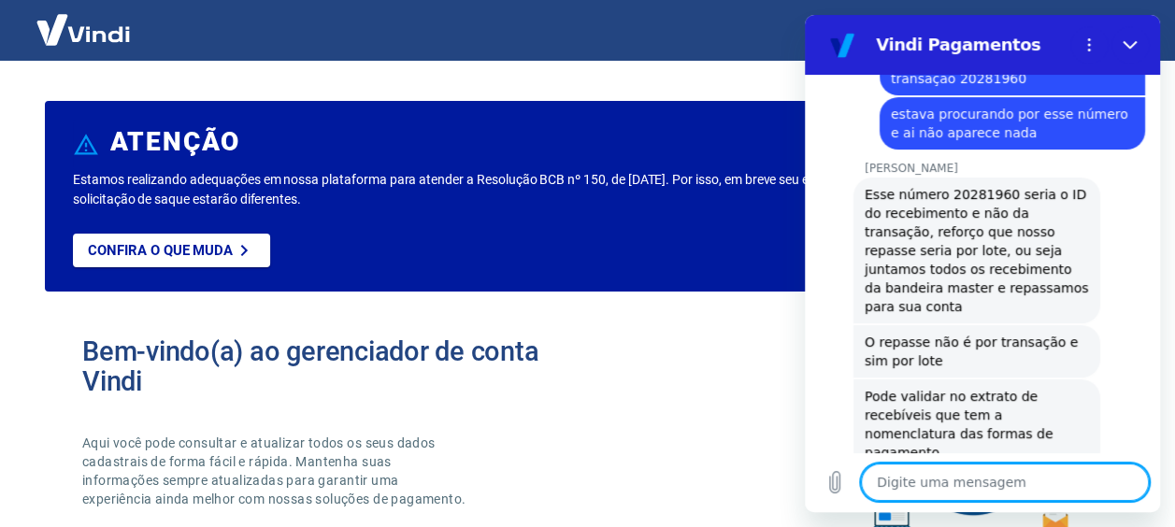
scroll to position [3693, 0]
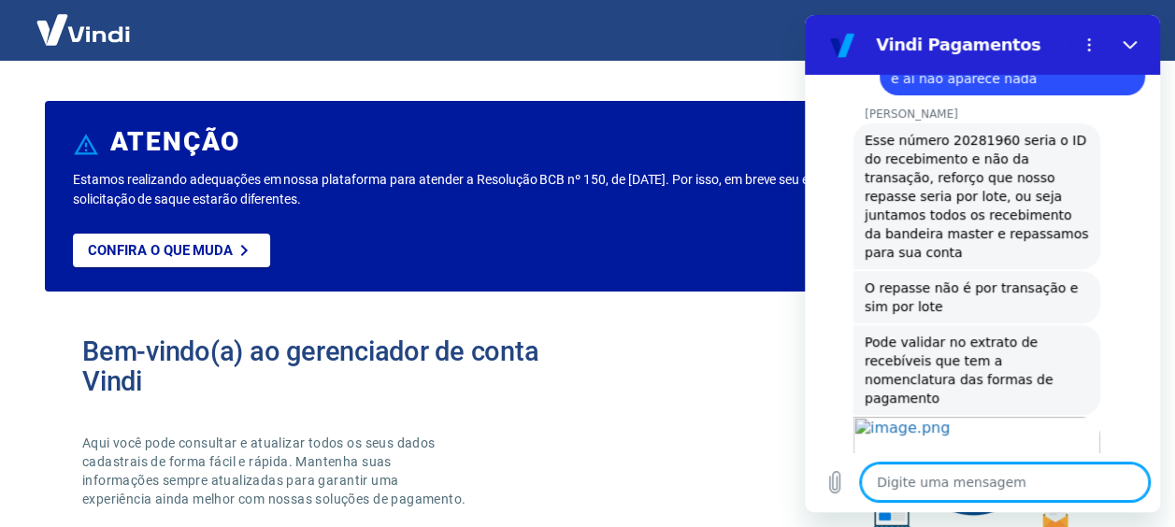
scroll to position [3747, 0]
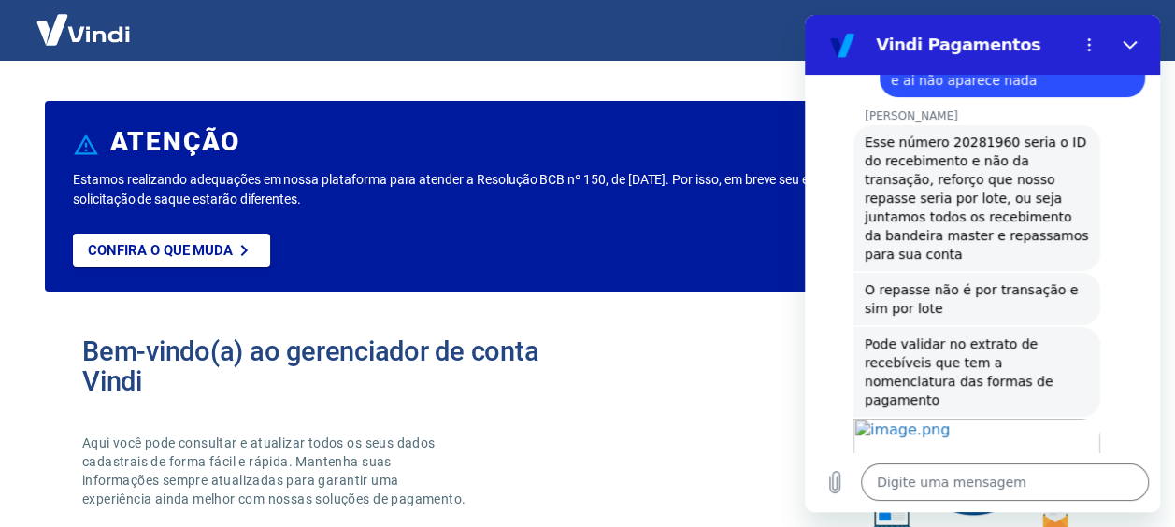
click at [982, 460] on div "Digite uma mensagem x" at bounding box center [982, 482] width 355 height 60
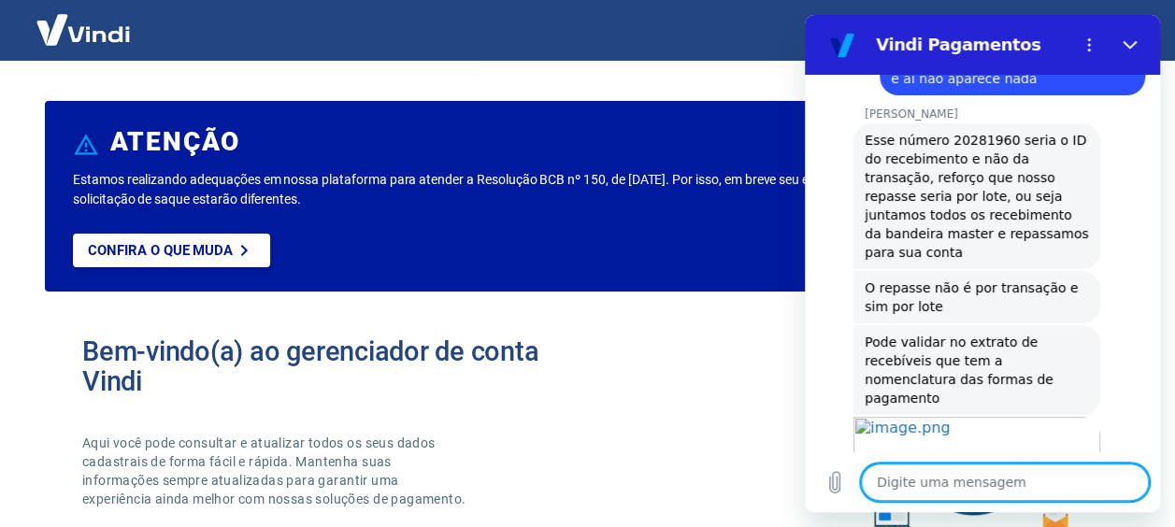
click at [984, 473] on textarea at bounding box center [1005, 481] width 288 height 37
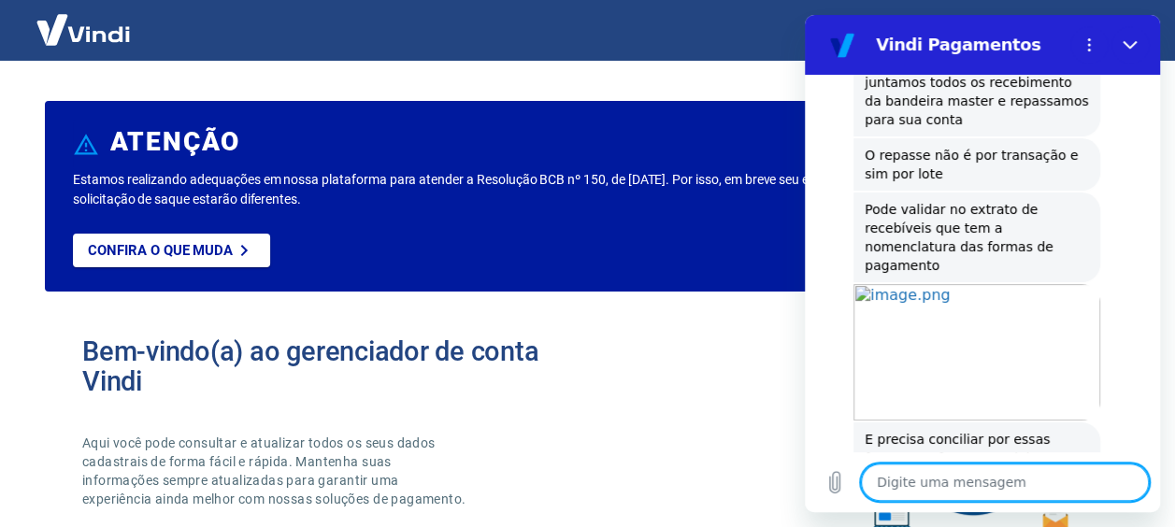
scroll to position [3885, 0]
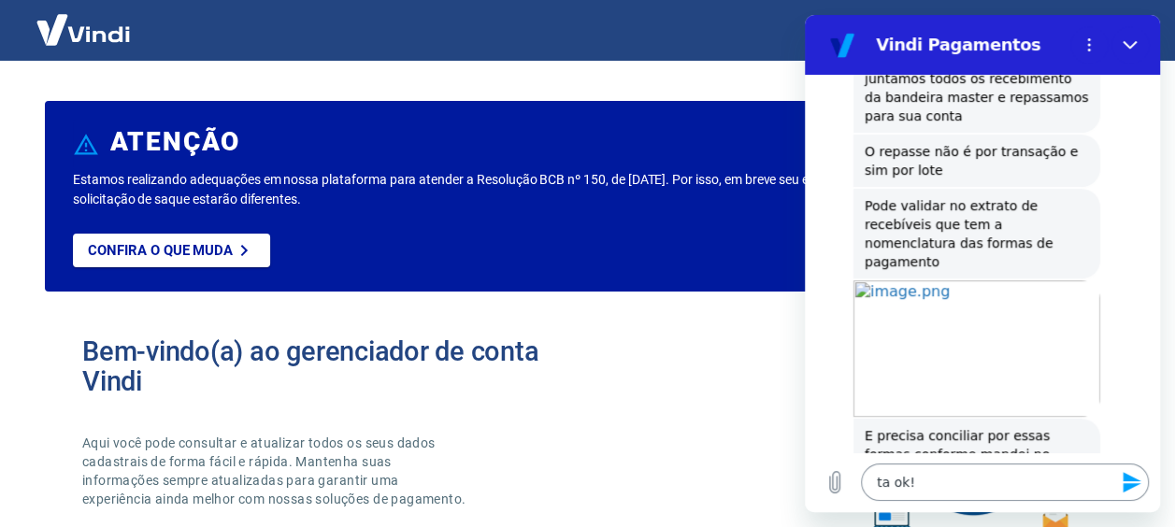
click at [942, 478] on textarea "ta ok!" at bounding box center [1005, 481] width 288 height 37
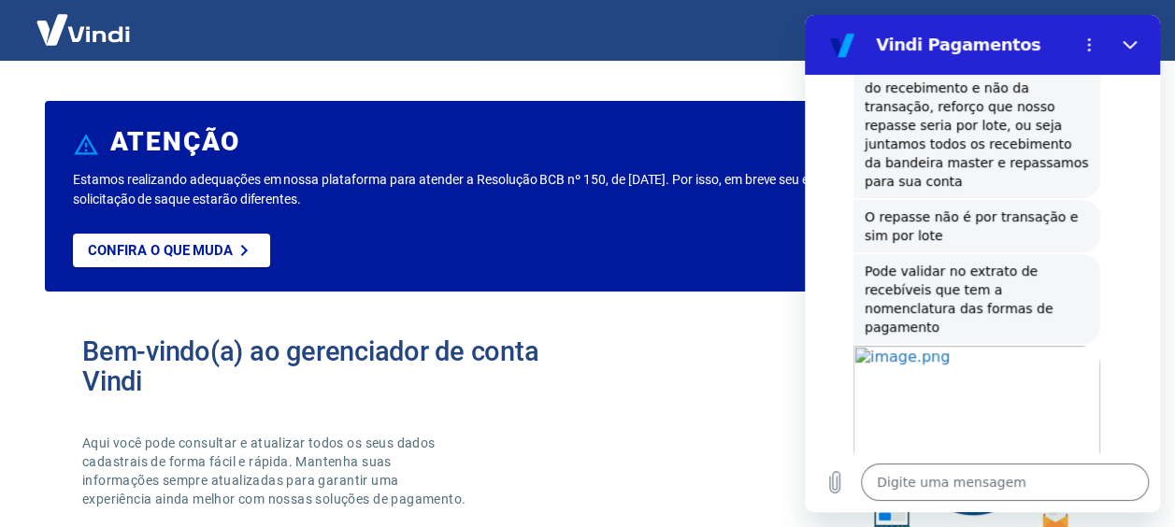
scroll to position [4010, 0]
